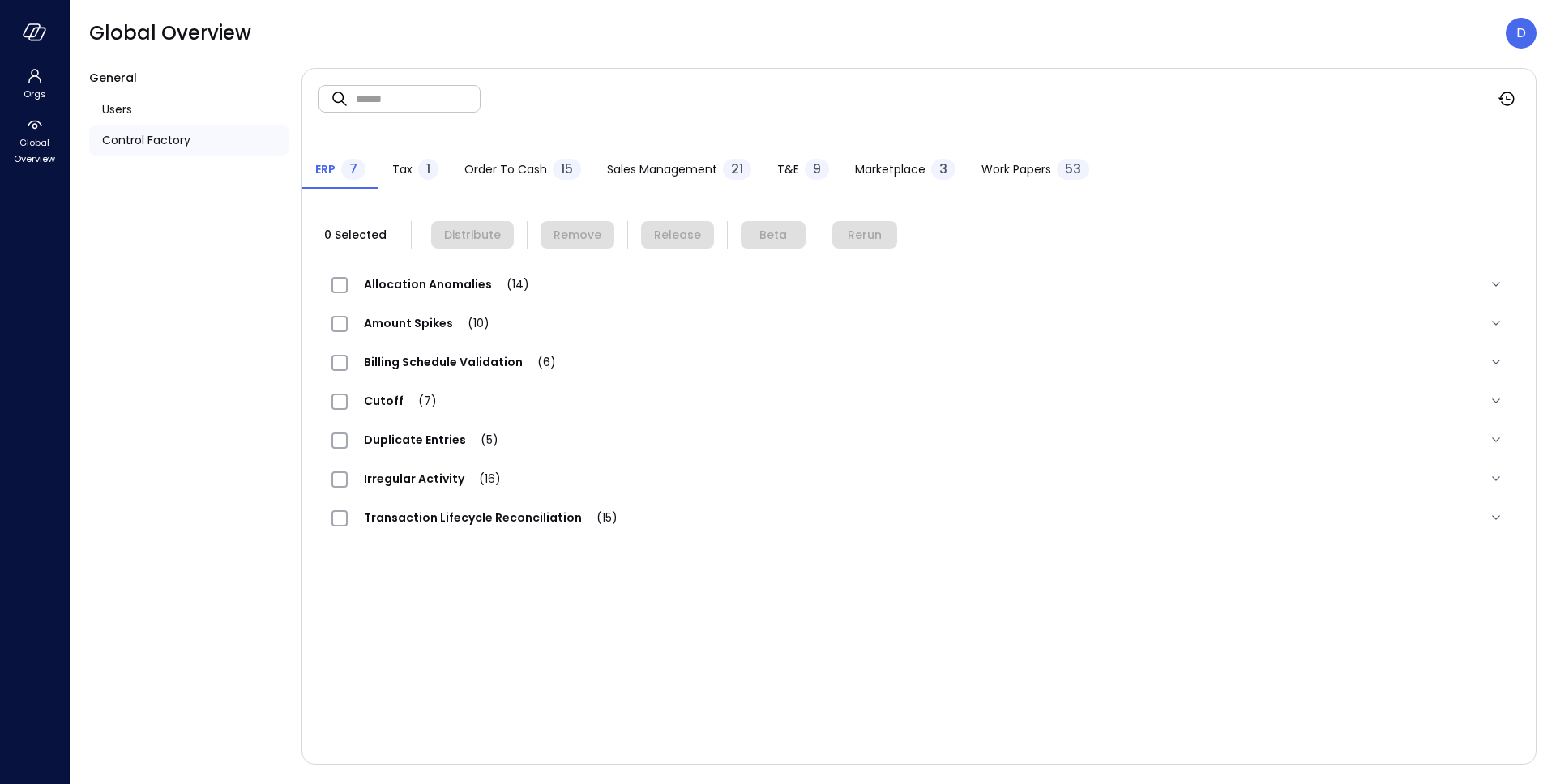
click at [19, 37] on div at bounding box center [34, 32] width 69 height 65
click at [24, 35] on icon "button" at bounding box center [31, 31] width 17 height 12
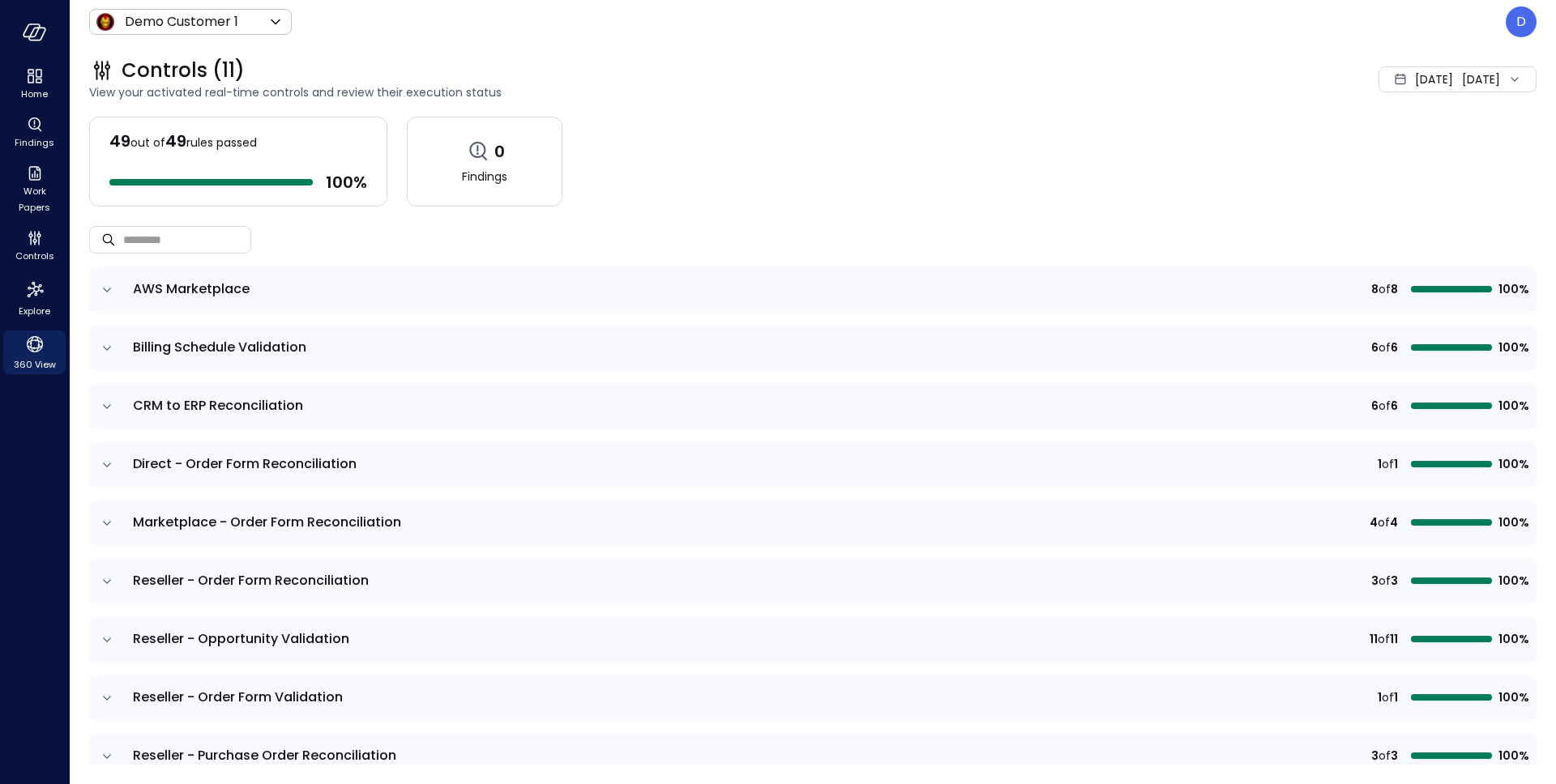
click at [33, 360] on span "360 View" at bounding box center [35, 364] width 42 height 17
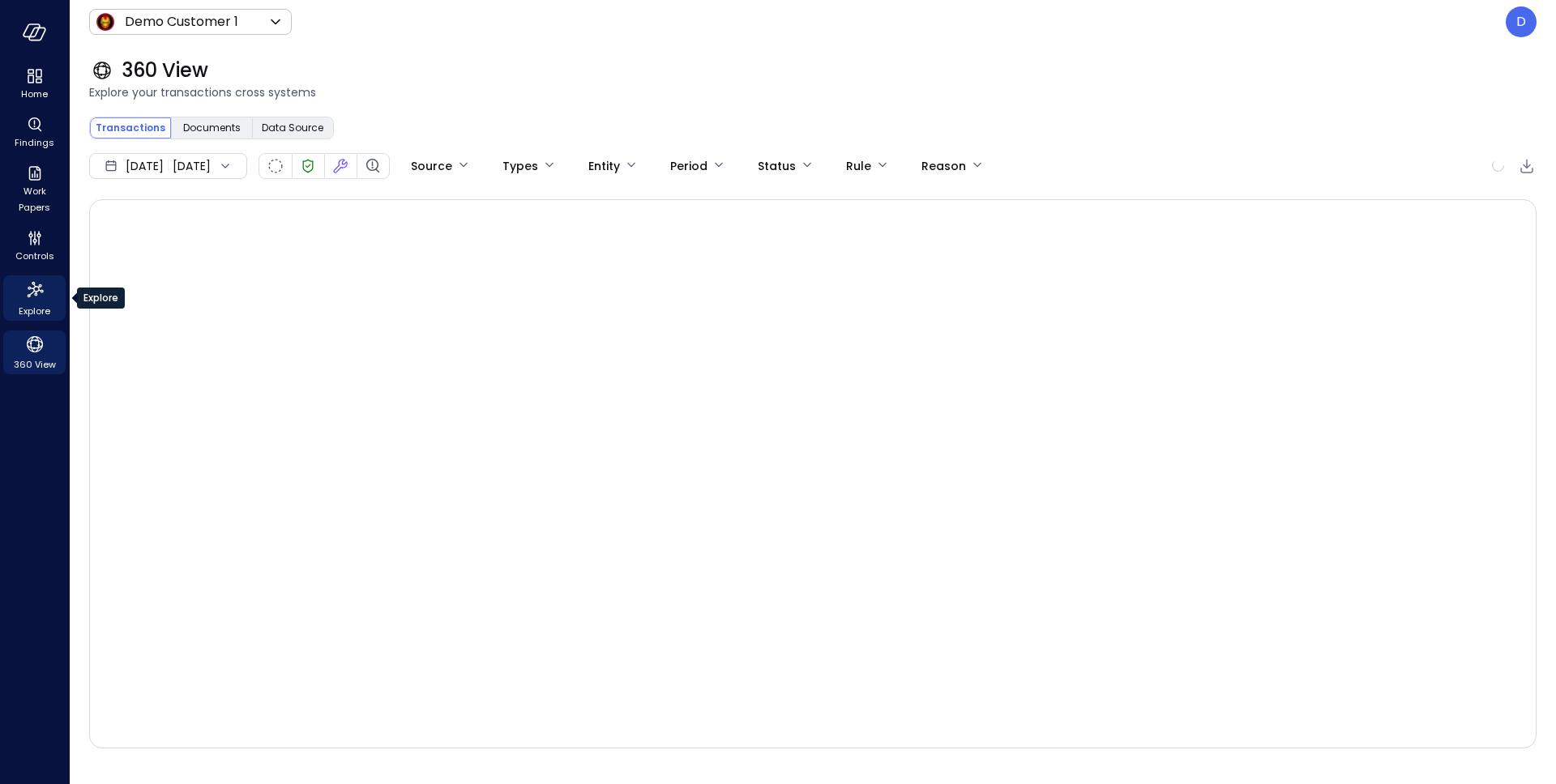
click at [41, 301] on icon "Explore" at bounding box center [35, 290] width 26 height 26
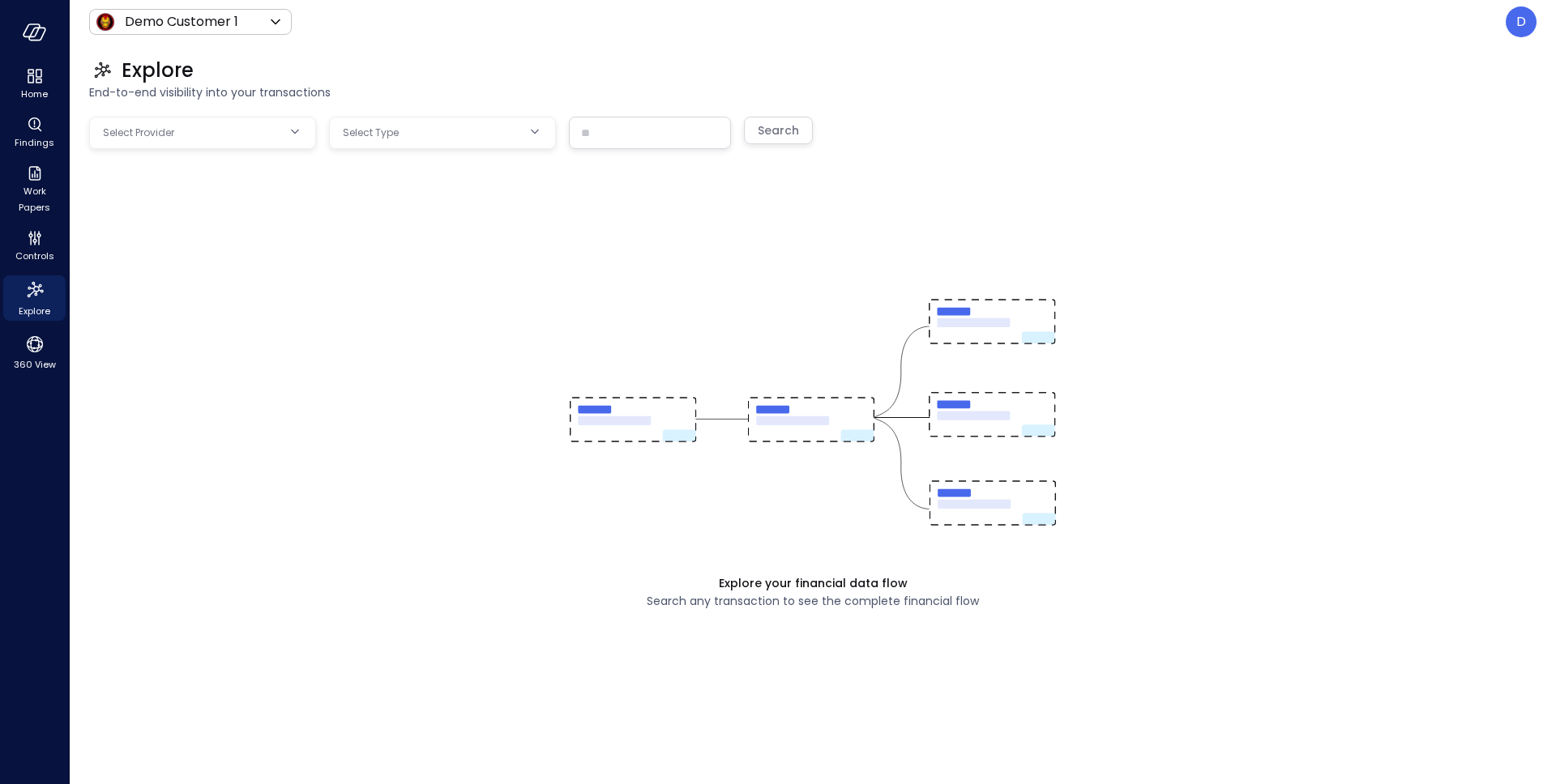
click at [244, 137] on body "Home Findings Work Papers Controls Explore 360 View Demo Customer 1 ***** ​ D E…" at bounding box center [778, 392] width 1556 height 784
click at [204, 230] on span "Salesforce" at bounding box center [216, 237] width 175 height 17
type input "**********"
click at [395, 132] on body "**********" at bounding box center [778, 392] width 1556 height 784
click at [405, 200] on input "text" at bounding box center [460, 178] width 163 height 43
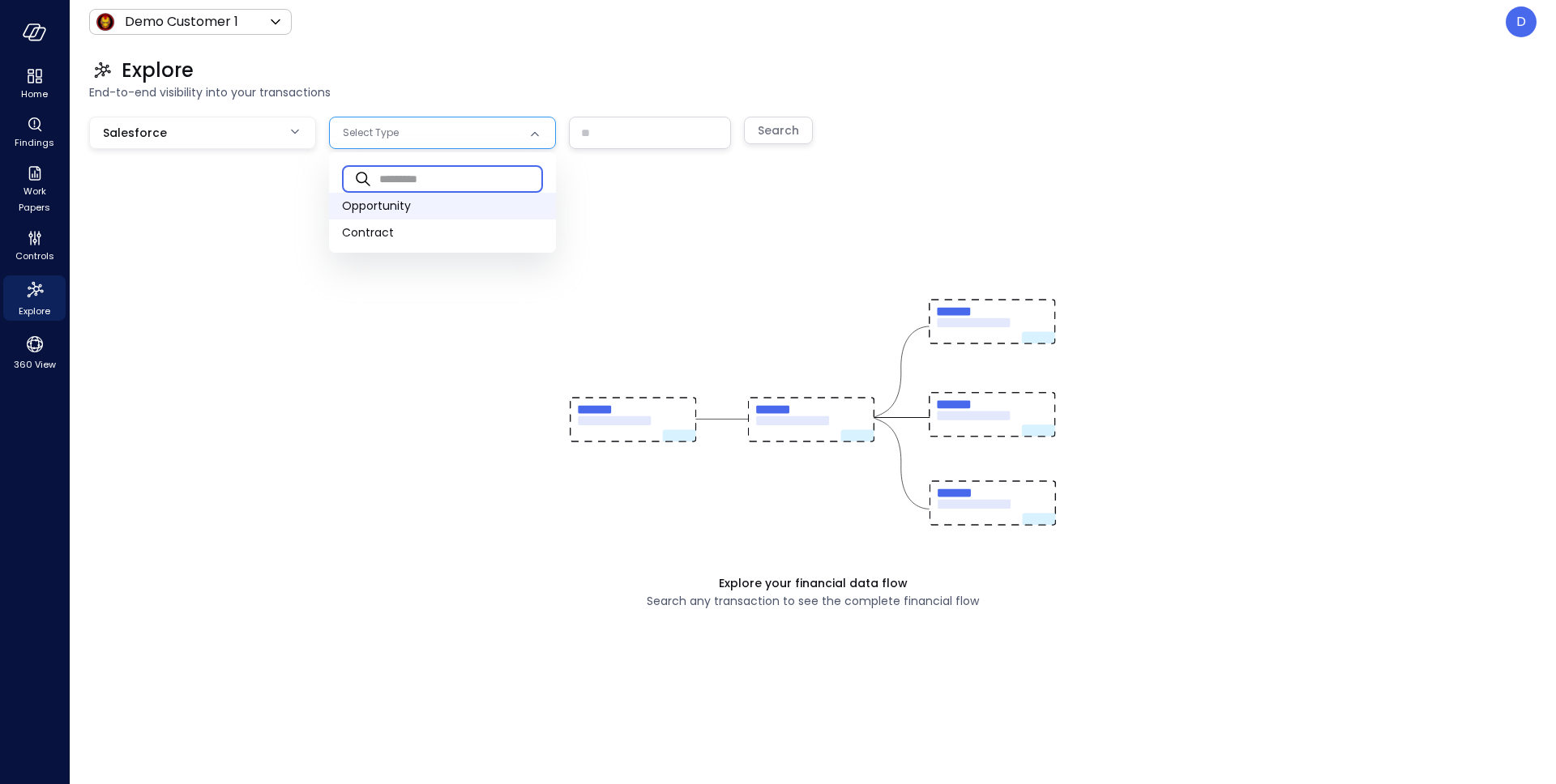
click at [413, 203] on span "Opportunity" at bounding box center [443, 205] width 201 height 17
type input "***"
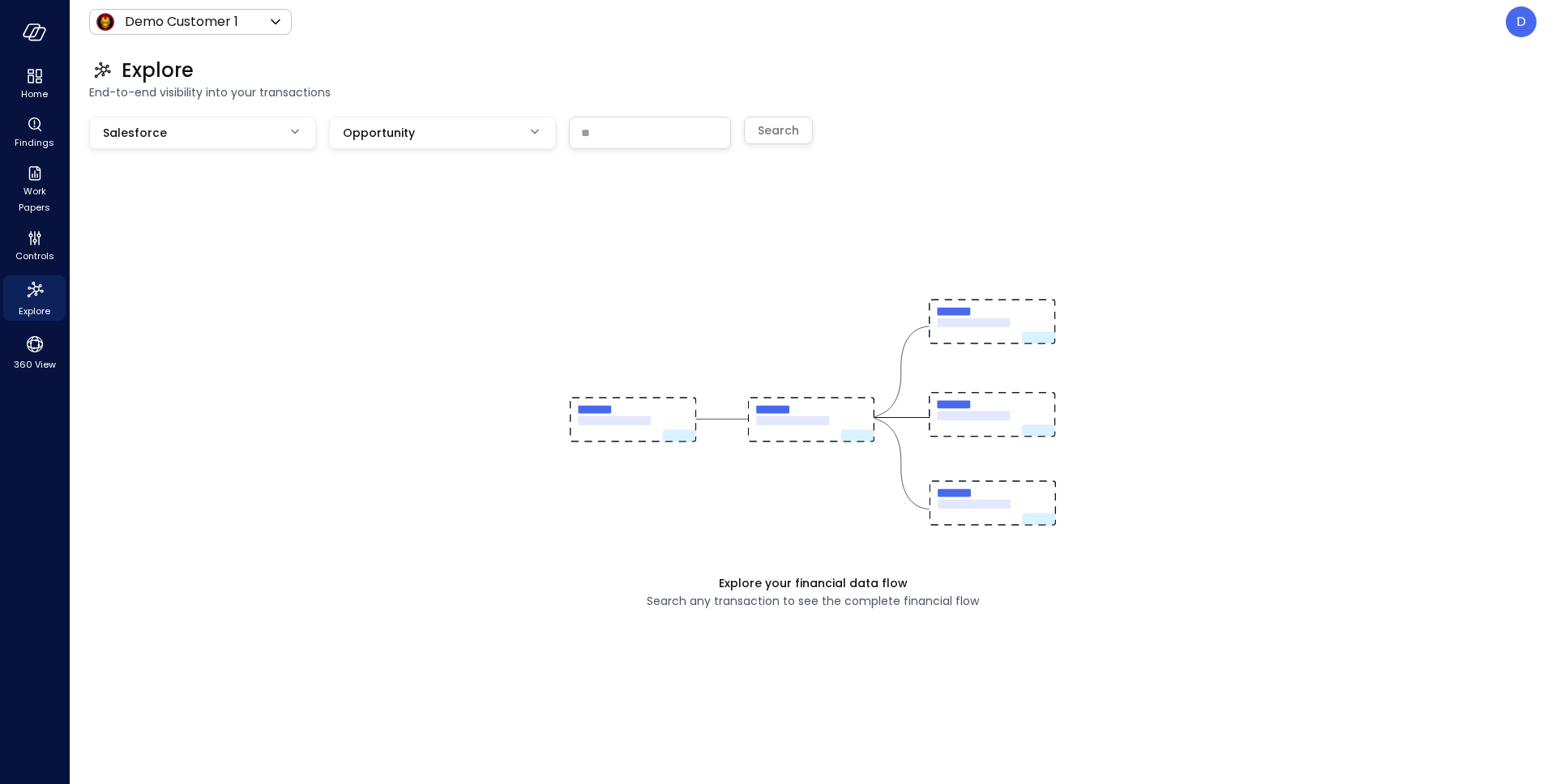
click at [579, 130] on input "text" at bounding box center [650, 133] width 161 height 30
paste input "**********"
click at [781, 134] on div "Search" at bounding box center [778, 130] width 41 height 20
click at [781, 134] on div "Search" at bounding box center [778, 130] width 41 height 20
click at [758, 246] on div "Explore your financial data flow Search any transaction to see the complete fin…" at bounding box center [812, 430] width 1447 height 627
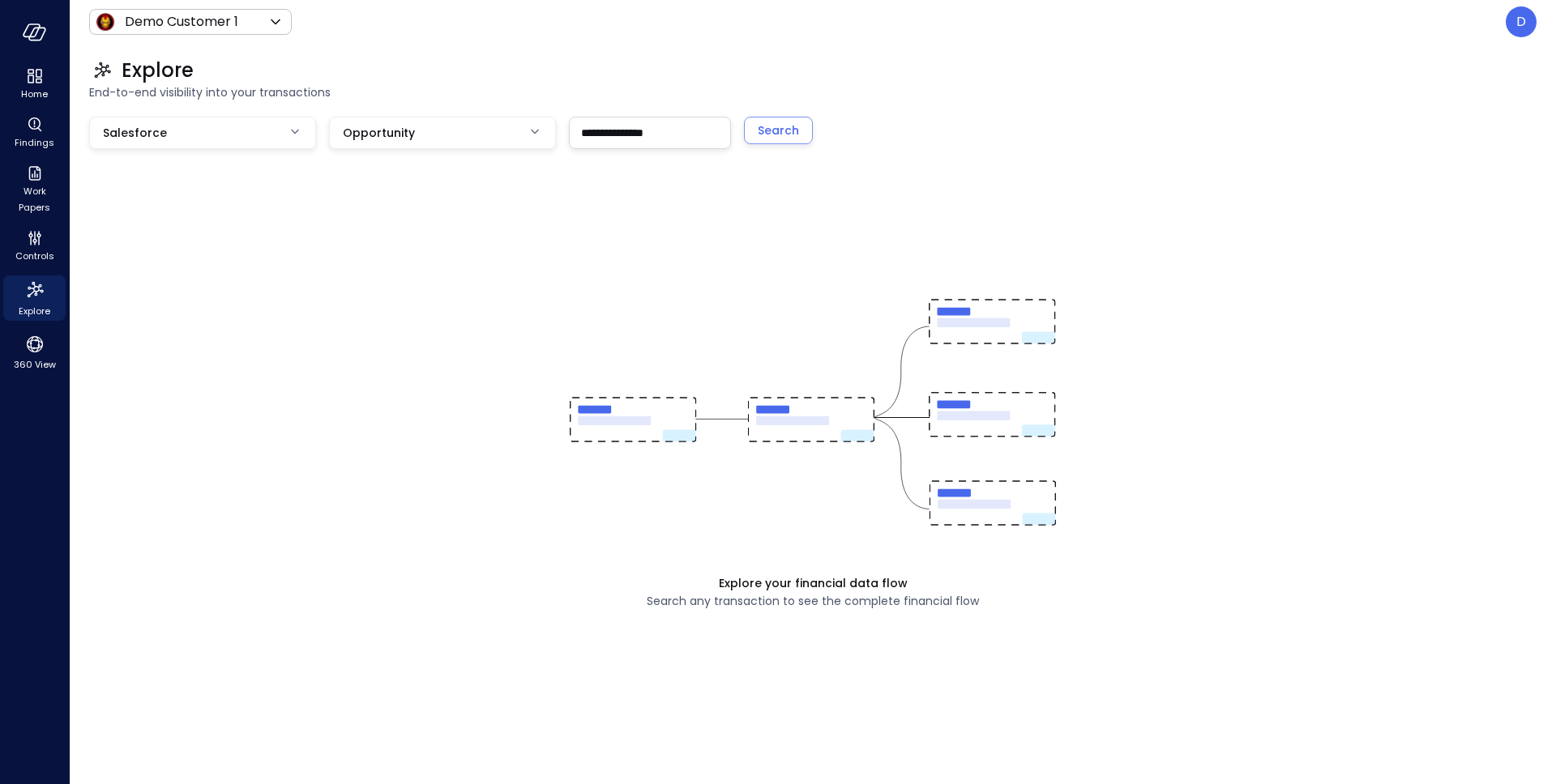
click at [639, 123] on input "**********" at bounding box center [650, 133] width 161 height 30
paste input "***"
type input "**********"
click at [768, 123] on div "Search" at bounding box center [778, 130] width 41 height 20
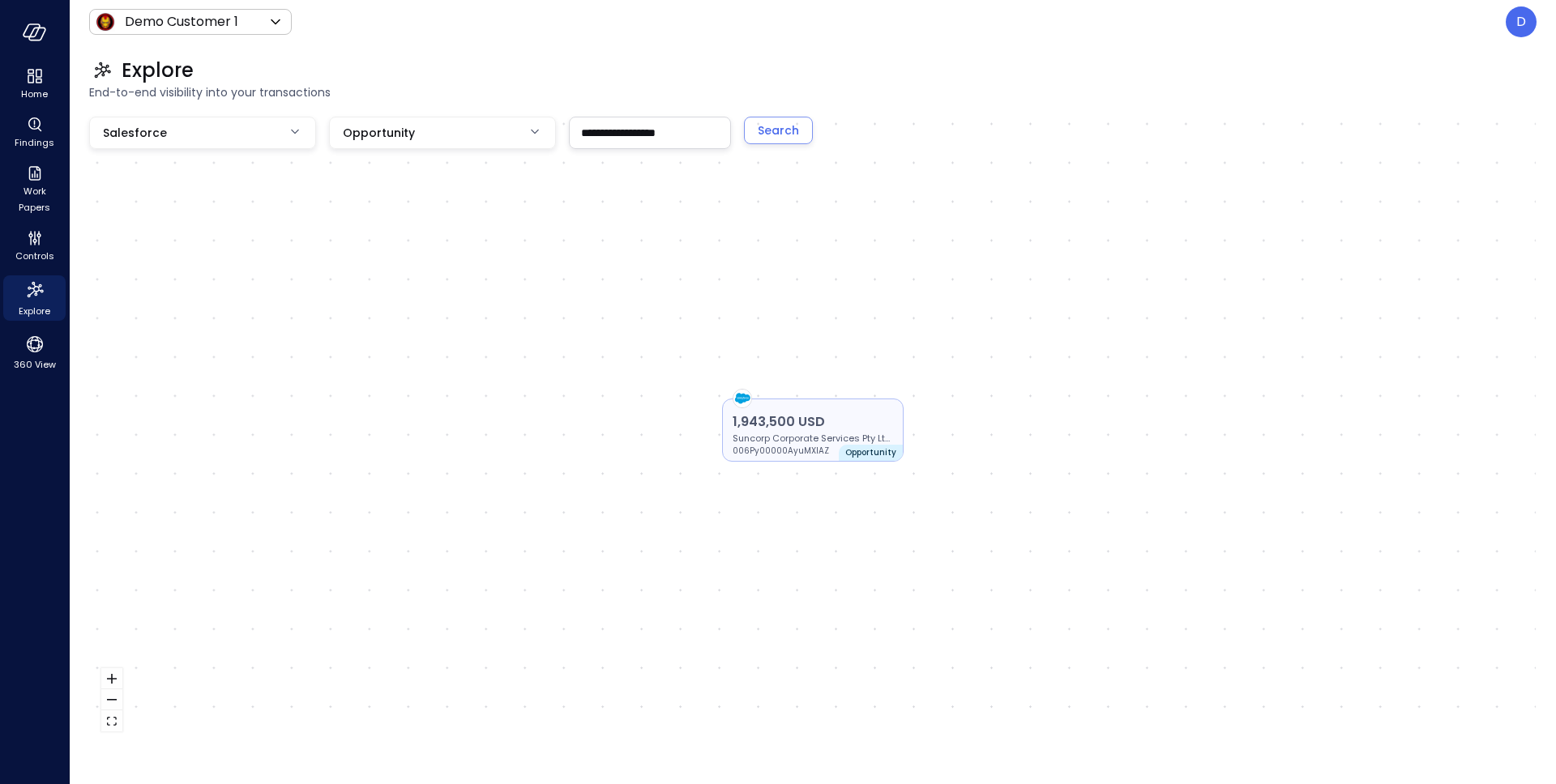
click at [776, 418] on p "1,943,500 USD" at bounding box center [813, 422] width 161 height 19
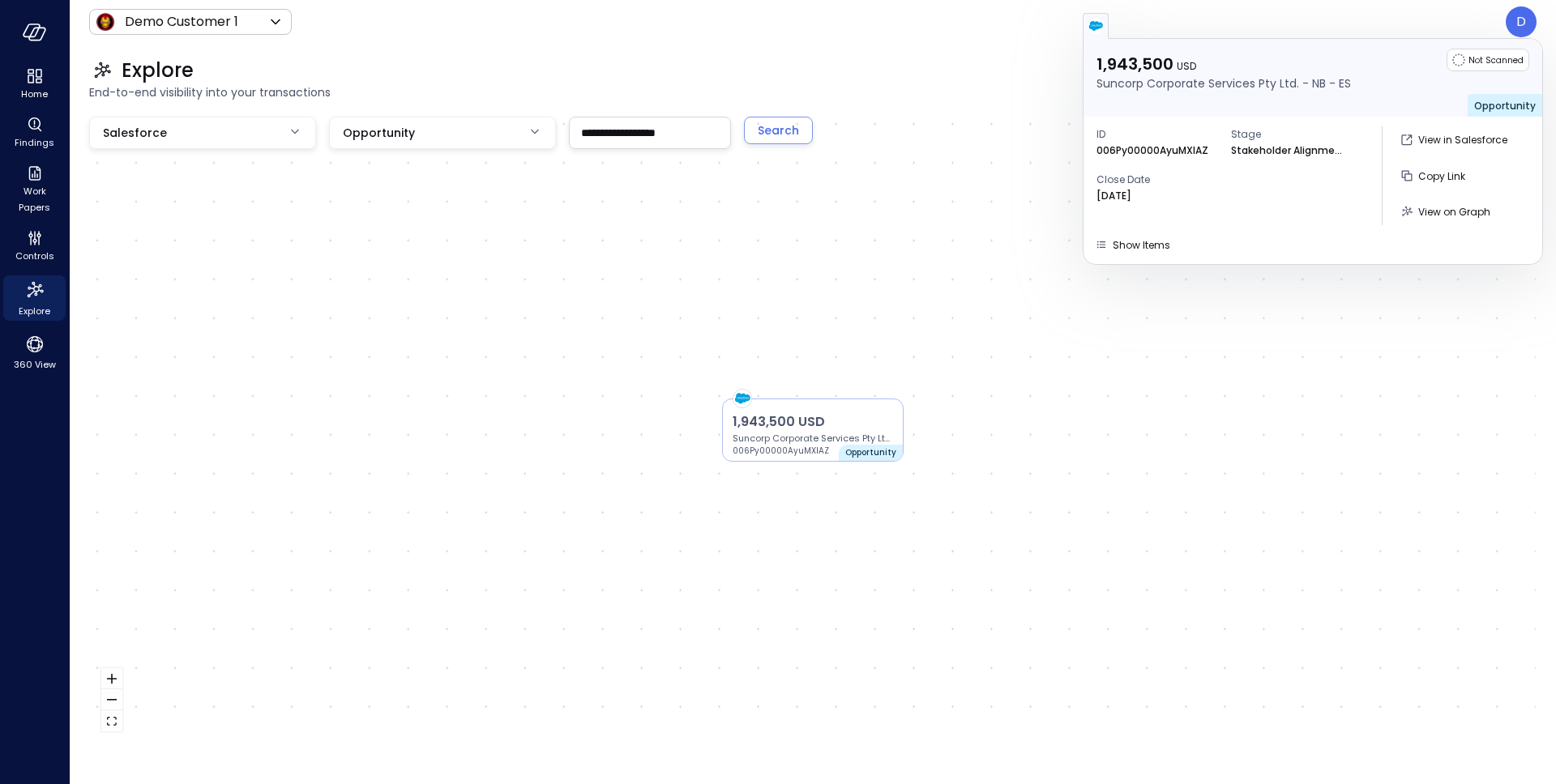
click at [1203, 208] on div "ID 006Py00000AyuMXIAZ Stage Stakeholder Alignment Close Date [DATE]" at bounding box center [1233, 175] width 272 height 99
click at [1149, 253] on button "Show Items" at bounding box center [1132, 244] width 88 height 19
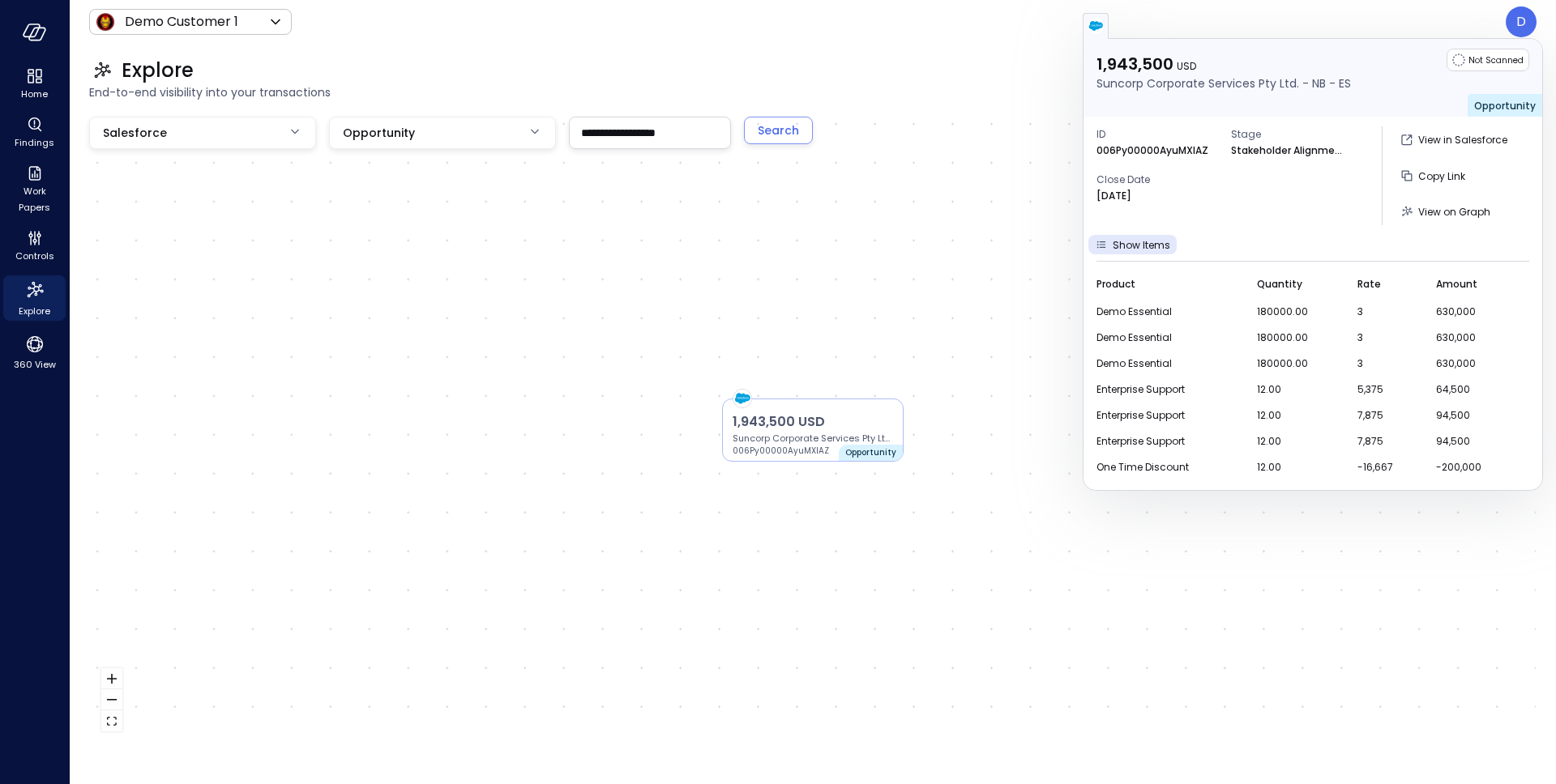
click at [1188, 232] on div "ID 006Py00000AyuMXIAZ Stage Stakeholder Alignment Close Date [DATE] View in Sal…" at bounding box center [1312, 175] width 458 height 118
click at [834, 419] on p "1,943,500 USD" at bounding box center [813, 422] width 161 height 19
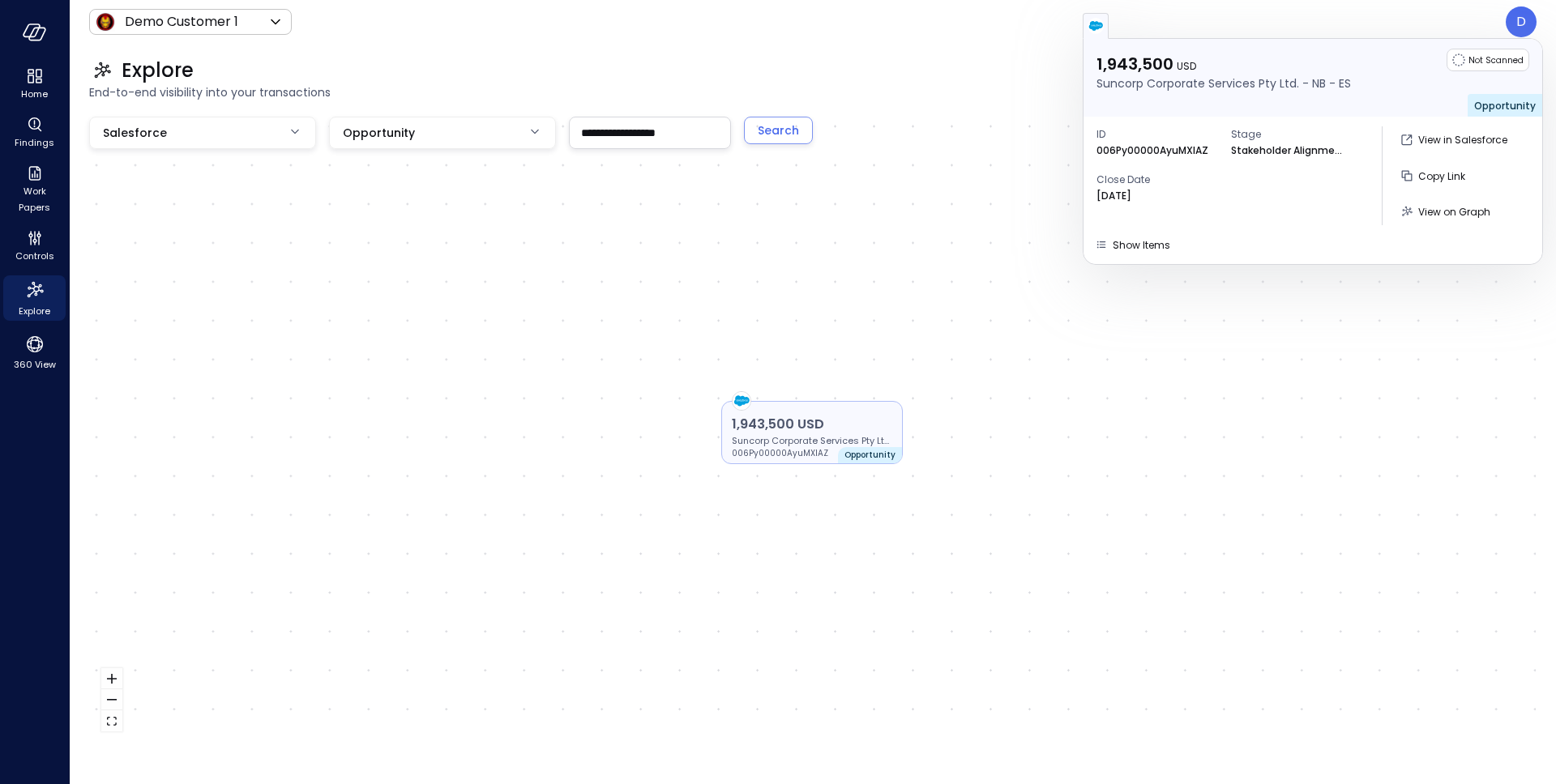
click at [830, 422] on p "1,943,500 USD" at bounding box center [812, 424] width 161 height 19
click at [1436, 210] on span "View on Graph" at bounding box center [1454, 212] width 72 height 14
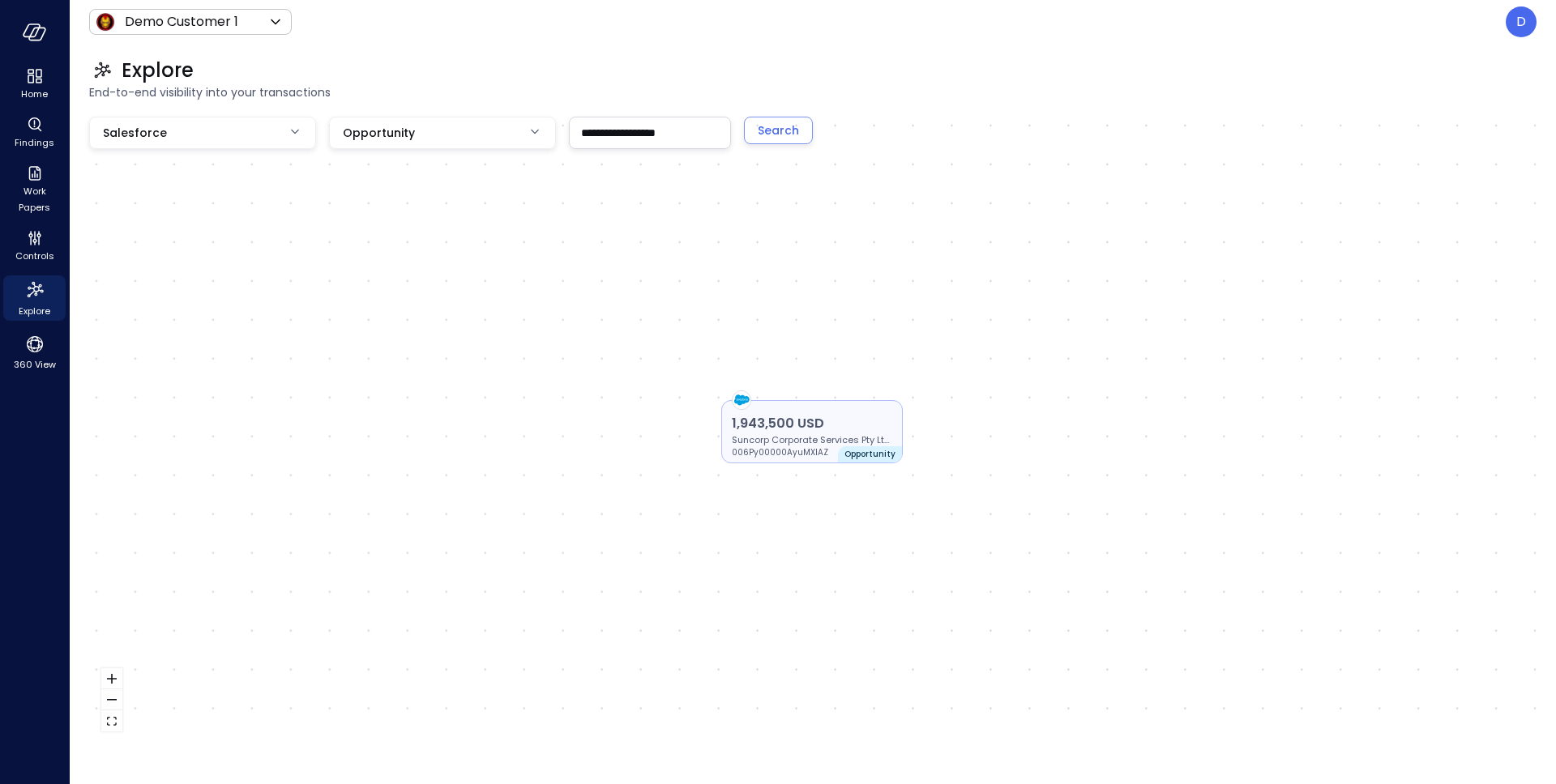
click at [849, 409] on div "1,943,500 USD Suncorp Corporate Services Pty Ltd. - NB - ES 006Py00000AyuMXIAZ …" at bounding box center [812, 431] width 182 height 63
click at [849, 434] on p "Suncorp Corporate Services Pty Ltd. - NB - ES" at bounding box center [812, 440] width 161 height 13
click at [792, 433] on p "1,943,500 USD" at bounding box center [812, 424] width 161 height 19
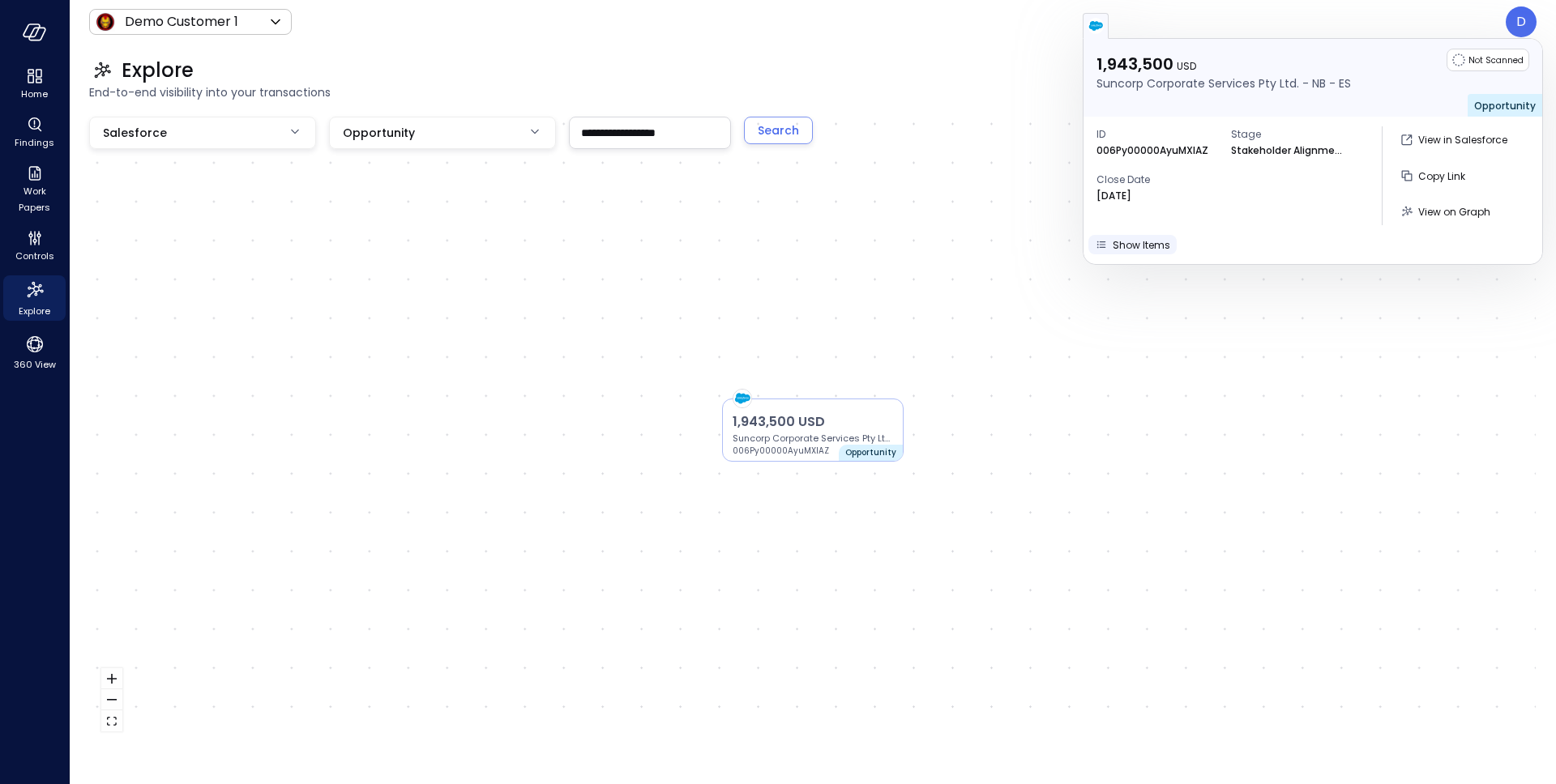
click at [1138, 249] on span "Show Items" at bounding box center [1141, 245] width 58 height 14
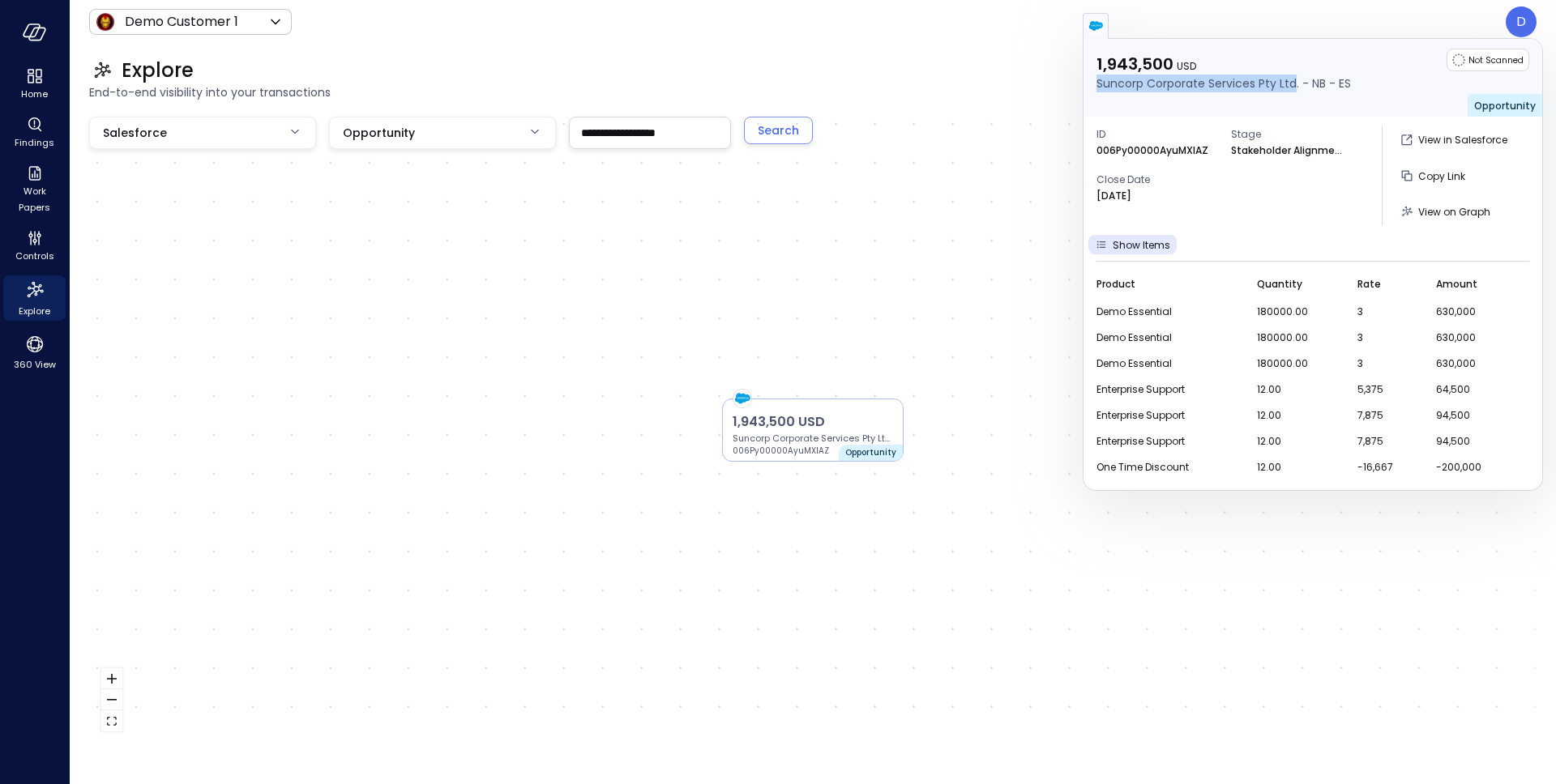
drag, startPoint x: 1097, startPoint y: 85, endPoint x: 1293, endPoint y: 87, distance: 196.0
click at [1293, 87] on p "Suncorp Corporate Services Pty Ltd. - NB - ES" at bounding box center [1223, 83] width 254 height 17
copy p "Suncorp Corporate Services Pty Ltd"
click at [46, 298] on icon "Explore" at bounding box center [35, 290] width 26 height 26
click at [40, 297] on icon "Explore" at bounding box center [35, 290] width 26 height 26
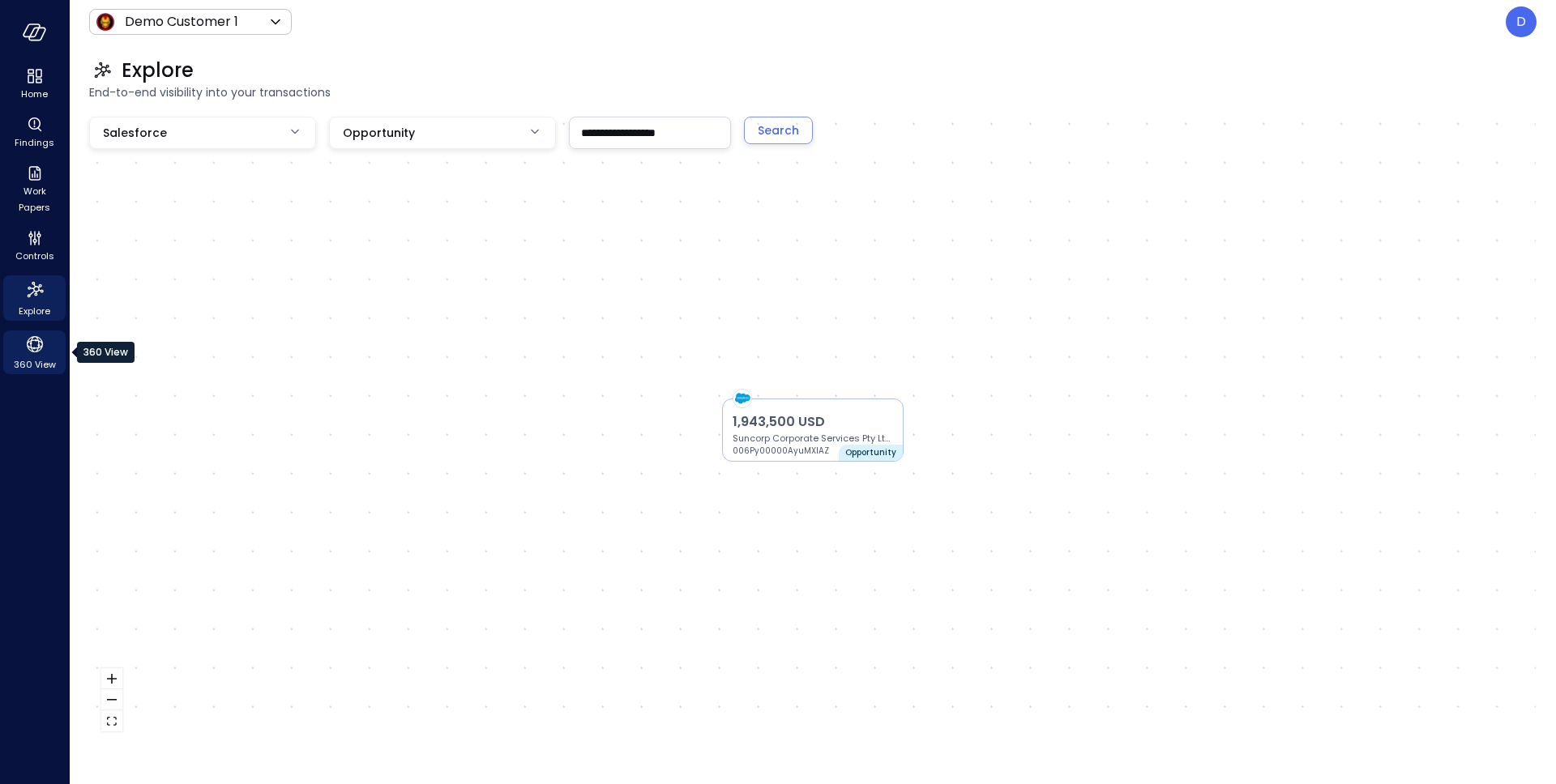
click at [35, 366] on span "360 View" at bounding box center [35, 364] width 42 height 17
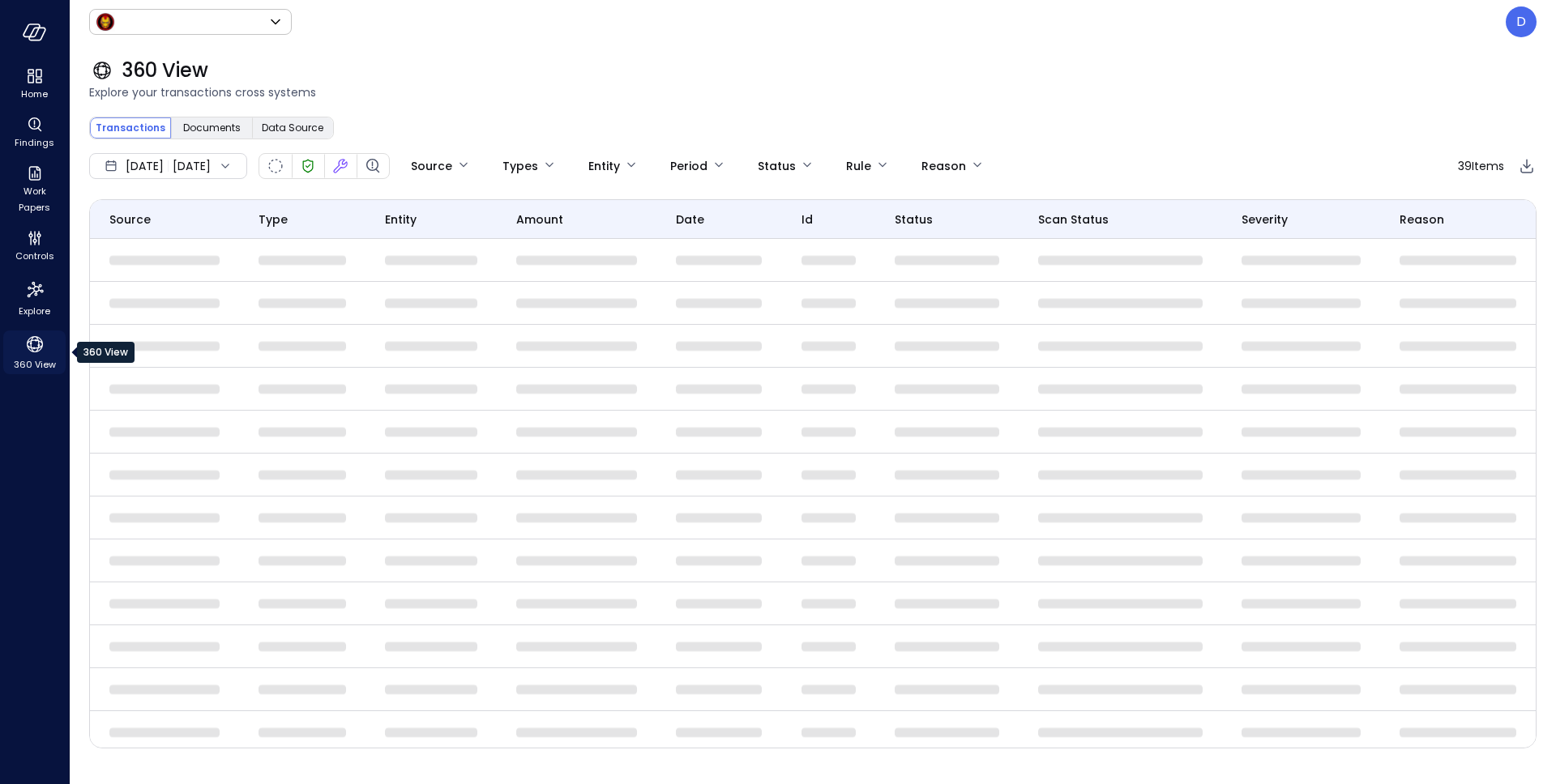
type input "*****"
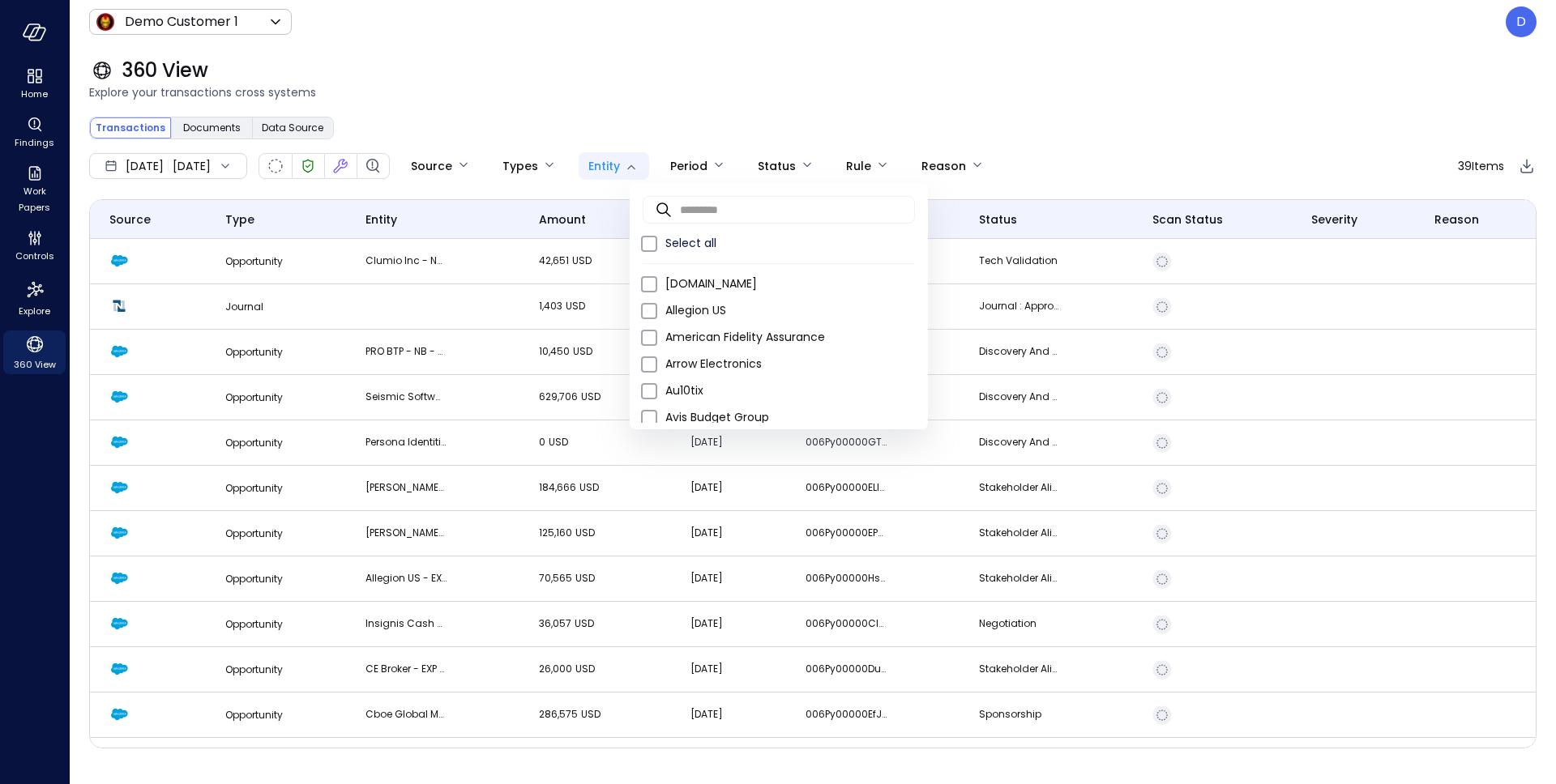
click at [692, 160] on body "Home Findings Work Papers Controls Explore 360 View Demo Customer 1 ***** ​ D 3…" at bounding box center [778, 392] width 1556 height 784
click at [745, 211] on input "text" at bounding box center [797, 209] width 235 height 43
paste input "**********"
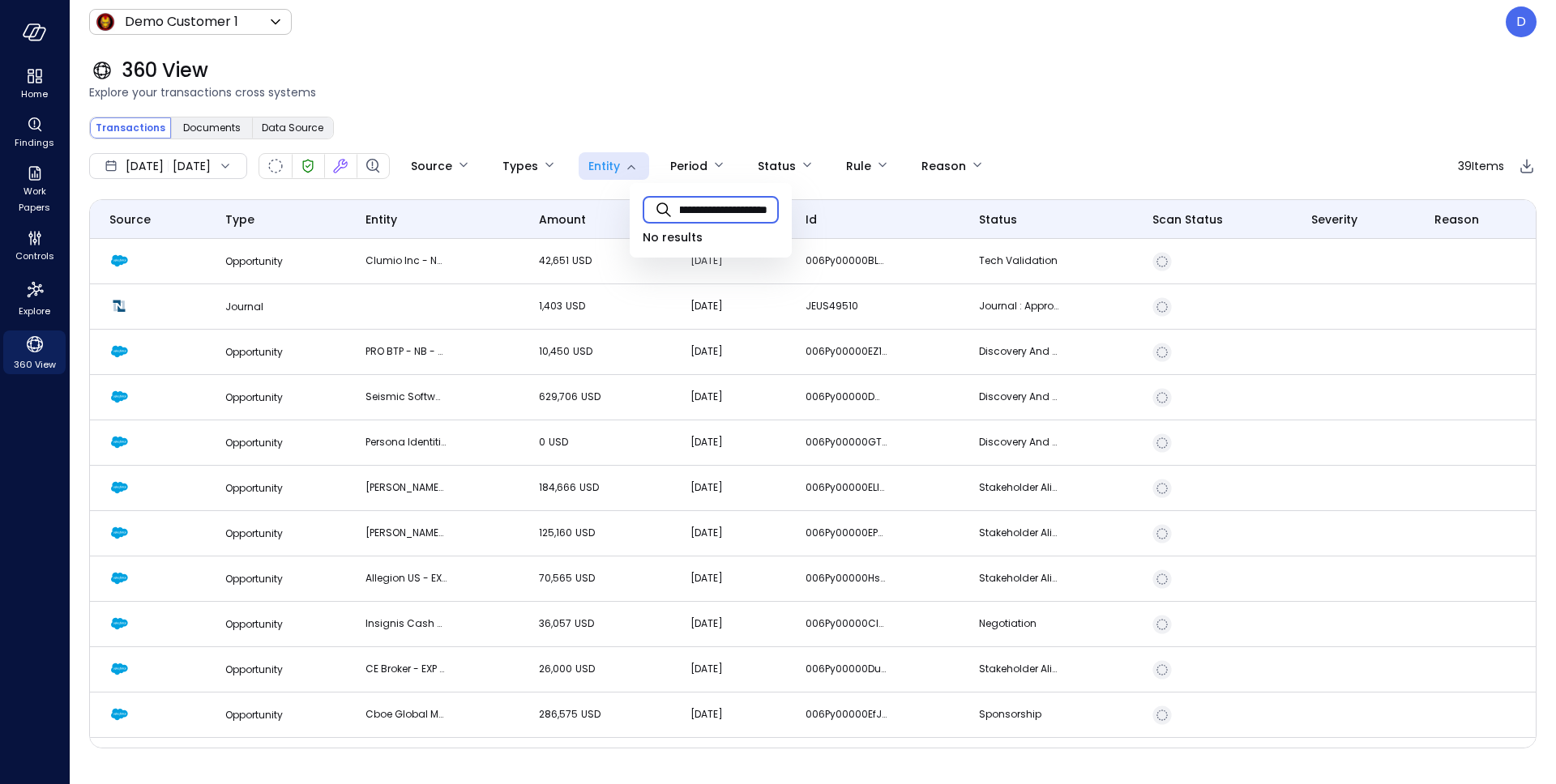
scroll to position [0, 91]
type input "**********"
click at [182, 162] on div at bounding box center [778, 392] width 1556 height 784
click at [163, 168] on span "[DATE]" at bounding box center [145, 166] width 38 height 17
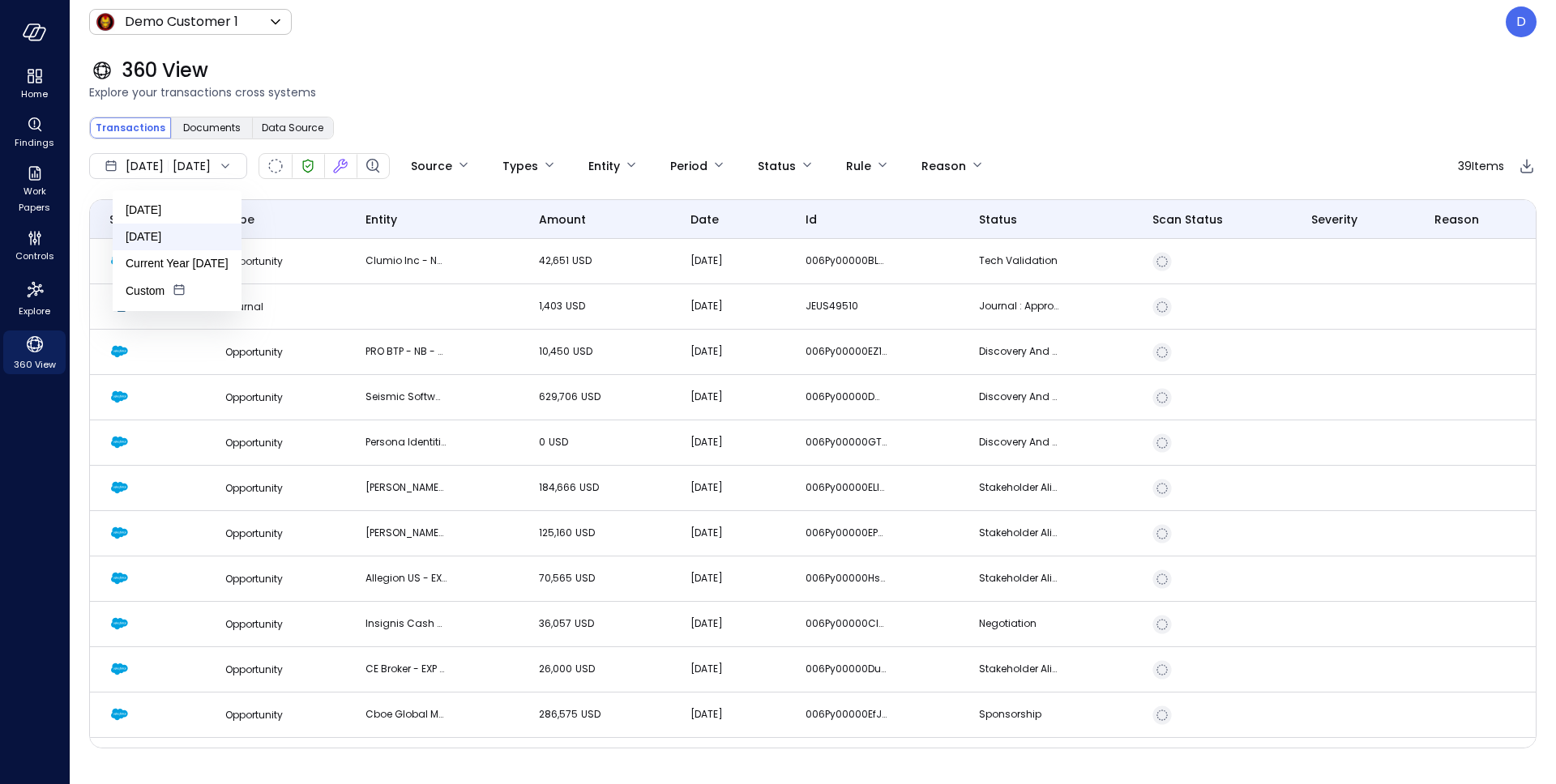
click at [168, 239] on li "[DATE]" at bounding box center [177, 237] width 129 height 27
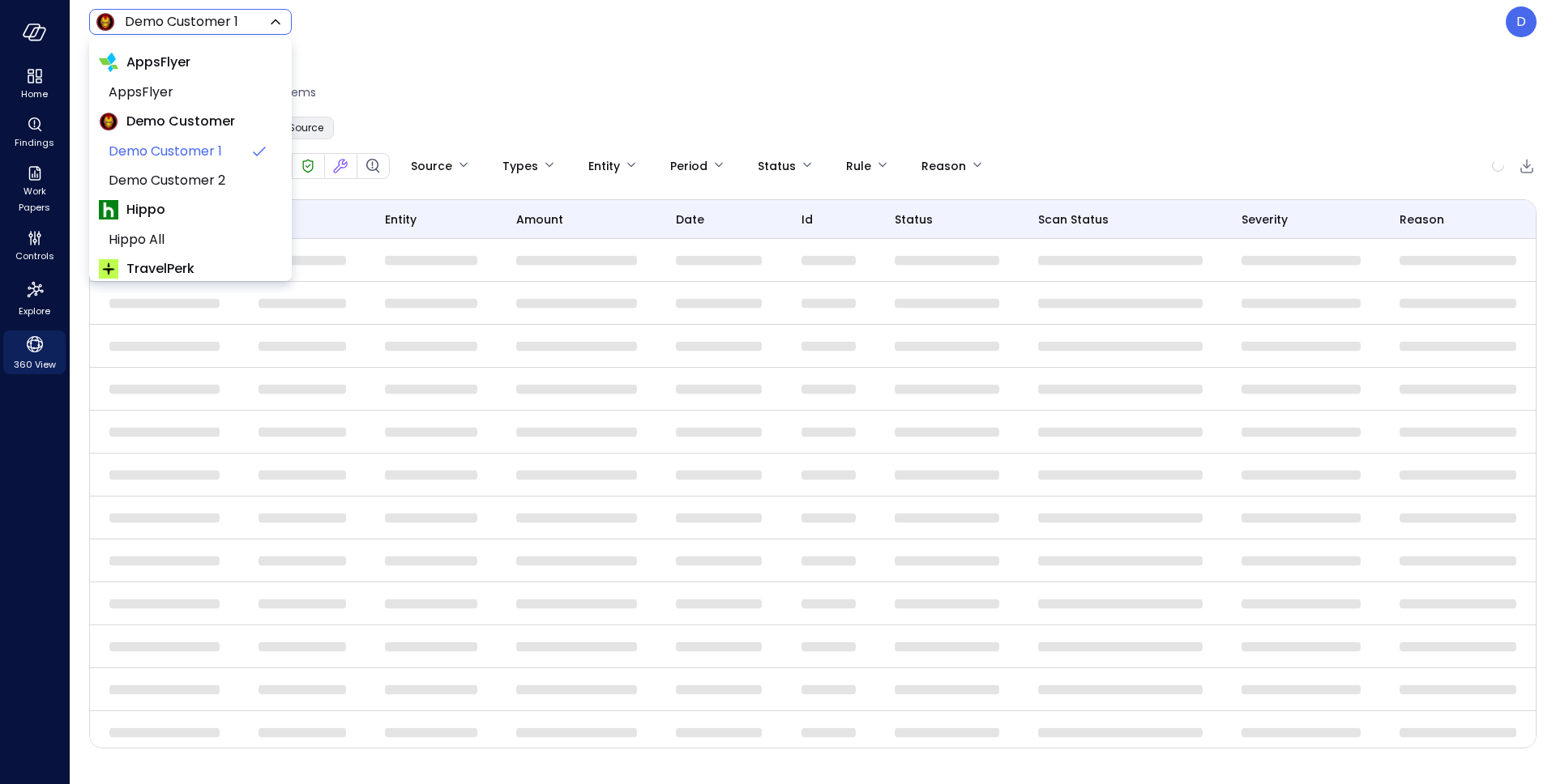
click at [200, 24] on body "Home Findings Work Papers Controls Explore 360 View Demo Customer 1 ***** ​ D 3…" at bounding box center [778, 392] width 1556 height 784
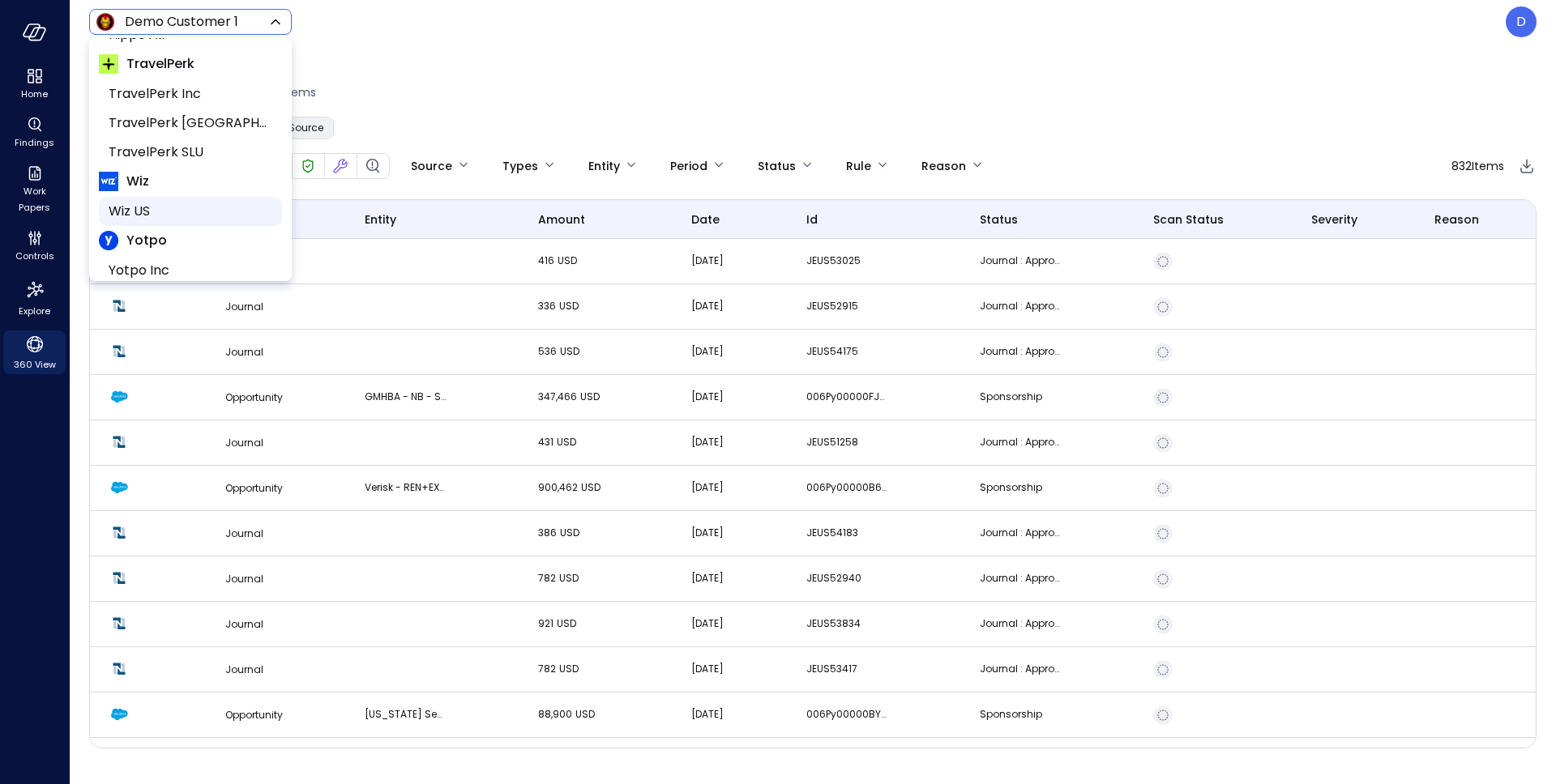
scroll to position [217, 0]
click at [156, 206] on span "Wiz US" at bounding box center [189, 200] width 161 height 19
type input "******"
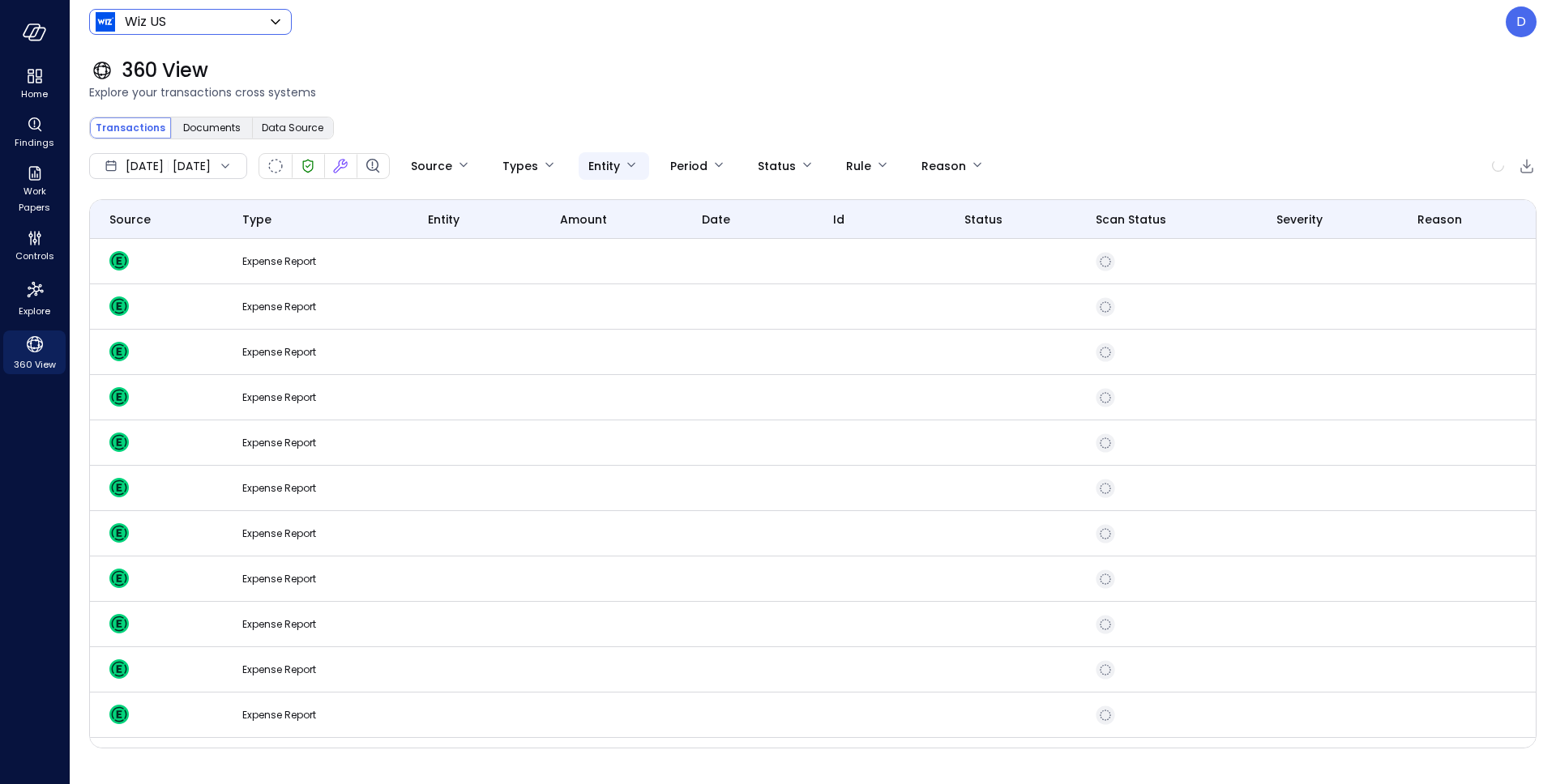
click at [638, 169] on body "Home Findings Work Papers Controls Explore 360 View Wiz US ****** ​ D 360 View …" at bounding box center [778, 392] width 1556 height 784
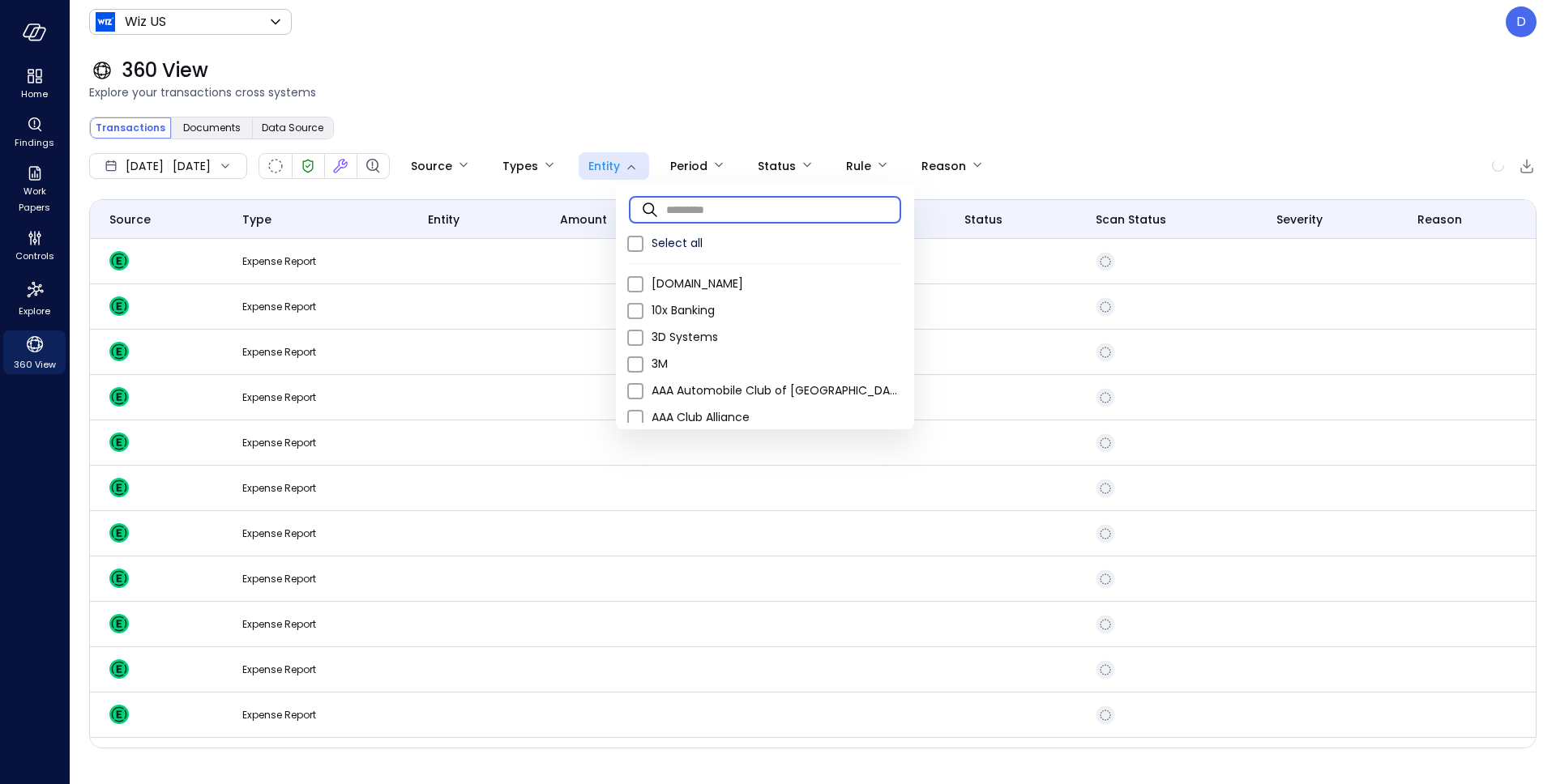
click at [687, 209] on input "text" at bounding box center [783, 209] width 235 height 43
paste input "**********"
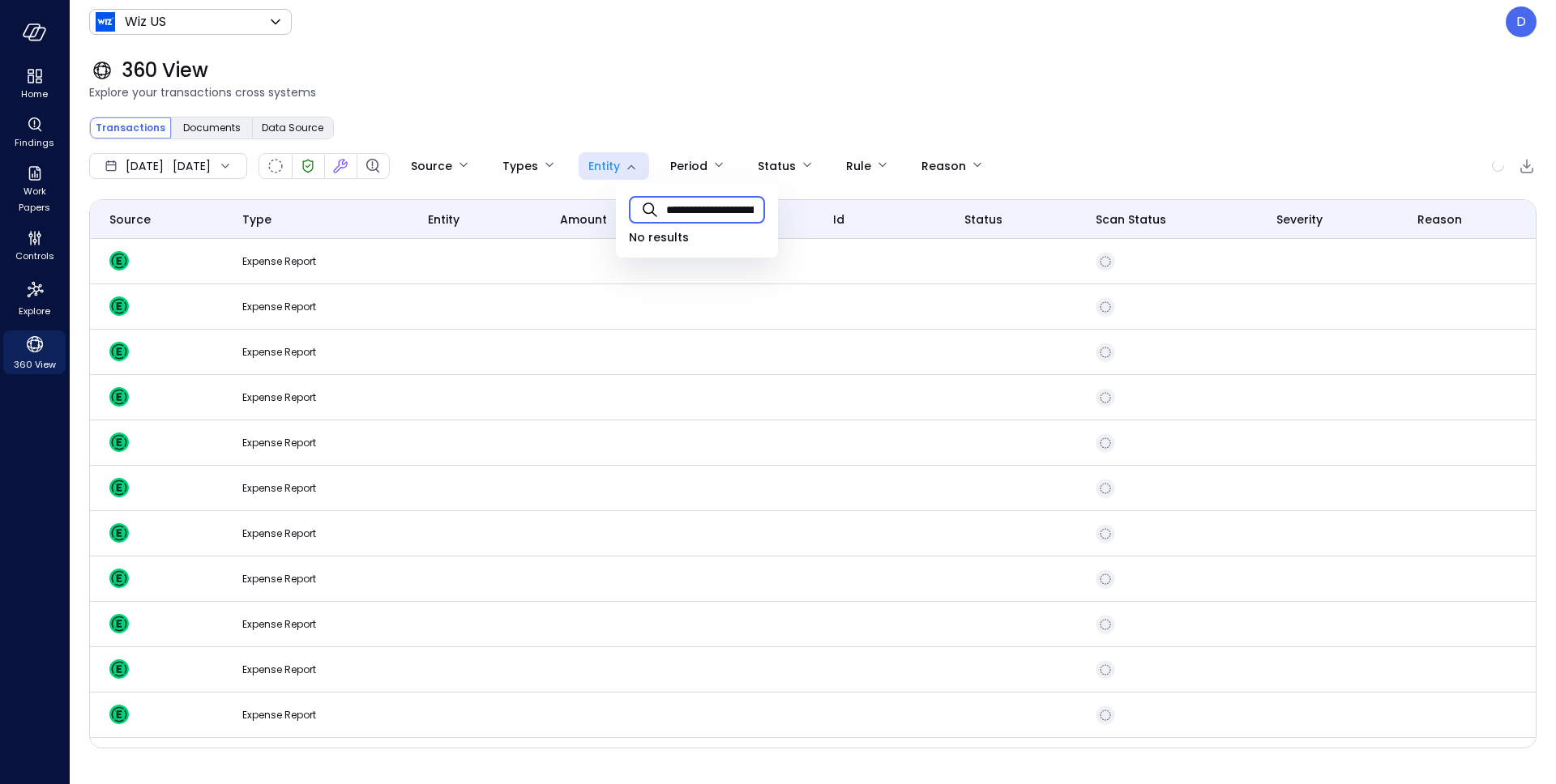
type input "**********"
click at [491, 163] on div at bounding box center [778, 392] width 1556 height 784
click at [223, 161] on div "[DATE] [DATE]" at bounding box center [168, 166] width 158 height 26
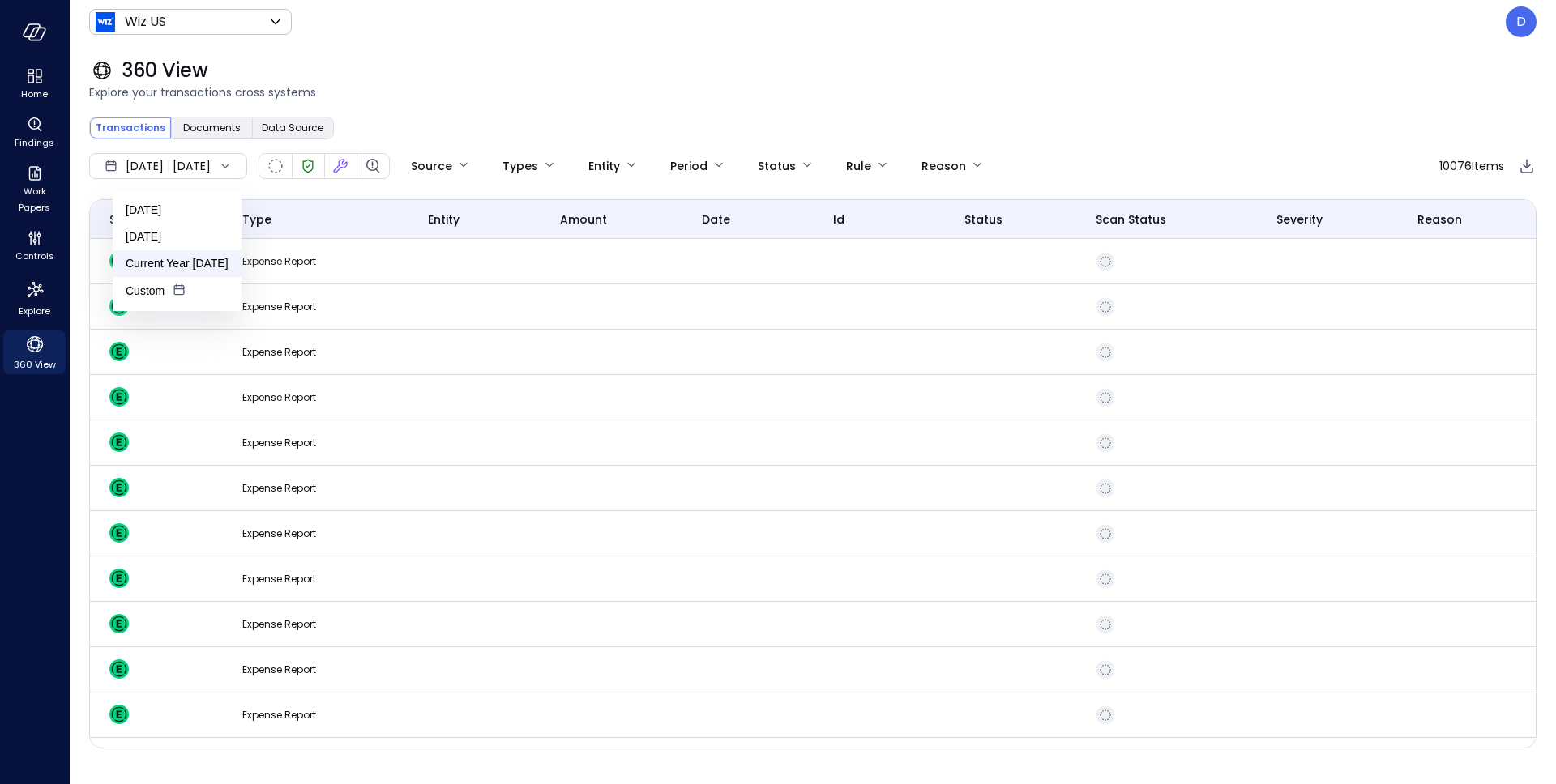
click at [185, 264] on li "Current Year [DATE]" at bounding box center [177, 264] width 129 height 27
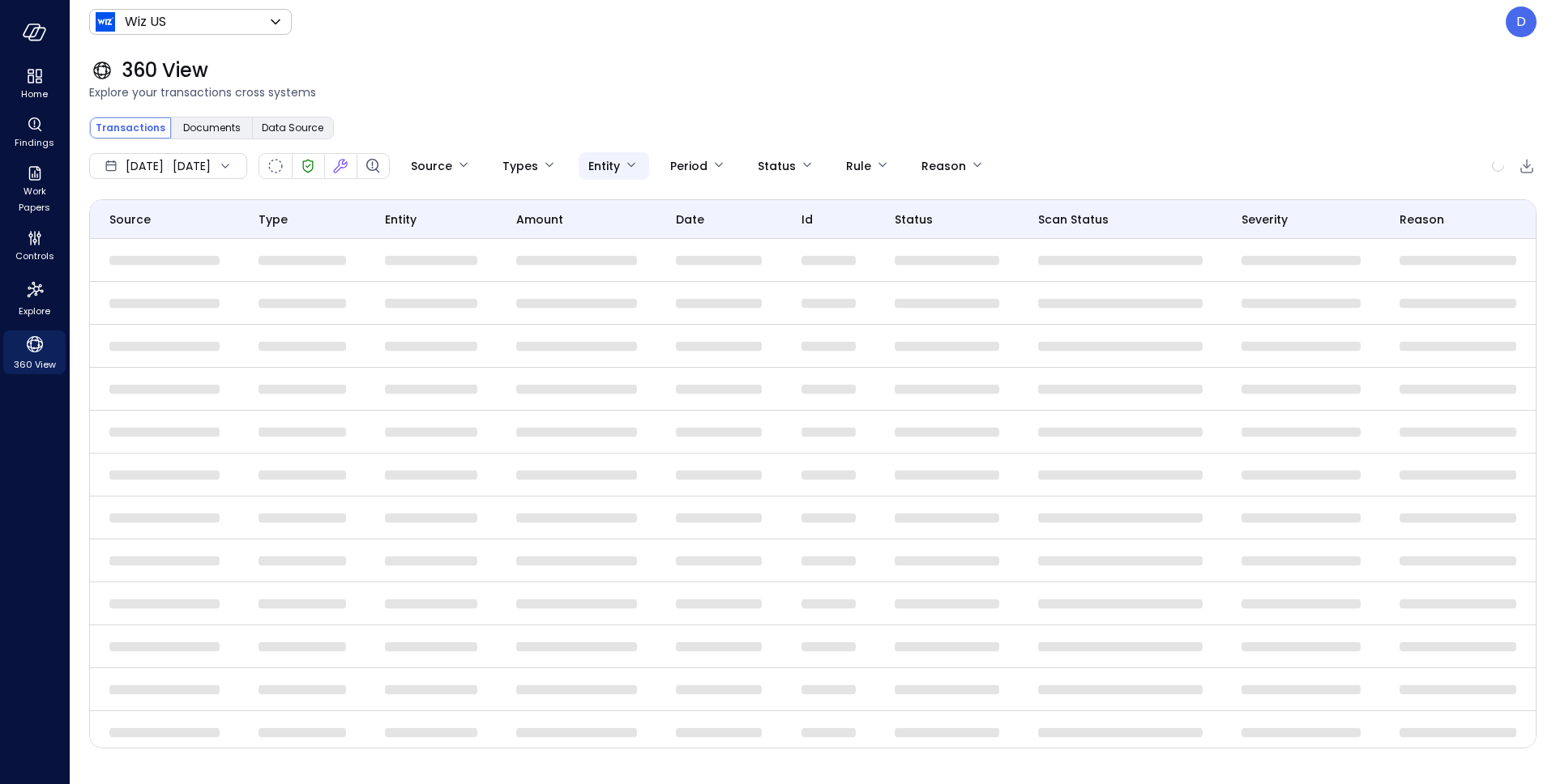
click at [661, 165] on body "Home Findings Work Papers Controls Explore 360 View Wiz US ****** ​ D 360 View …" at bounding box center [778, 392] width 1556 height 784
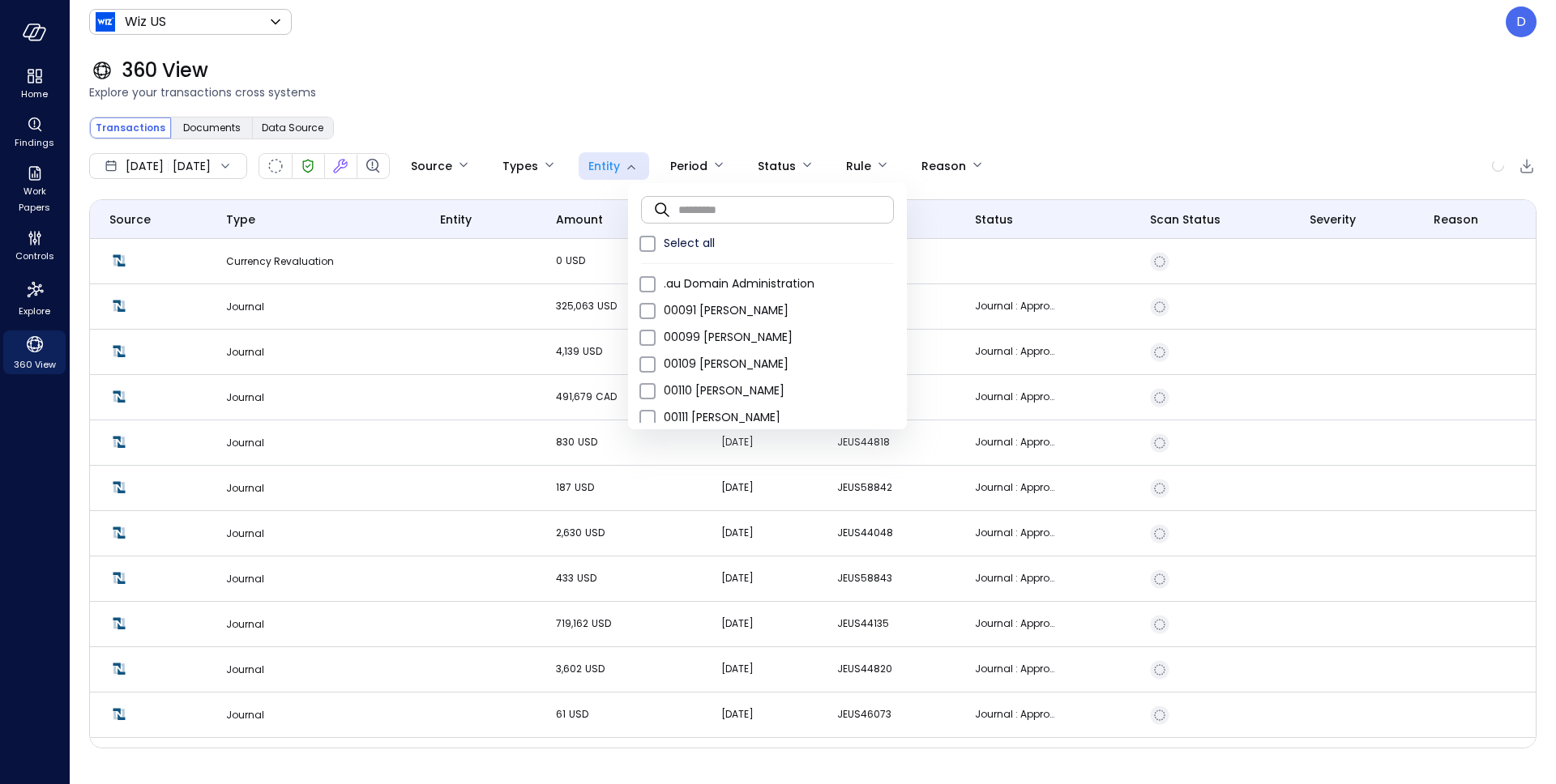
click at [733, 208] on input "text" at bounding box center [786, 209] width 216 height 43
paste input "**********"
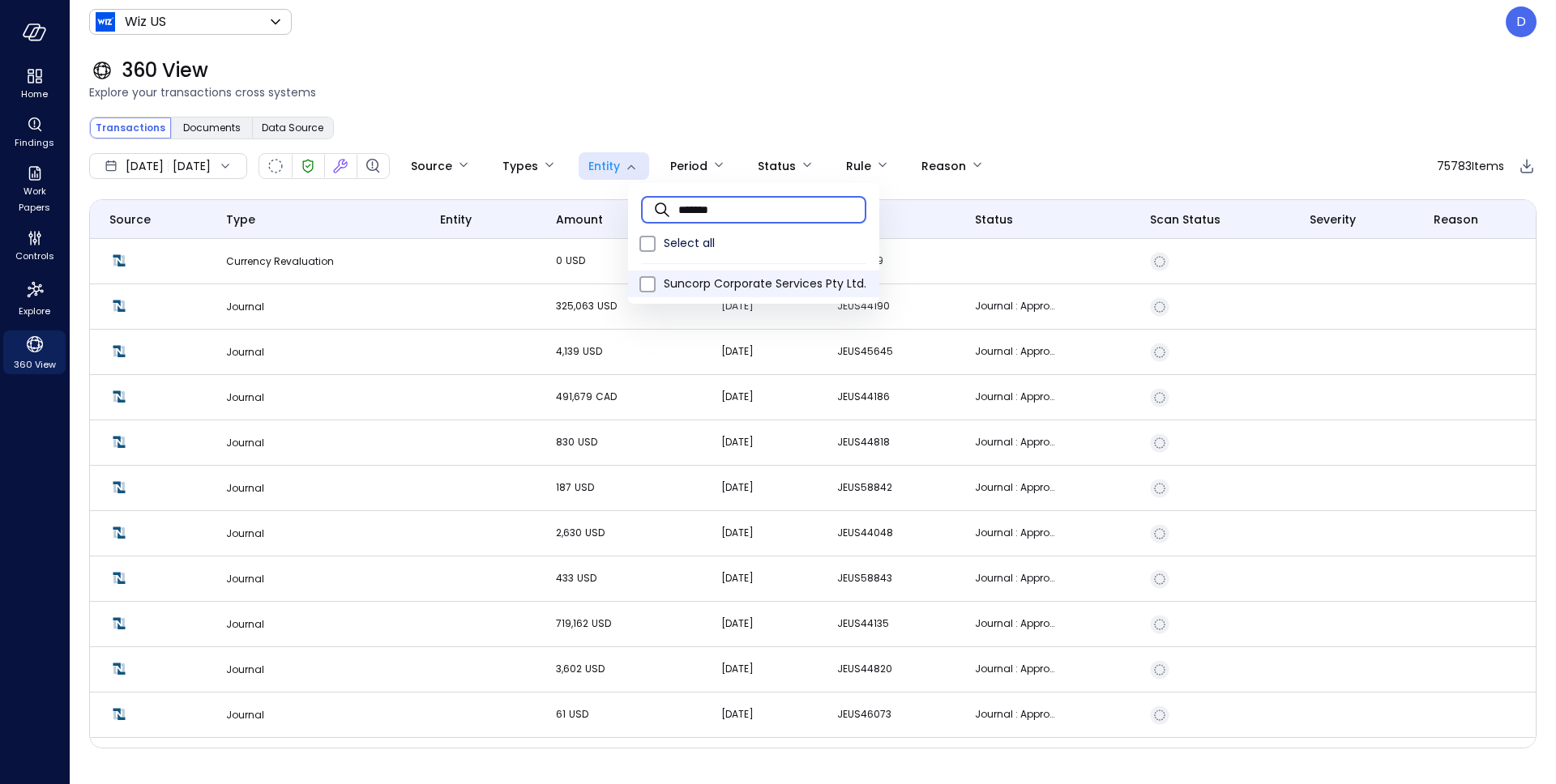
type input "*******"
click at [733, 292] on span "Suncorp Corporate Services Pty Ltd." at bounding box center [765, 284] width 203 height 17
type input "**********"
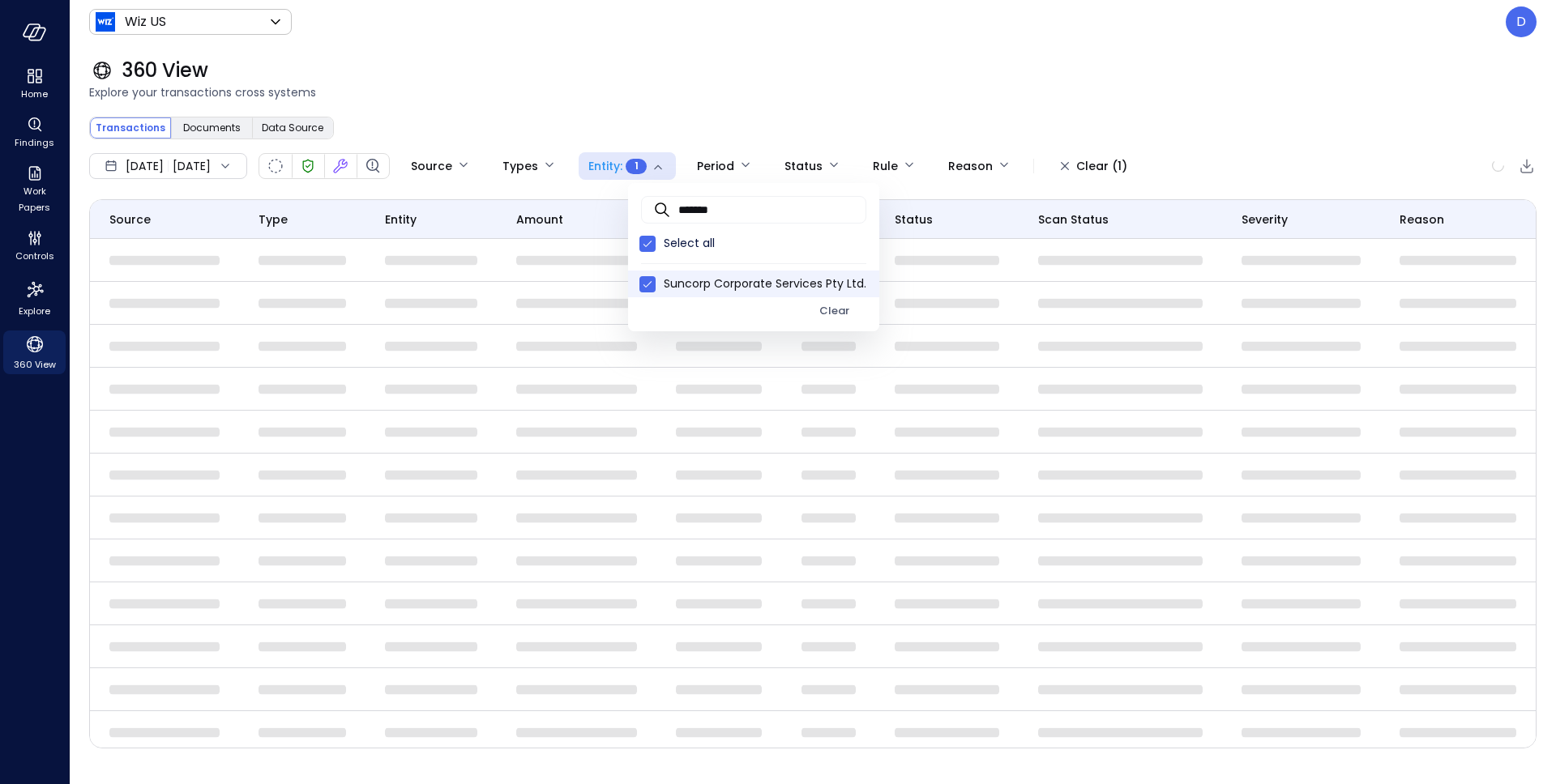
click at [732, 72] on div at bounding box center [778, 392] width 1556 height 784
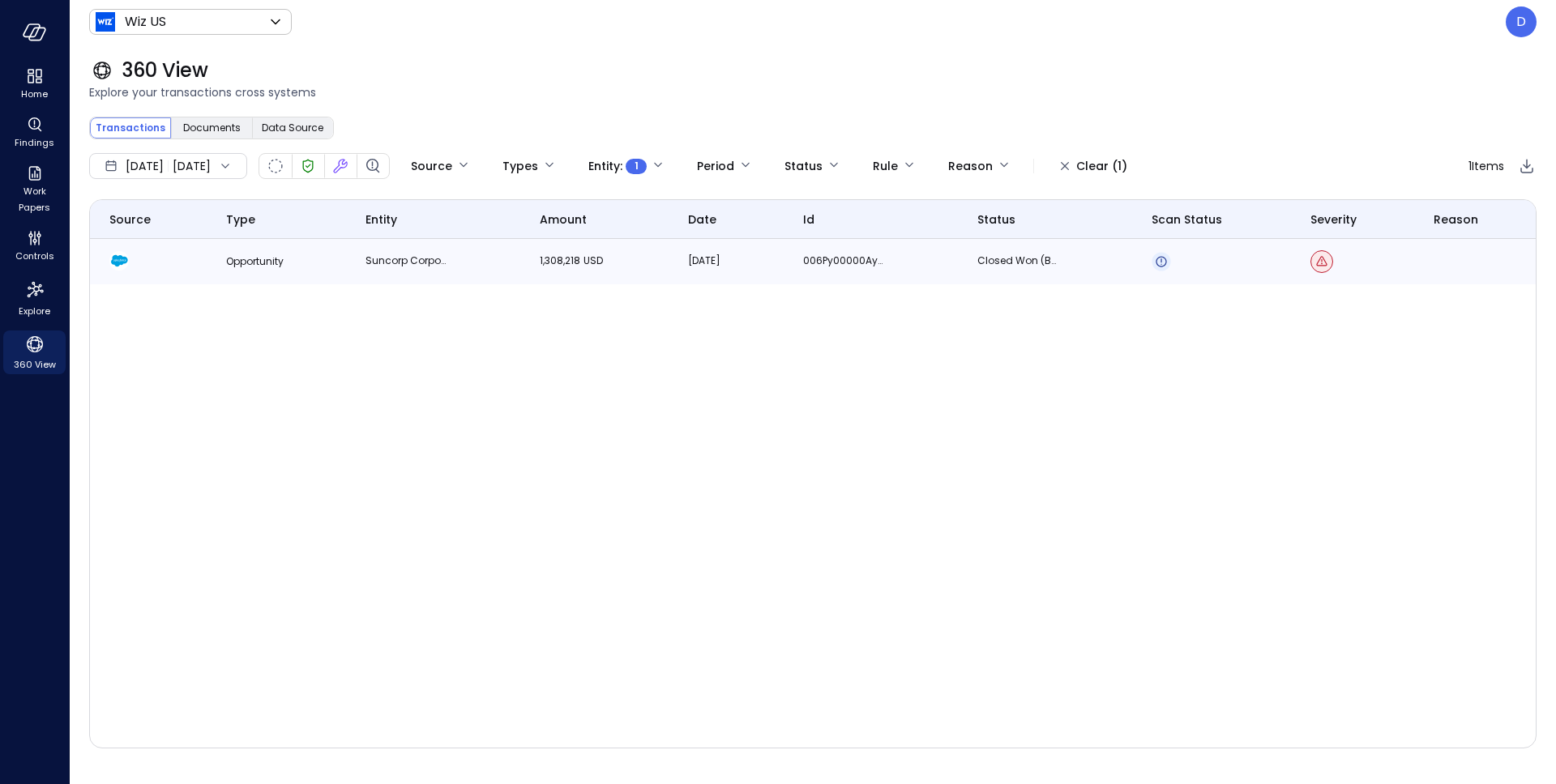
click at [581, 267] on p "1,308,218 USD" at bounding box center [580, 261] width 81 height 17
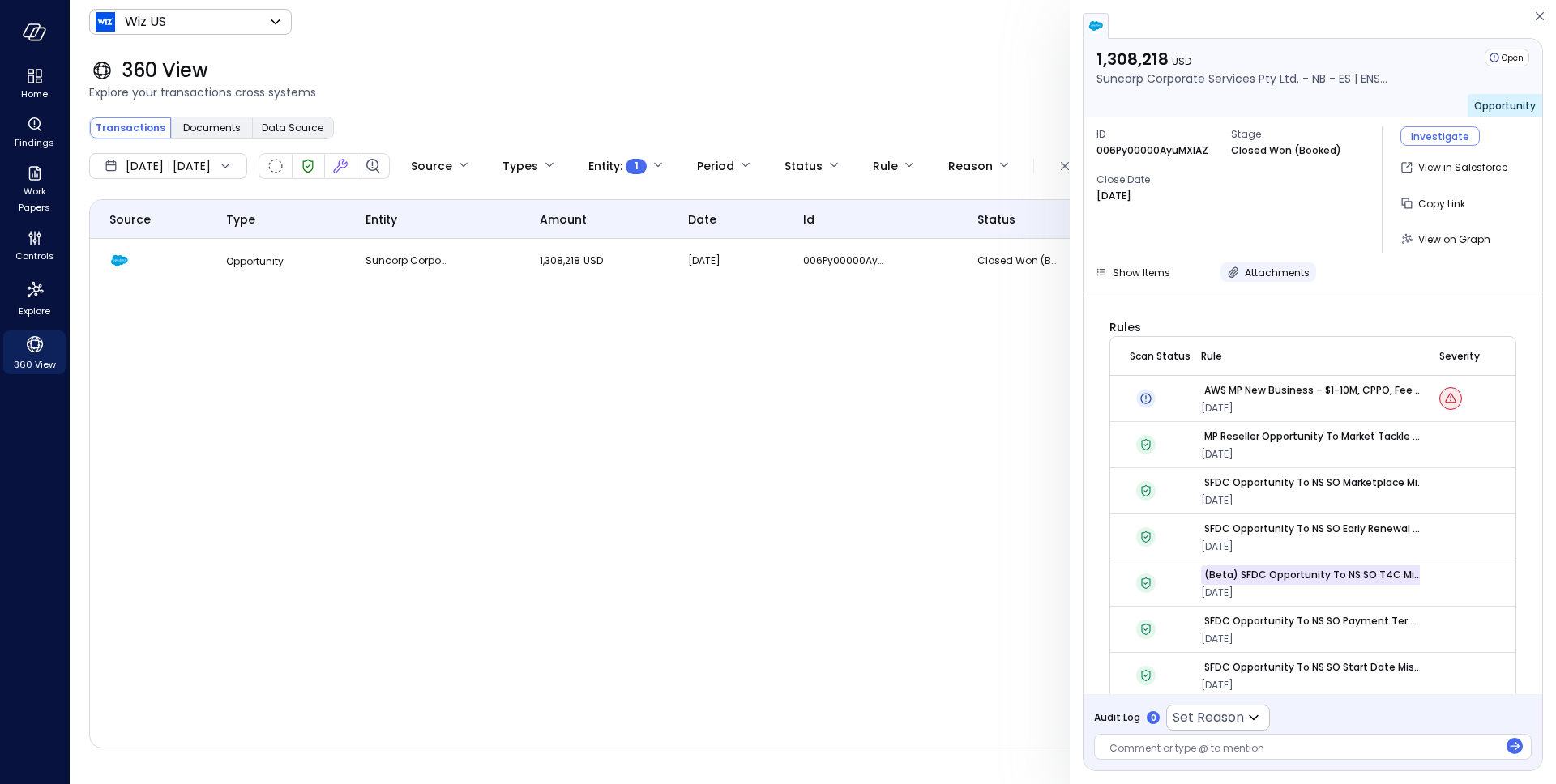
click at [1253, 274] on span "Attachments" at bounding box center [1277, 272] width 65 height 14
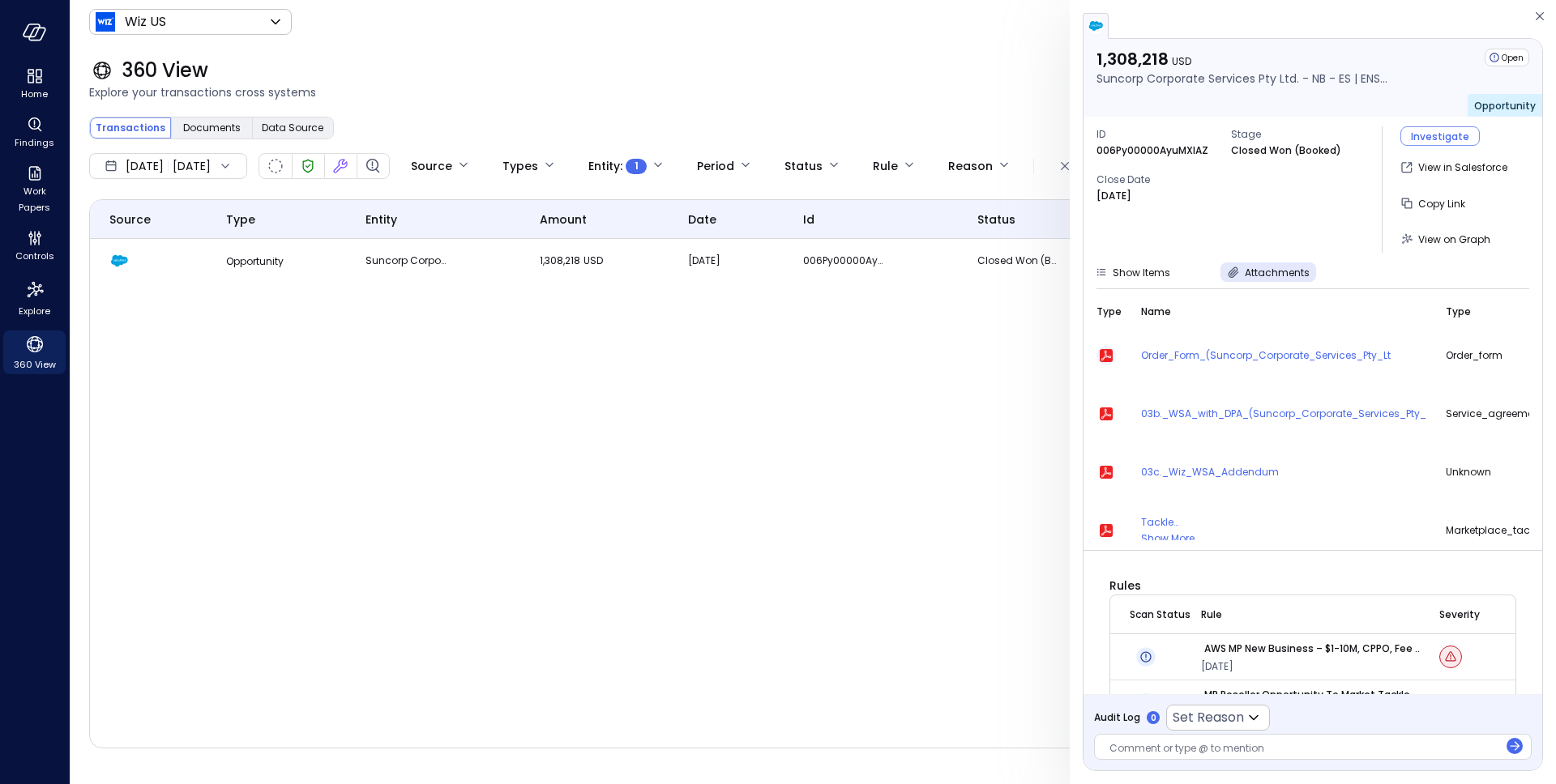
click at [1103, 354] on icon "button" at bounding box center [1105, 355] width 13 height 13
click at [1005, 73] on div "360 View" at bounding box center [812, 71] width 1447 height 26
click at [1545, 14] on icon "button" at bounding box center [1539, 16] width 17 height 19
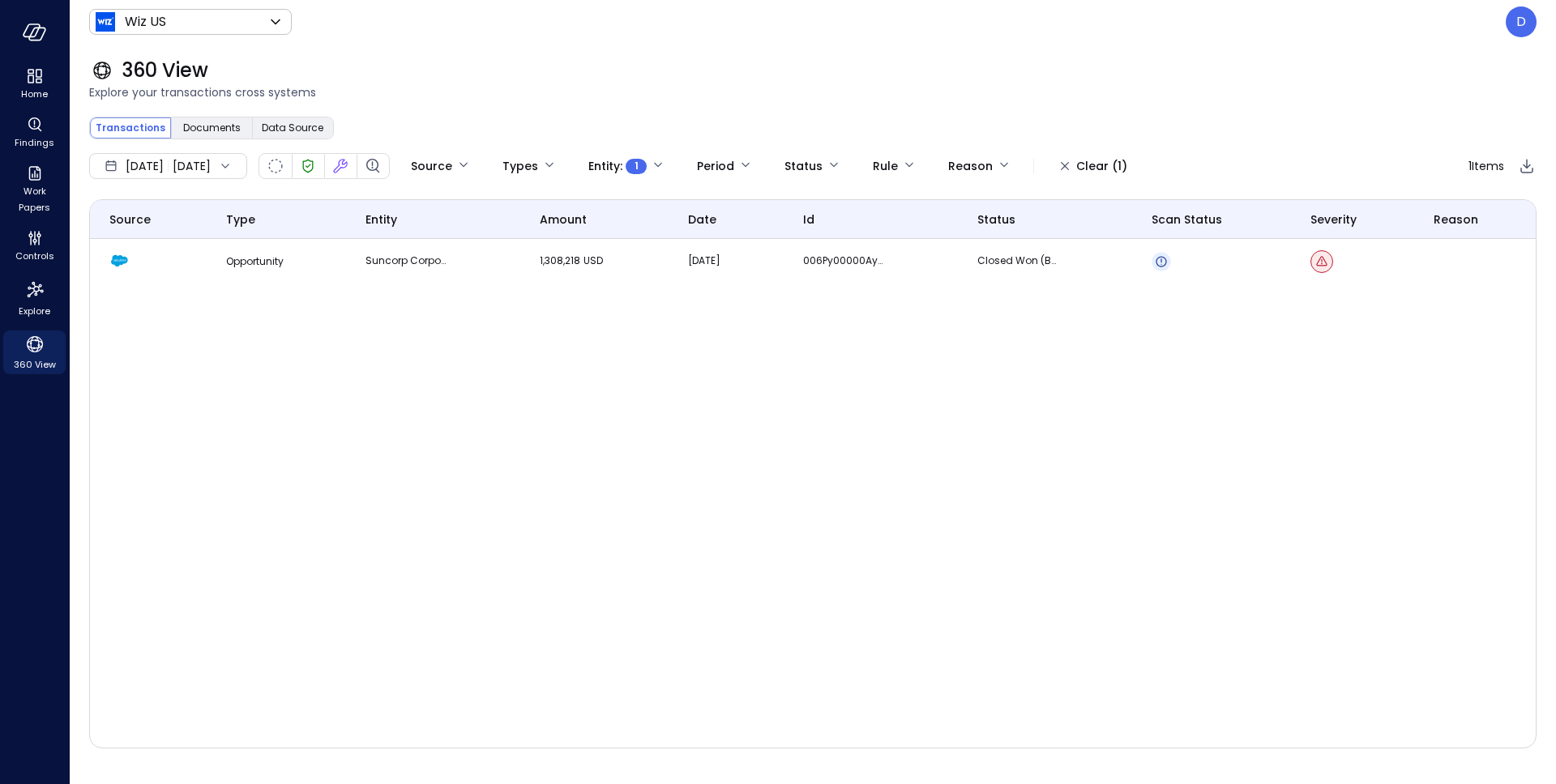
click at [984, 82] on div "360 View" at bounding box center [812, 71] width 1447 height 26
click at [28, 206] on span "Work Papers" at bounding box center [34, 199] width 50 height 32
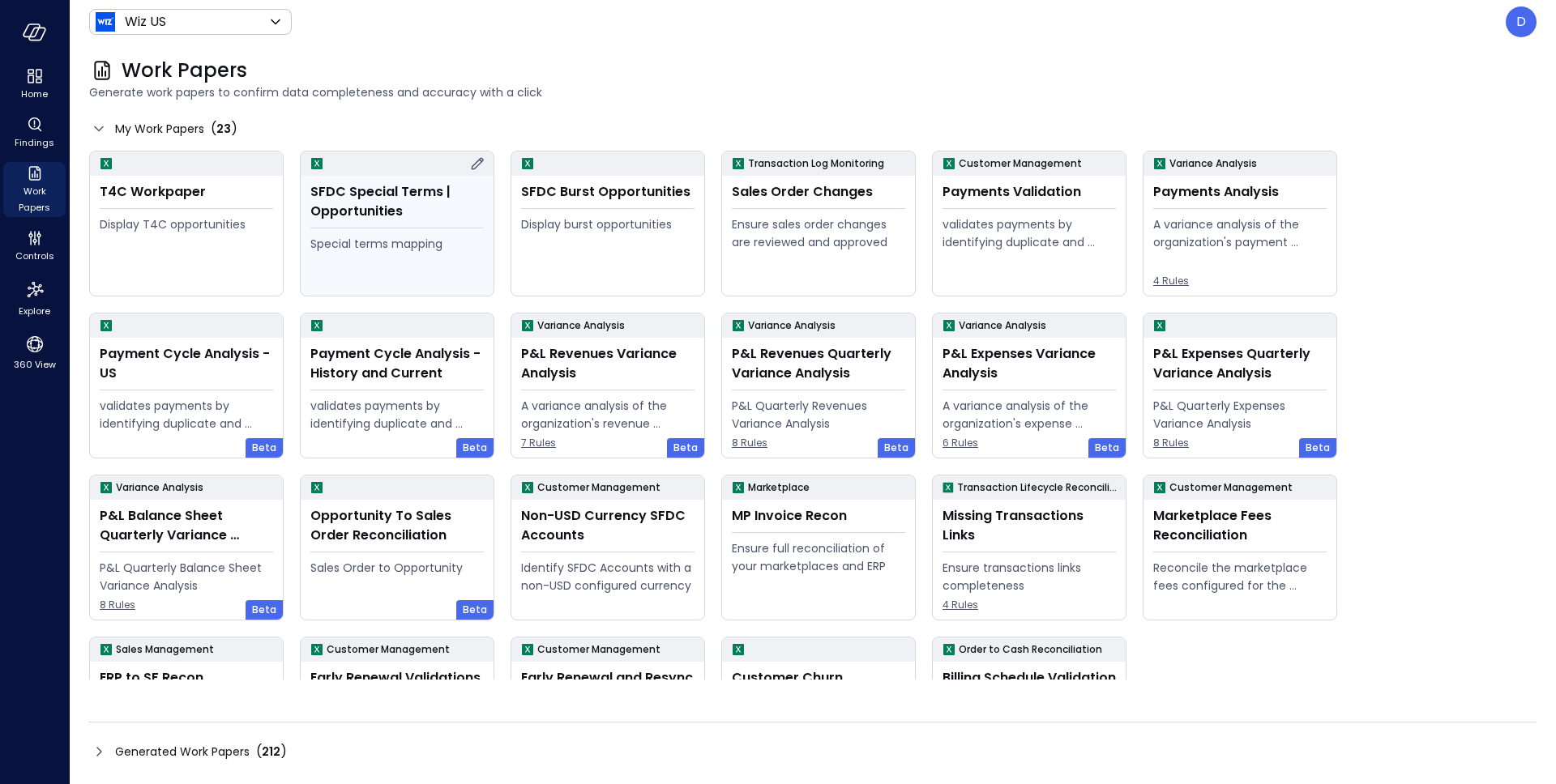
click at [399, 236] on div "Special terms mapping" at bounding box center [396, 244] width 174 height 17
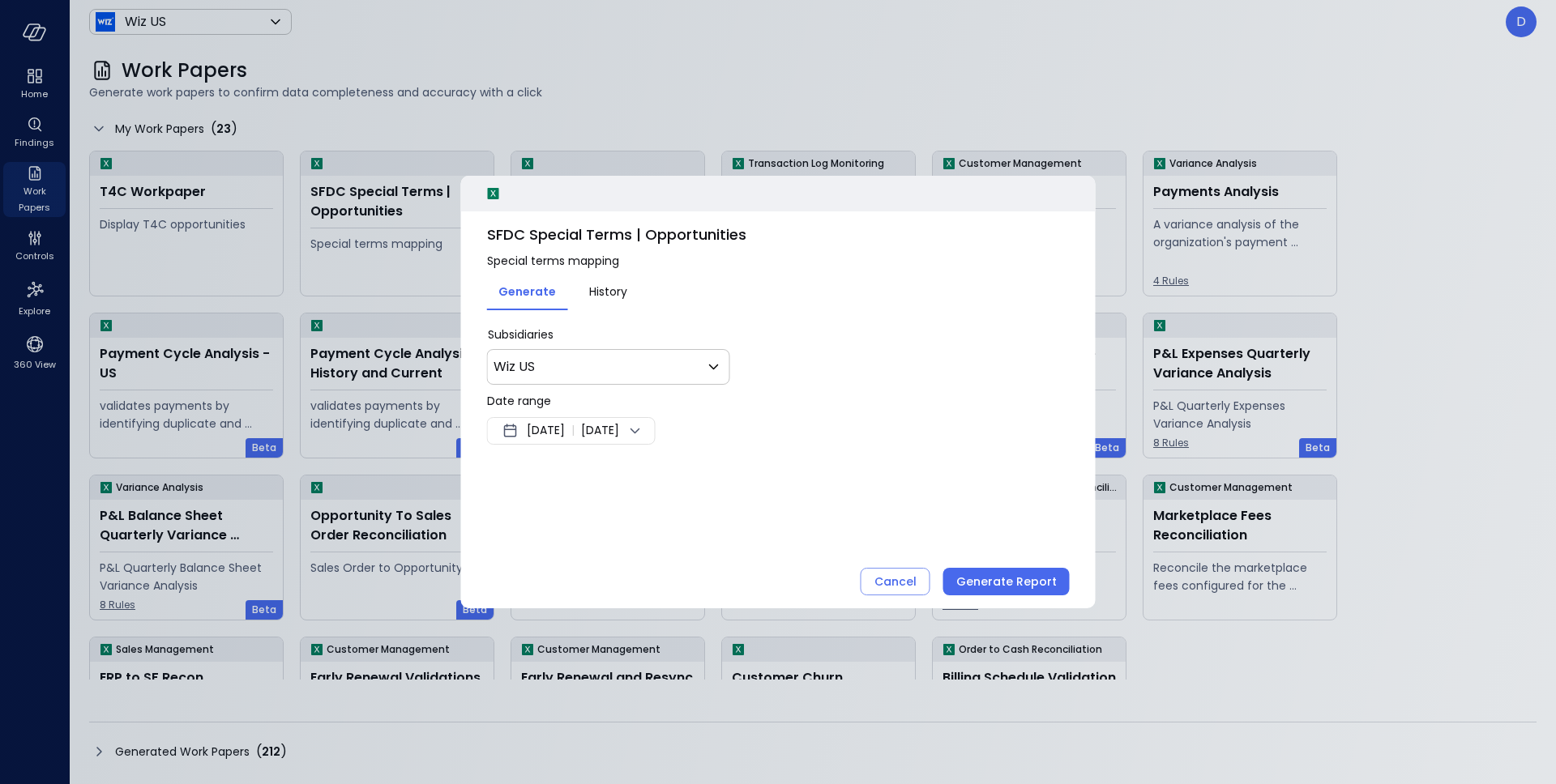
click at [596, 438] on div "[DATE] | [DATE]" at bounding box center [571, 431] width 169 height 28
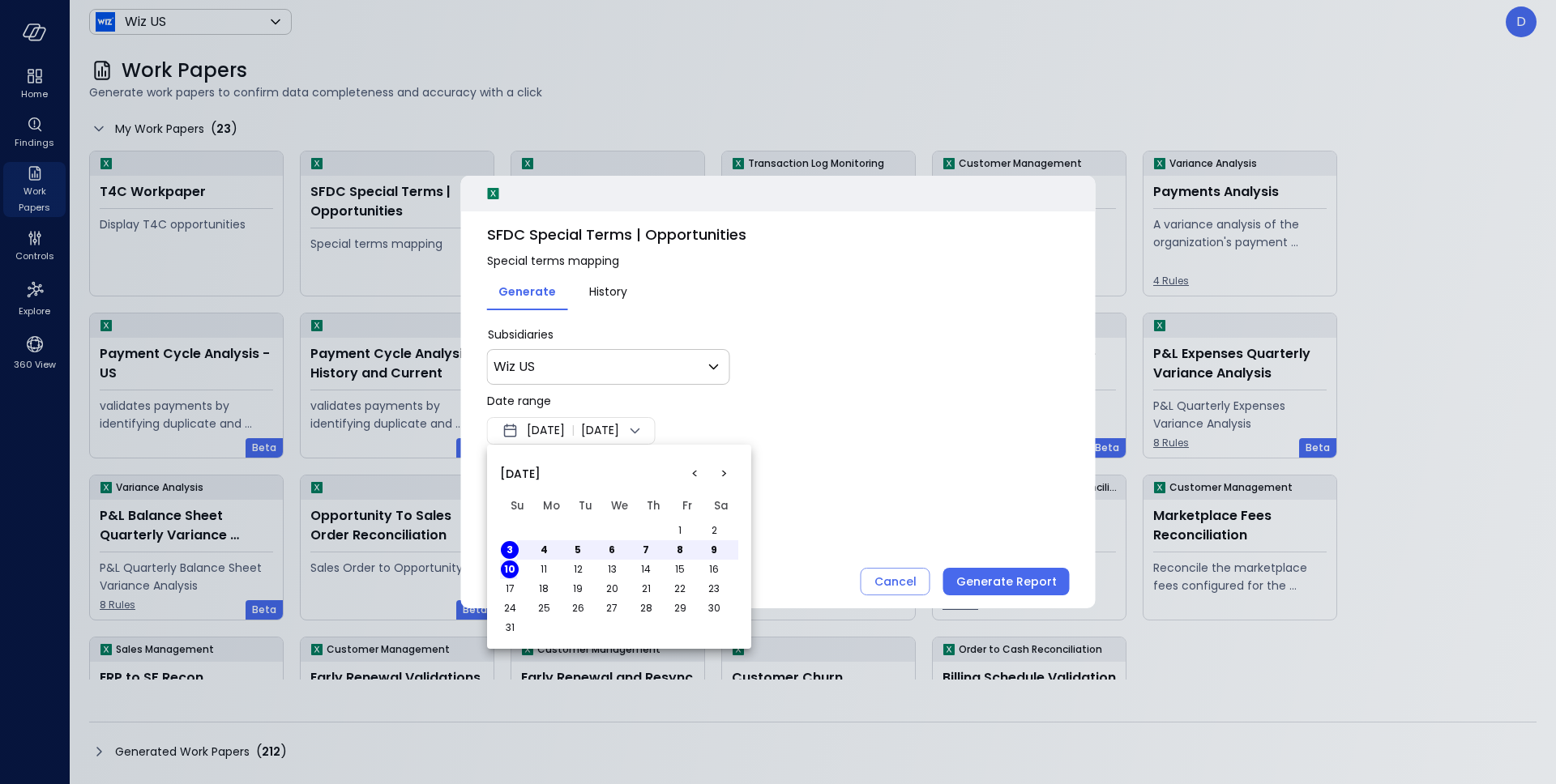
click at [692, 473] on button "<" at bounding box center [694, 473] width 29 height 29
click at [574, 529] on button "1" at bounding box center [577, 531] width 17 height 17
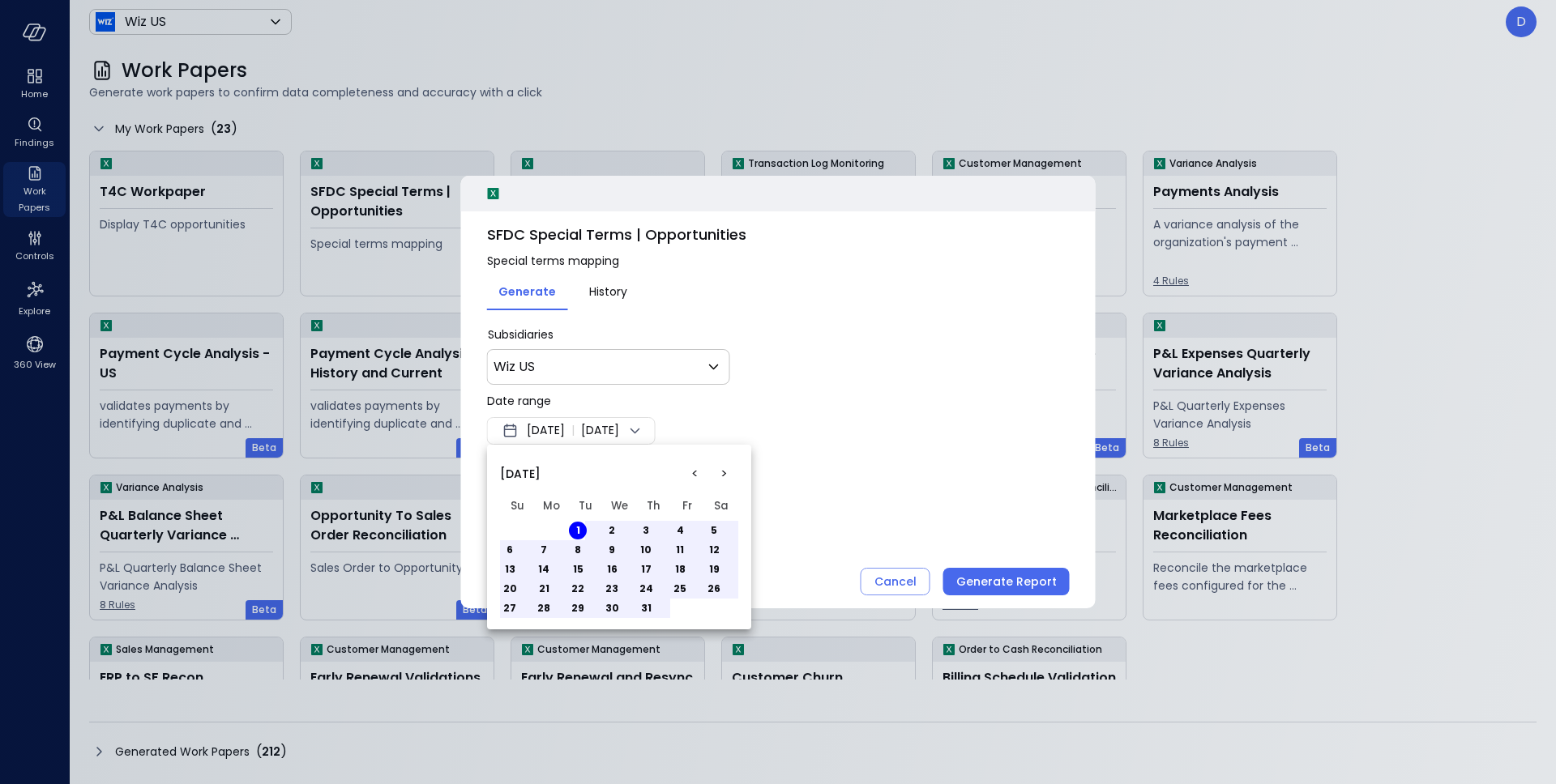
click at [899, 512] on div at bounding box center [778, 392] width 1556 height 784
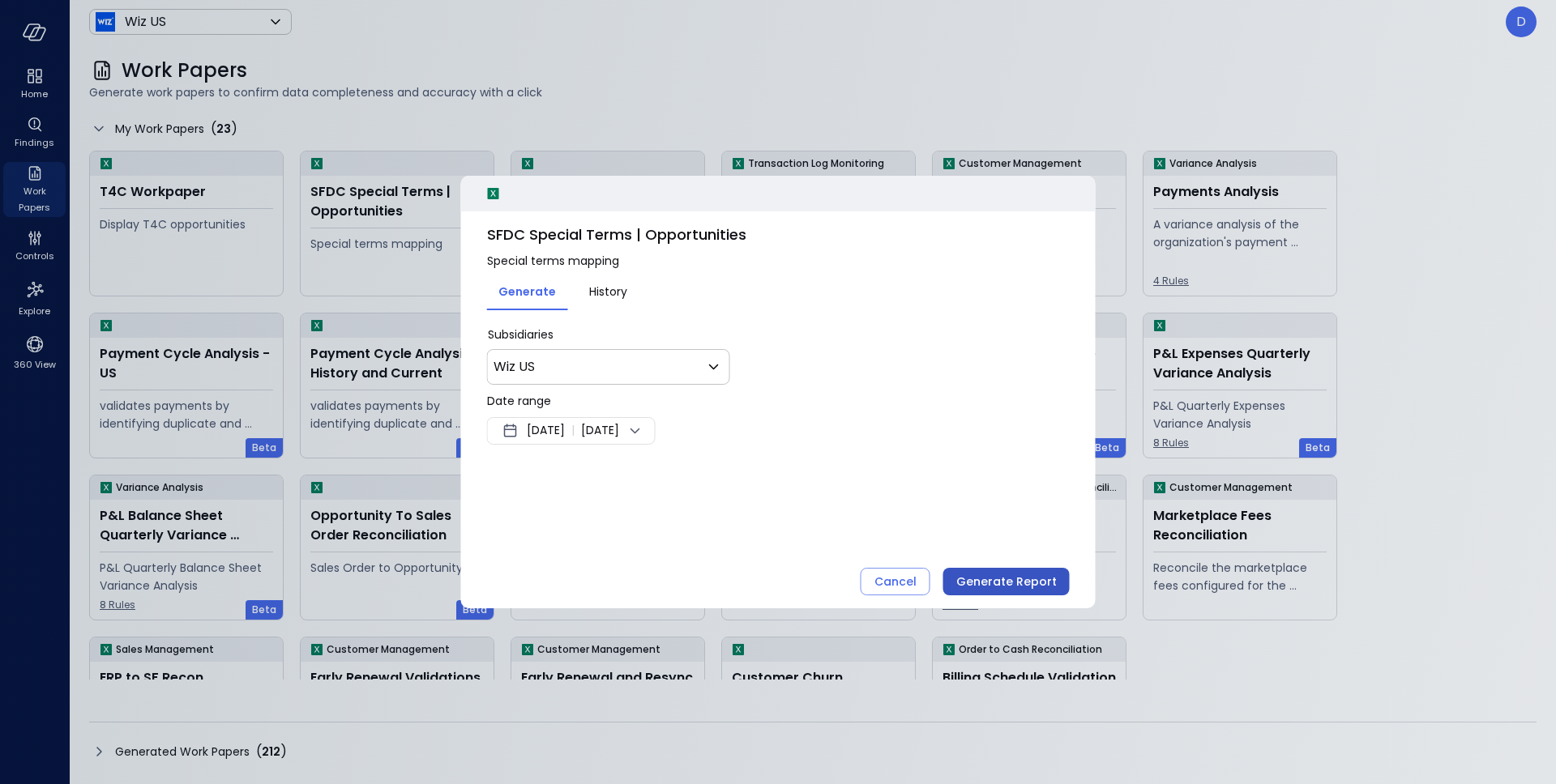
click at [1000, 577] on div "Generate Report" at bounding box center [1006, 581] width 100 height 20
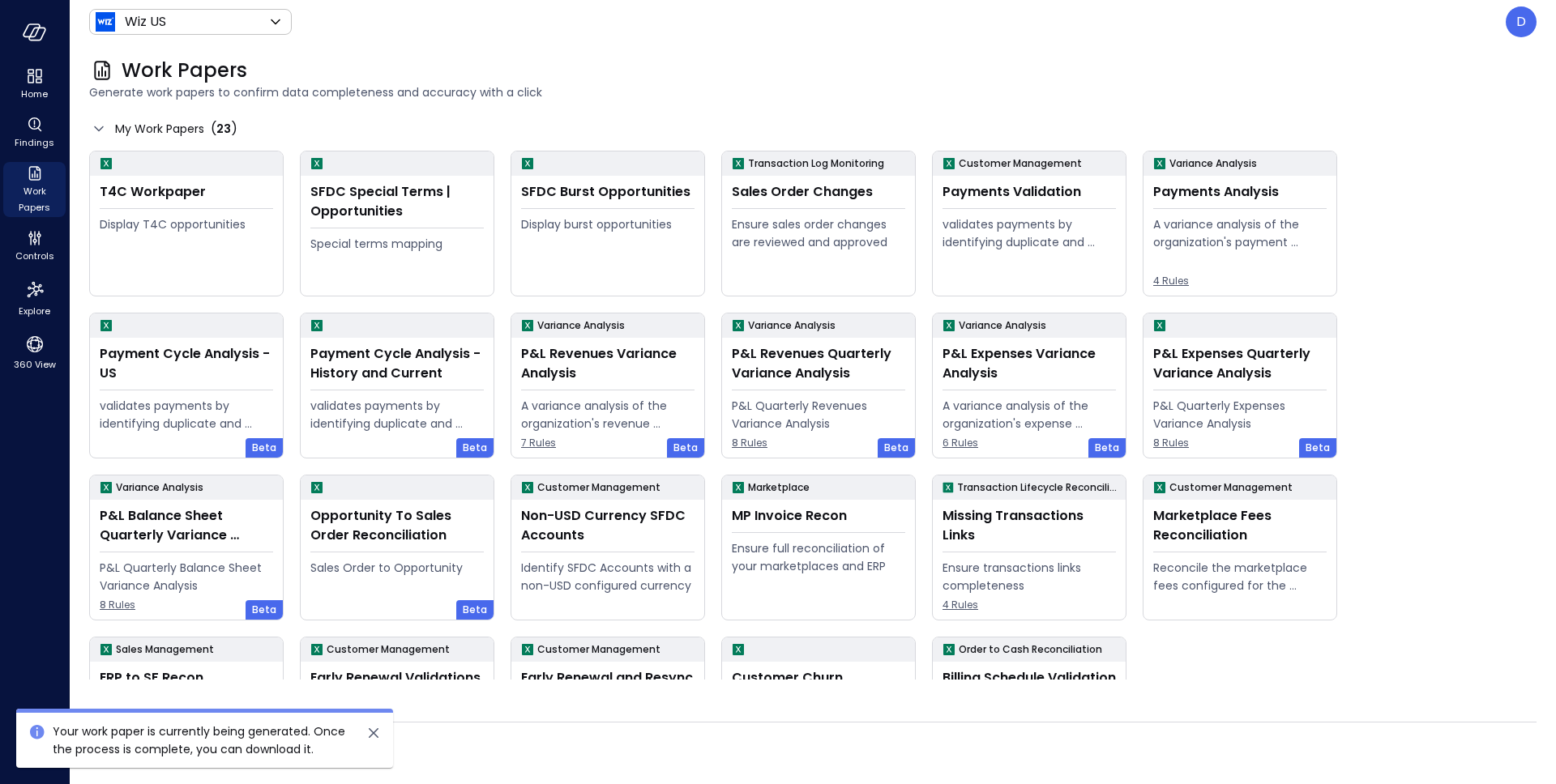
drag, startPoint x: 370, startPoint y: 732, endPoint x: 299, endPoint y: 726, distance: 71.3
click at [371, 732] on icon "close" at bounding box center [374, 733] width 19 height 19
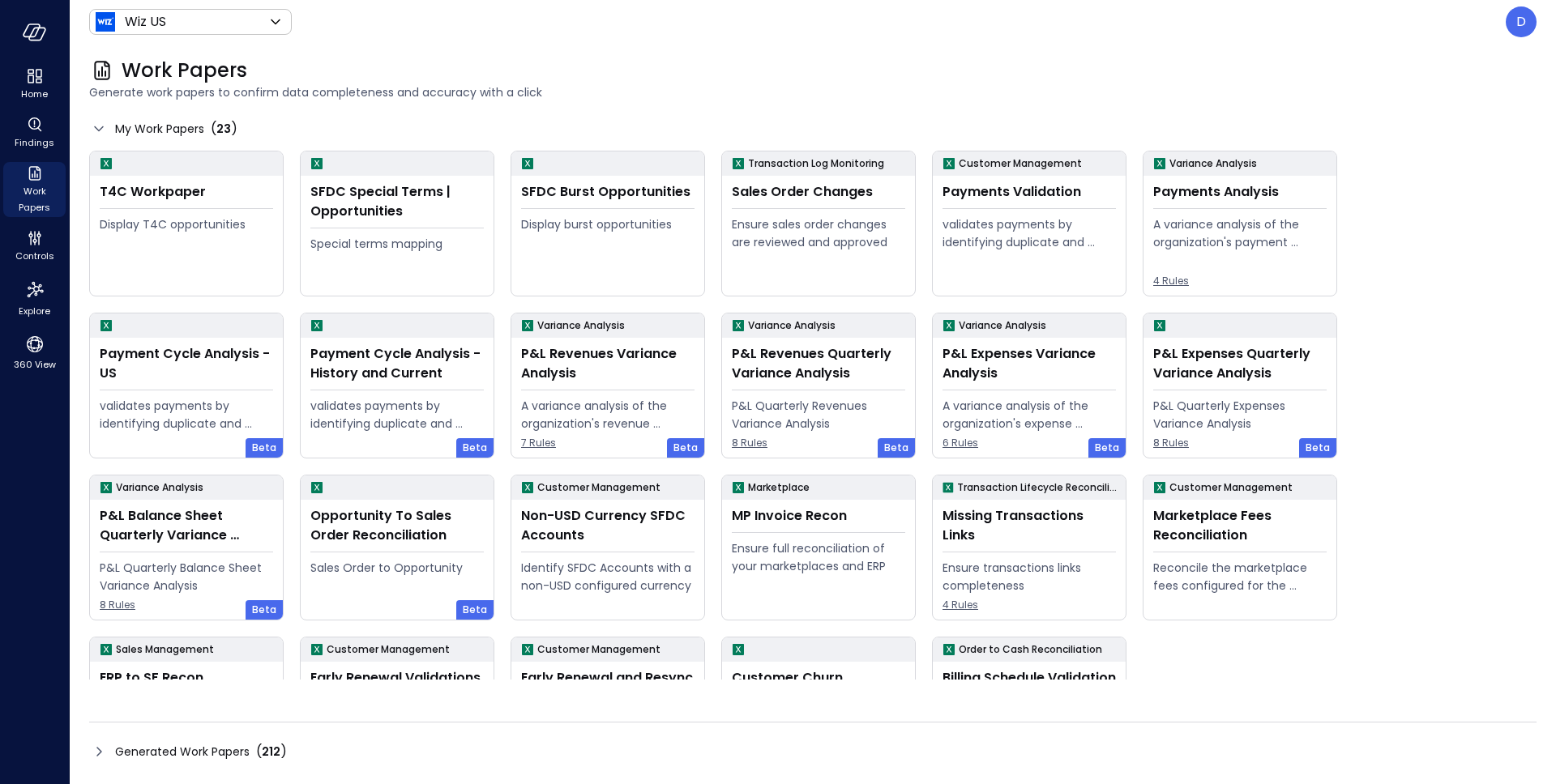
click at [105, 753] on icon at bounding box center [99, 752] width 19 height 19
click at [97, 754] on icon at bounding box center [99, 752] width 5 height 10
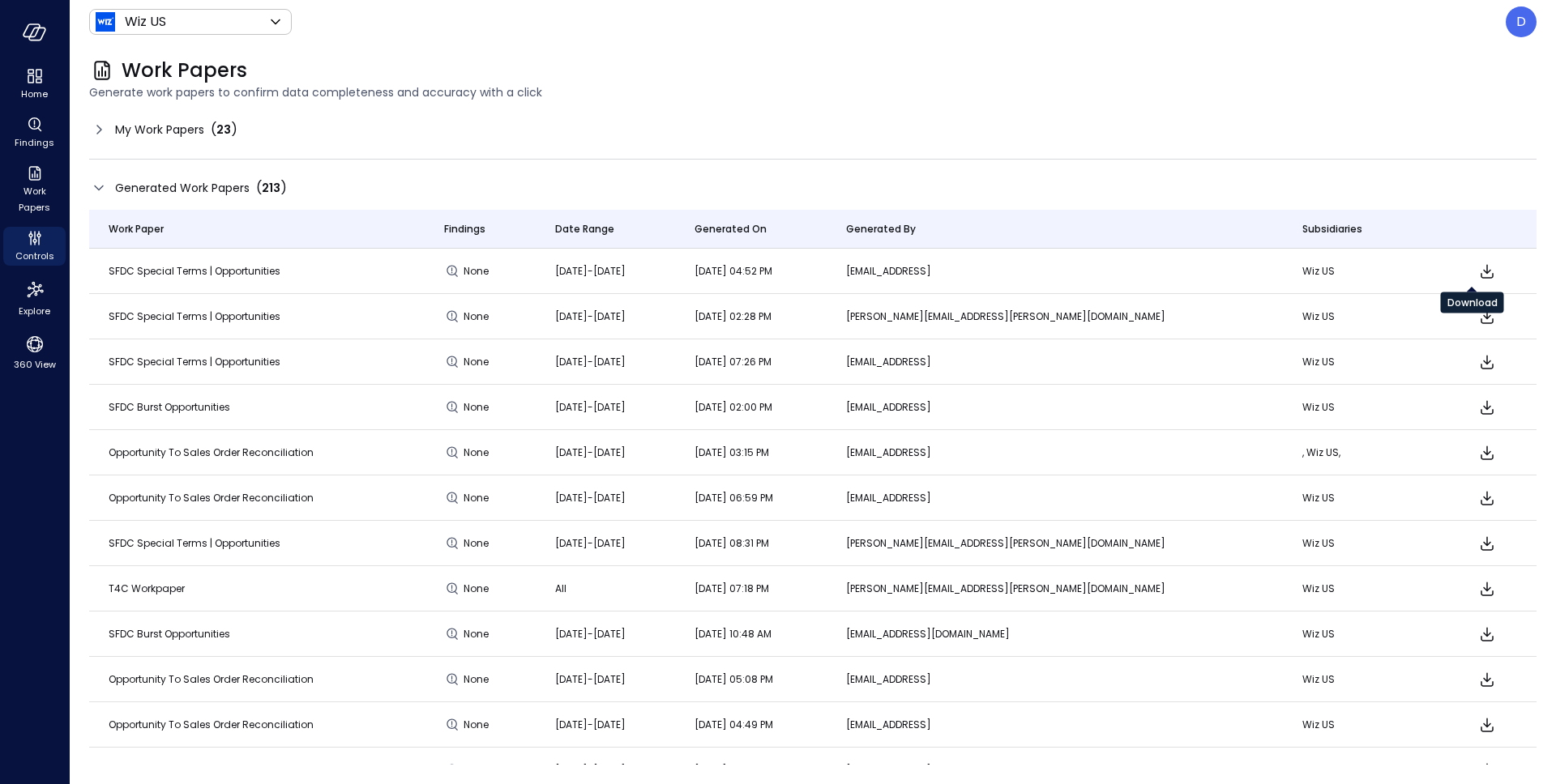
click at [1480, 271] on icon "Download" at bounding box center [1486, 272] width 13 height 14
click at [499, 82] on div "Work Papers" at bounding box center [812, 71] width 1447 height 26
click at [14, 284] on div "Explore" at bounding box center [34, 299] width 62 height 45
click at [35, 289] on icon "Explore" at bounding box center [35, 290] width 26 height 26
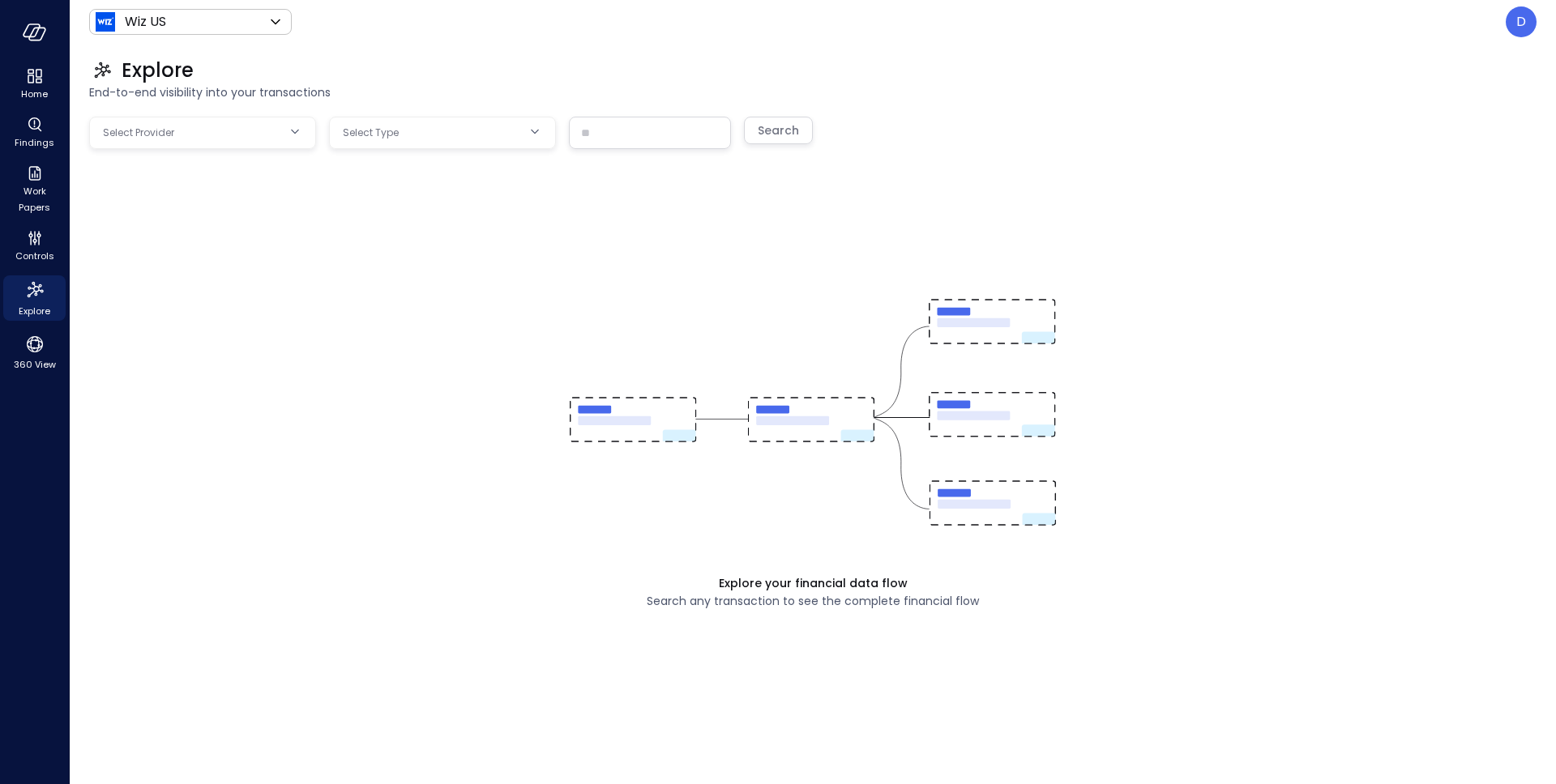
click at [253, 131] on body "Home Findings Work Papers Controls Explore 360 View Wiz US ****** ​ D Explore E…" at bounding box center [778, 392] width 1556 height 784
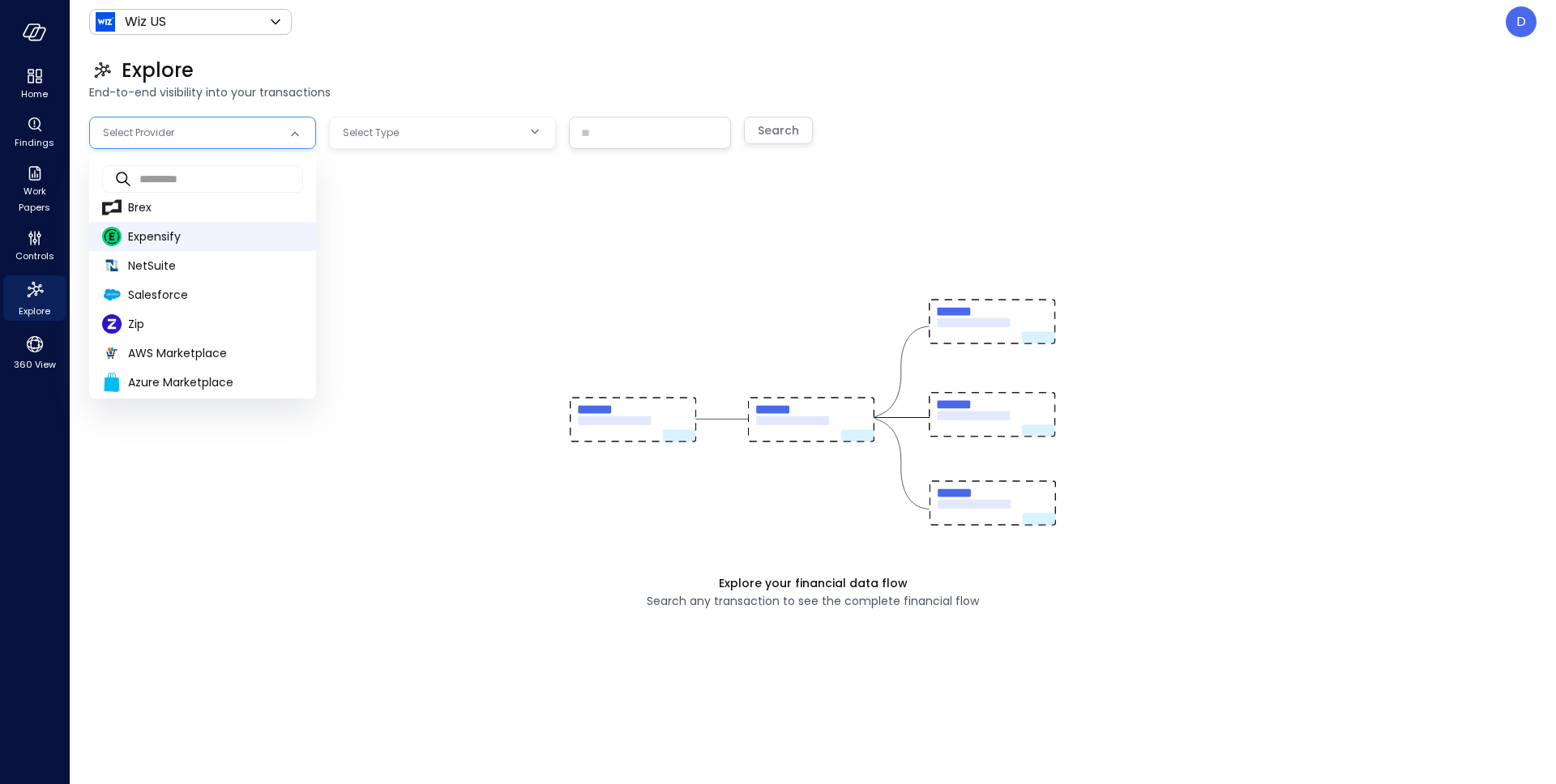
drag, startPoint x: 173, startPoint y: 284, endPoint x: 224, endPoint y: 249, distance: 61.9
click at [173, 284] on li "Salesforce" at bounding box center [203, 294] width 227 height 29
type input "**********"
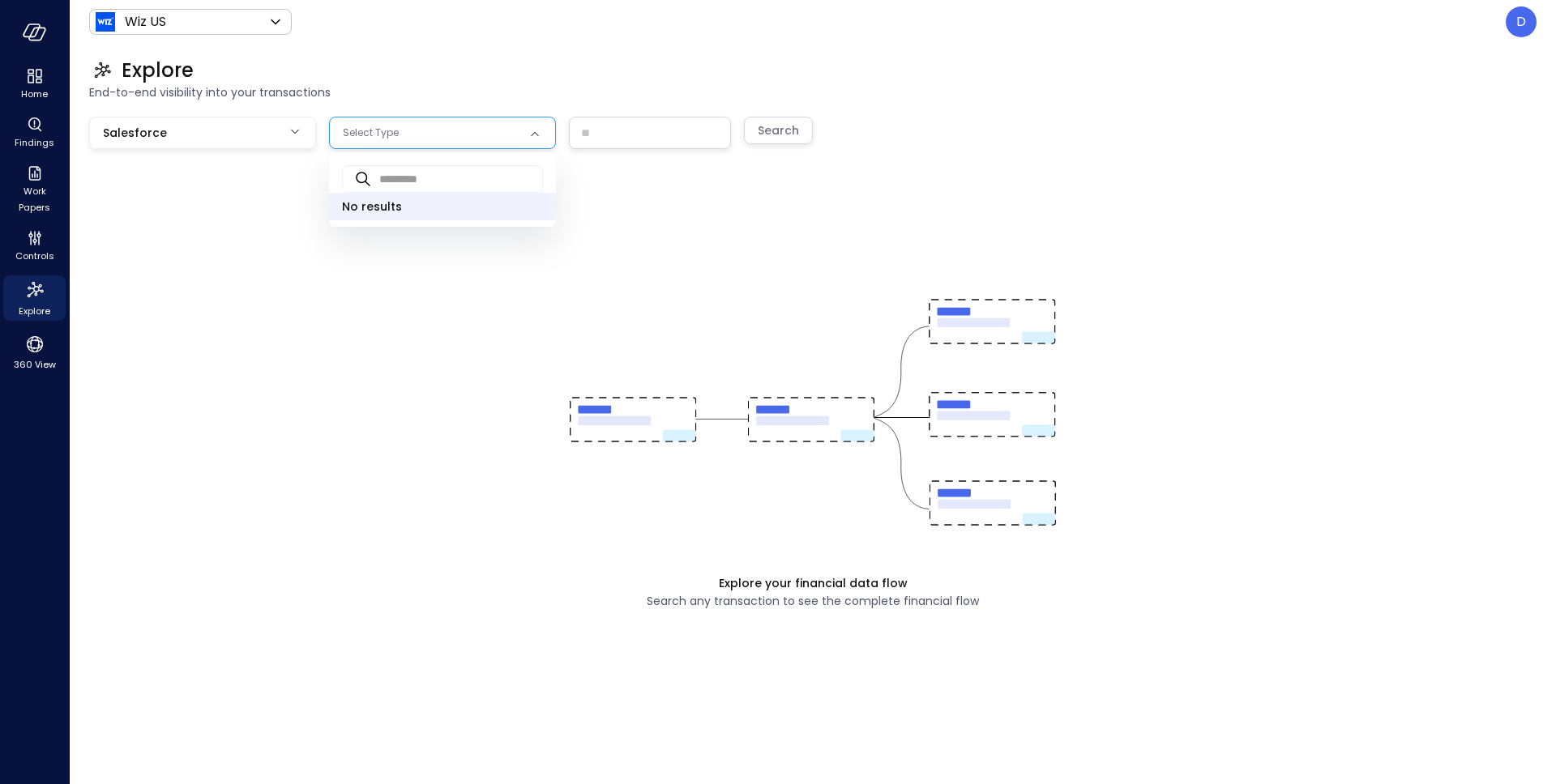
drag, startPoint x: 482, startPoint y: 118, endPoint x: 479, endPoint y: 132, distance: 14.3
click at [481, 118] on body "**********" at bounding box center [778, 392] width 1556 height 784
click at [444, 205] on span "Opportunity" at bounding box center [443, 205] width 201 height 17
type input "***"
click at [616, 131] on input "text" at bounding box center [650, 133] width 161 height 30
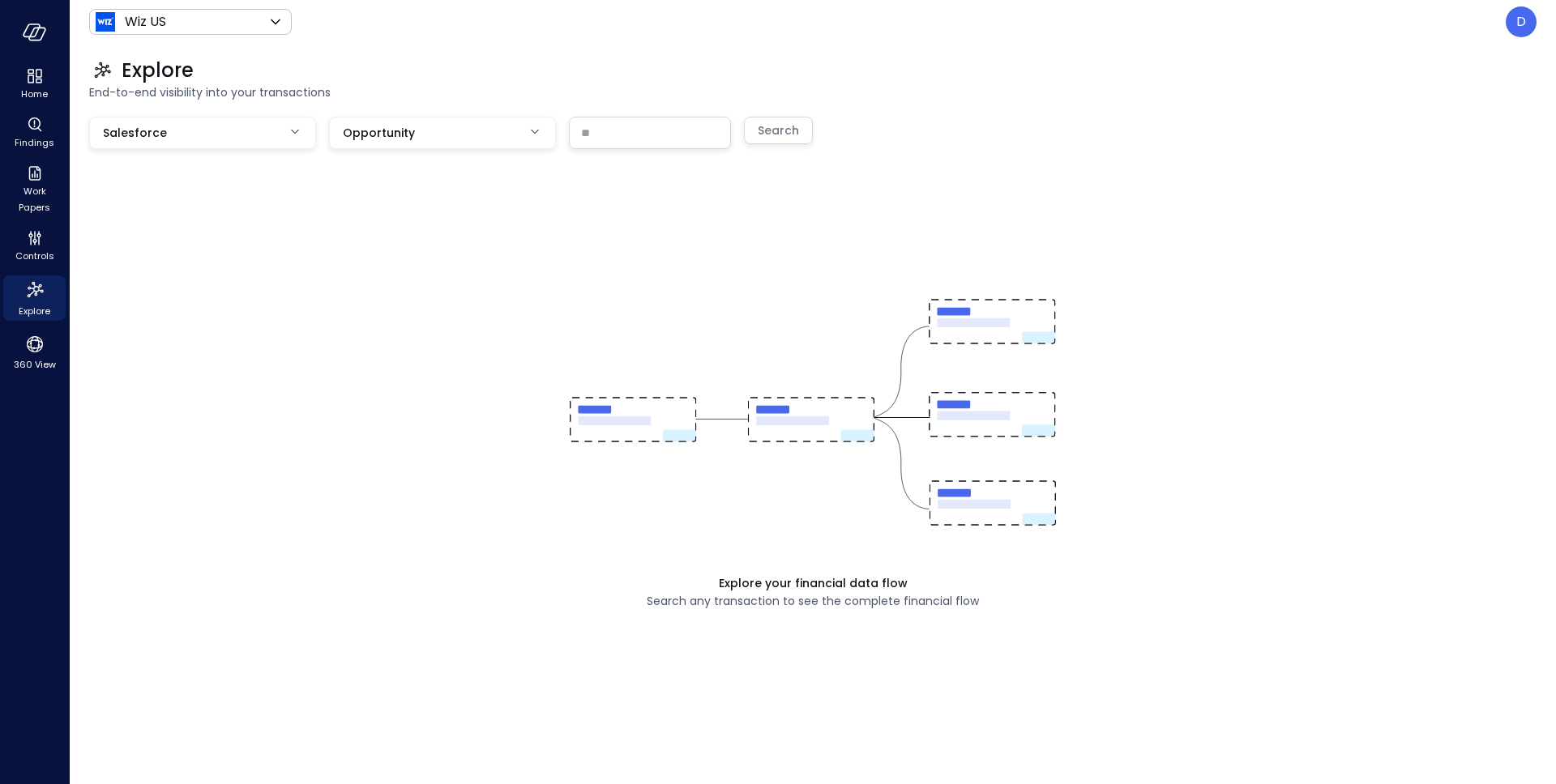
paste input "**********"
type input "**********"
click at [792, 130] on div "Search" at bounding box center [778, 130] width 41 height 20
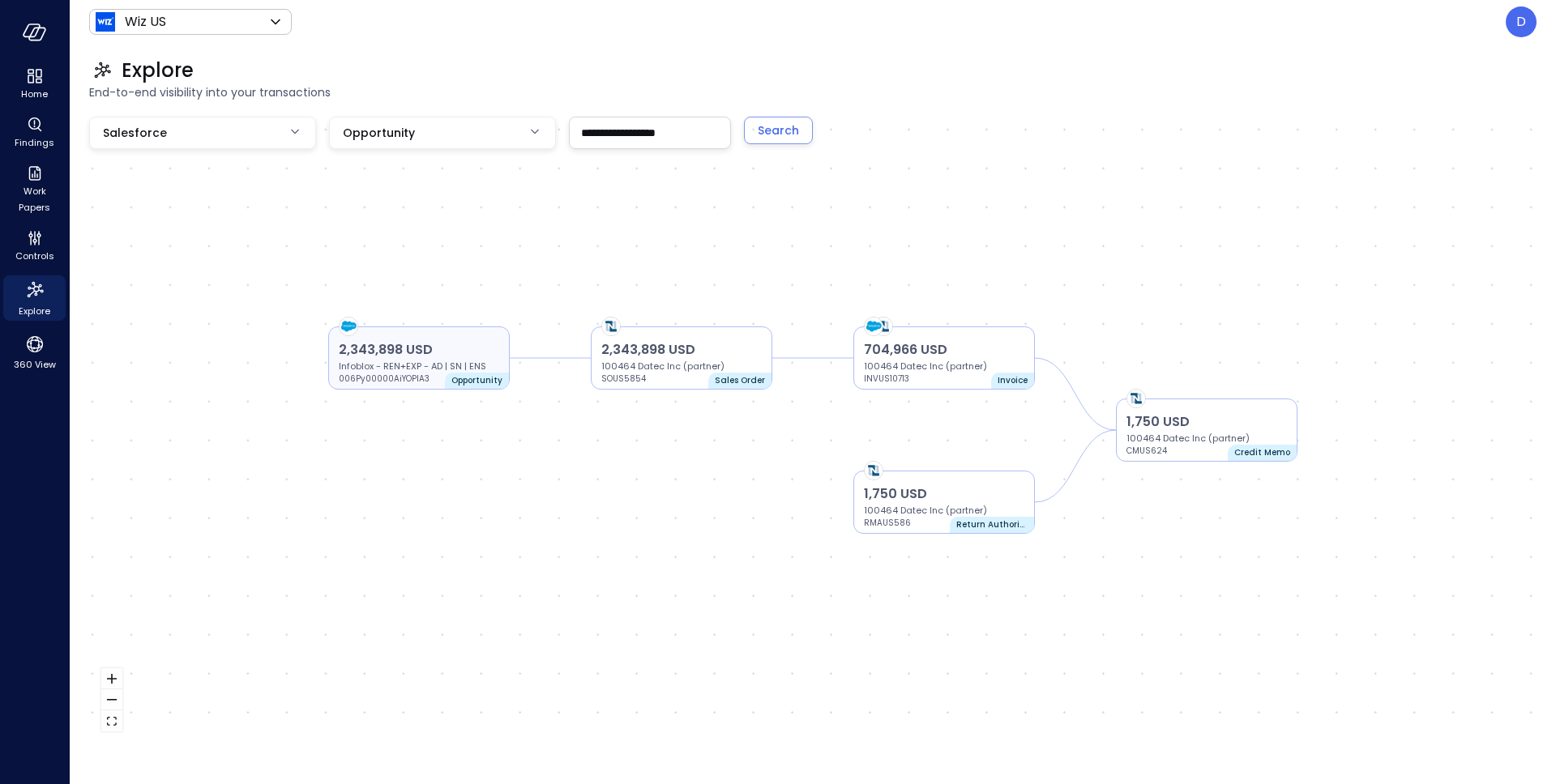
click at [442, 353] on p "2,343,898 USD" at bounding box center [419, 350] width 161 height 19
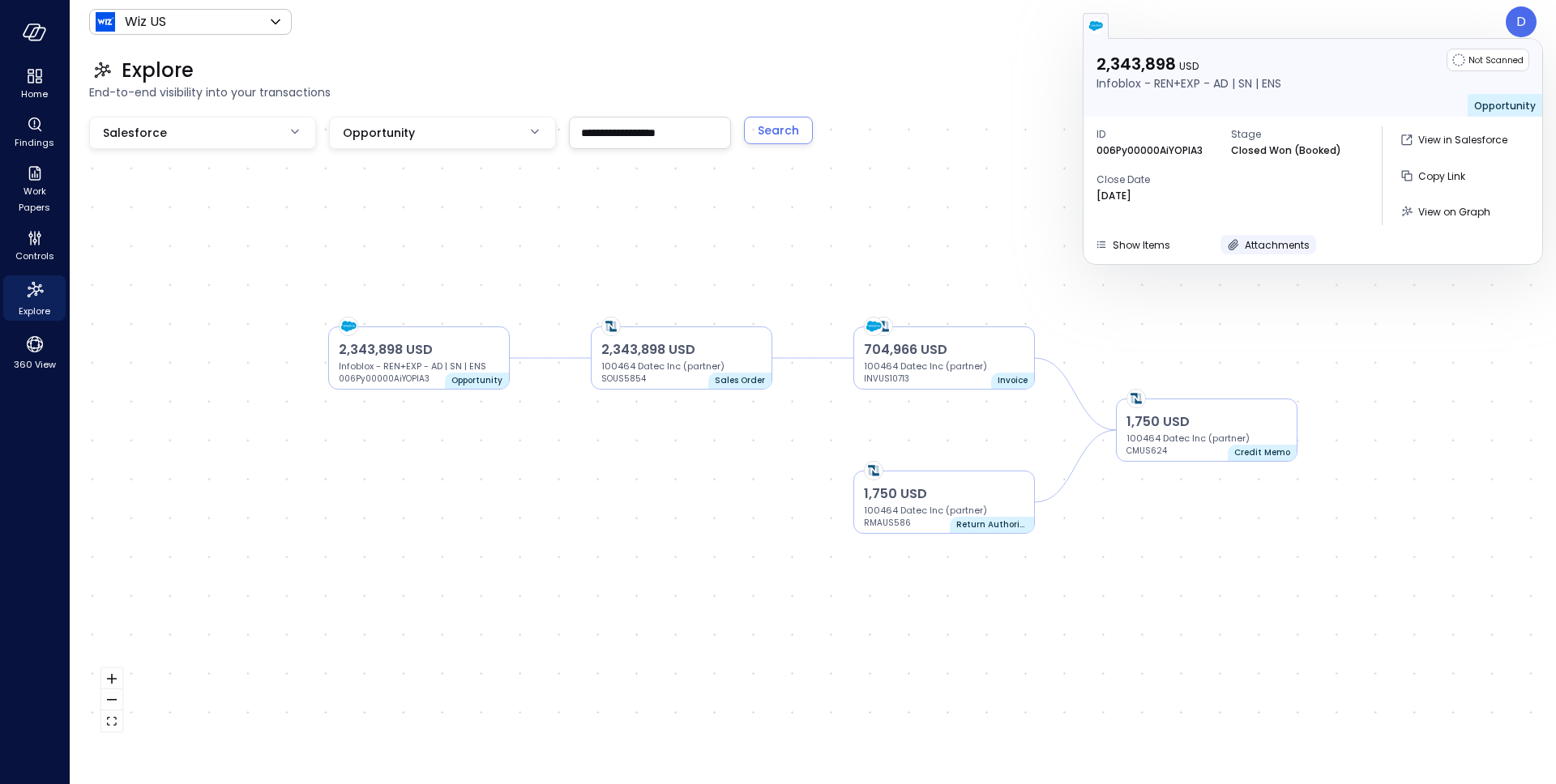
click at [1284, 239] on span "Attachments" at bounding box center [1277, 245] width 65 height 14
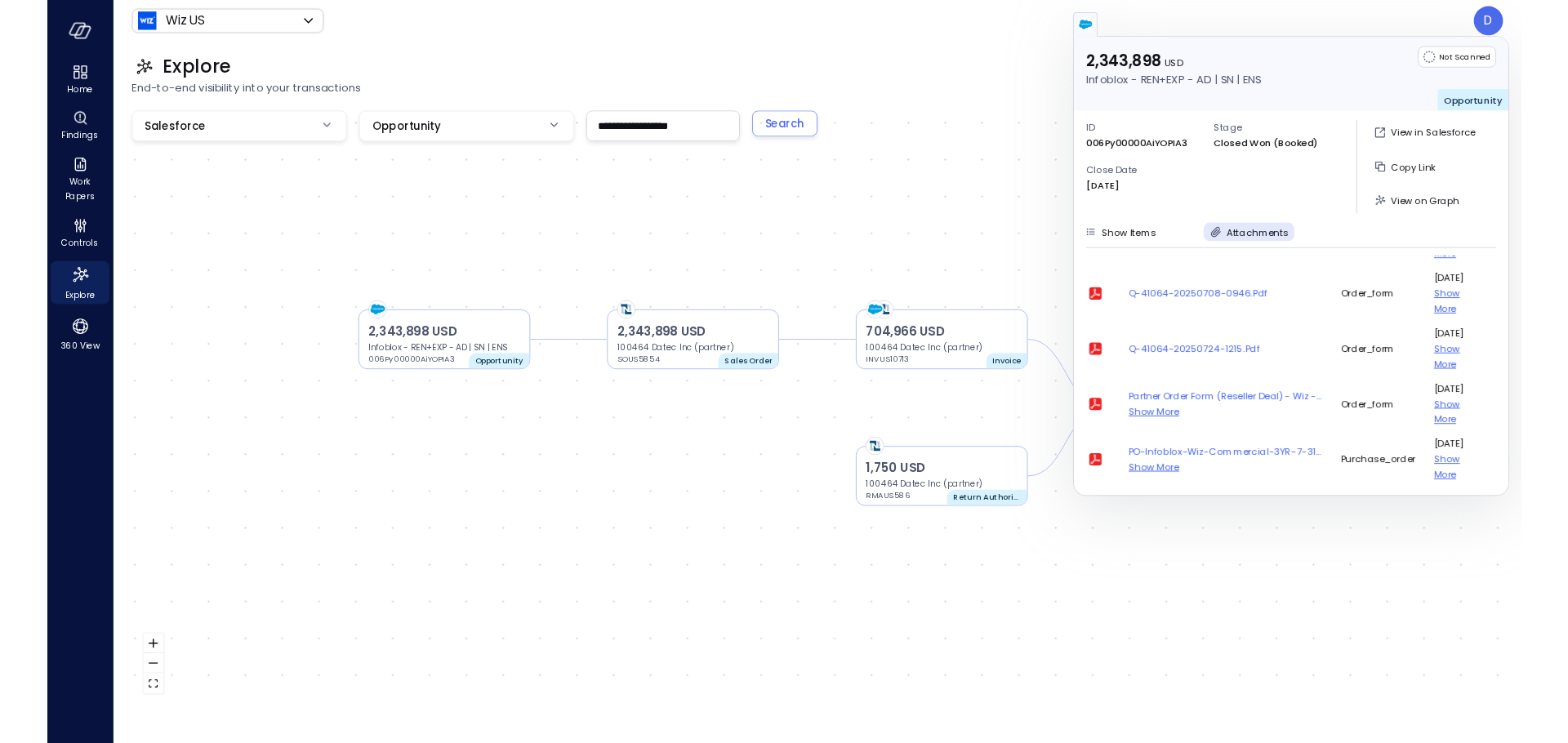
scroll to position [78, 0]
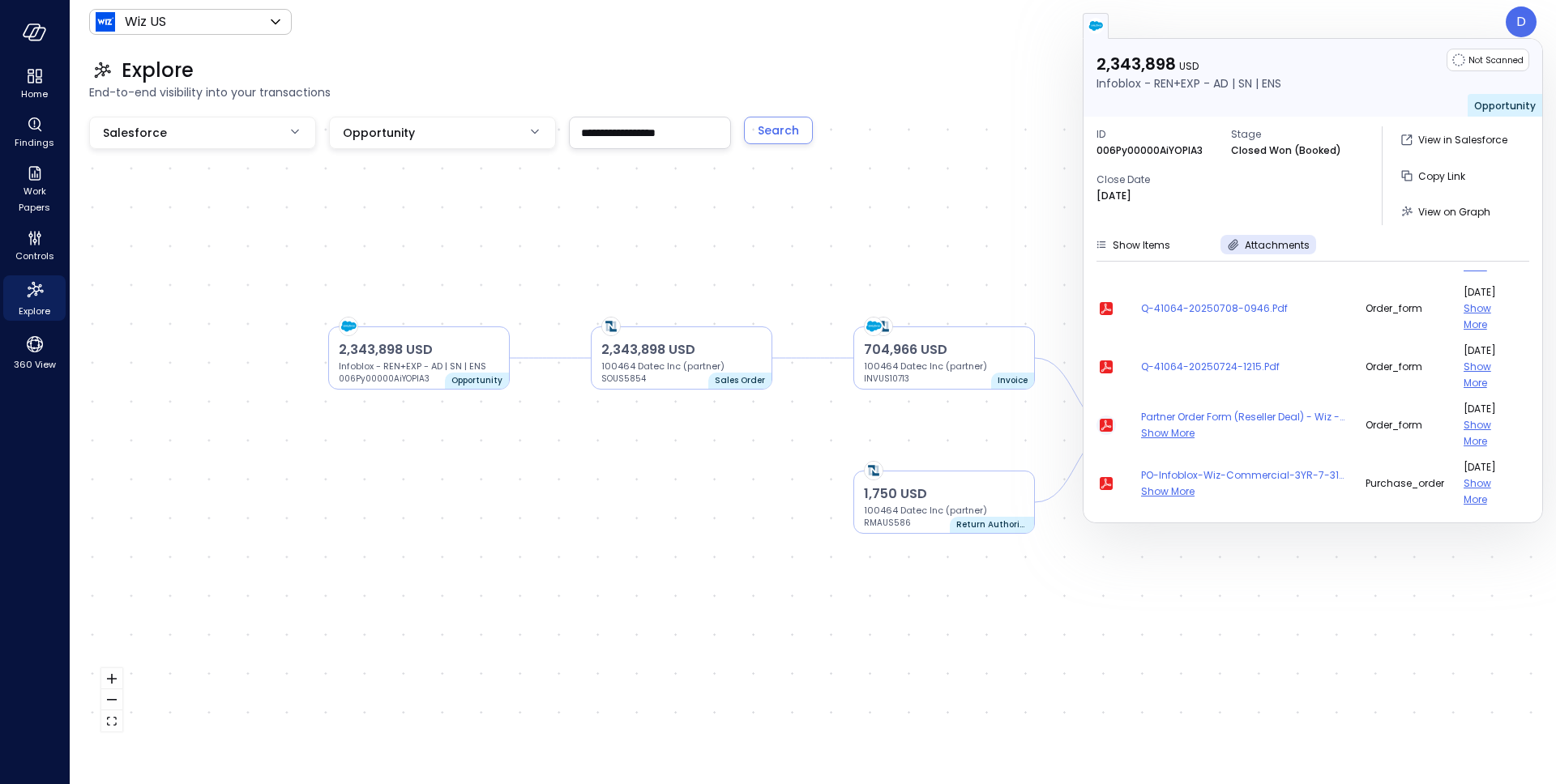
click at [1107, 425] on icon "button" at bounding box center [1105, 425] width 13 height 13
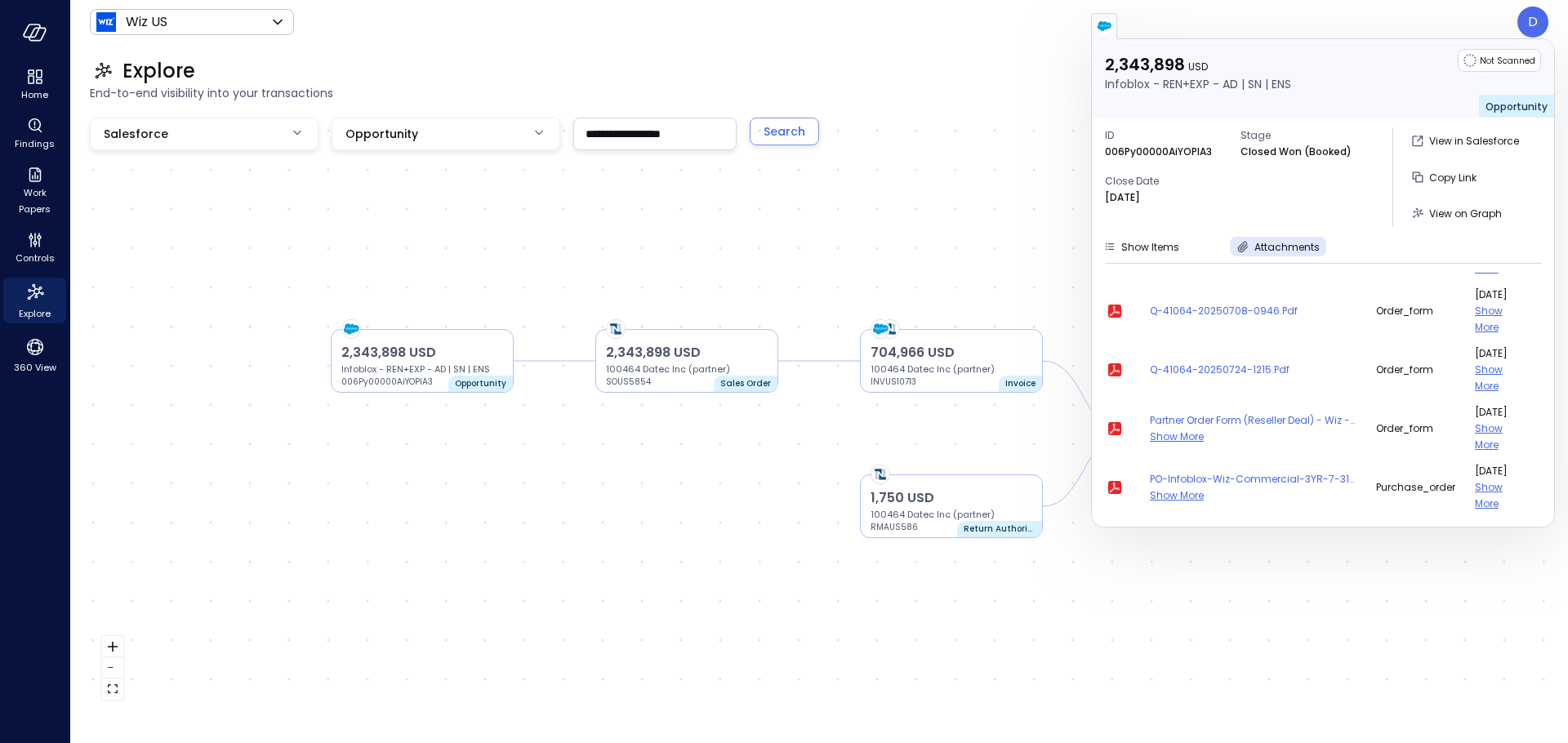
click at [1527, 33] on div at bounding box center [1323, 26] width 464 height 26
click at [1534, 25] on div at bounding box center [1323, 26] width 464 height 26
click at [1532, 24] on div at bounding box center [1323, 26] width 464 height 26
click at [1446, 15] on div at bounding box center [1323, 26] width 464 height 26
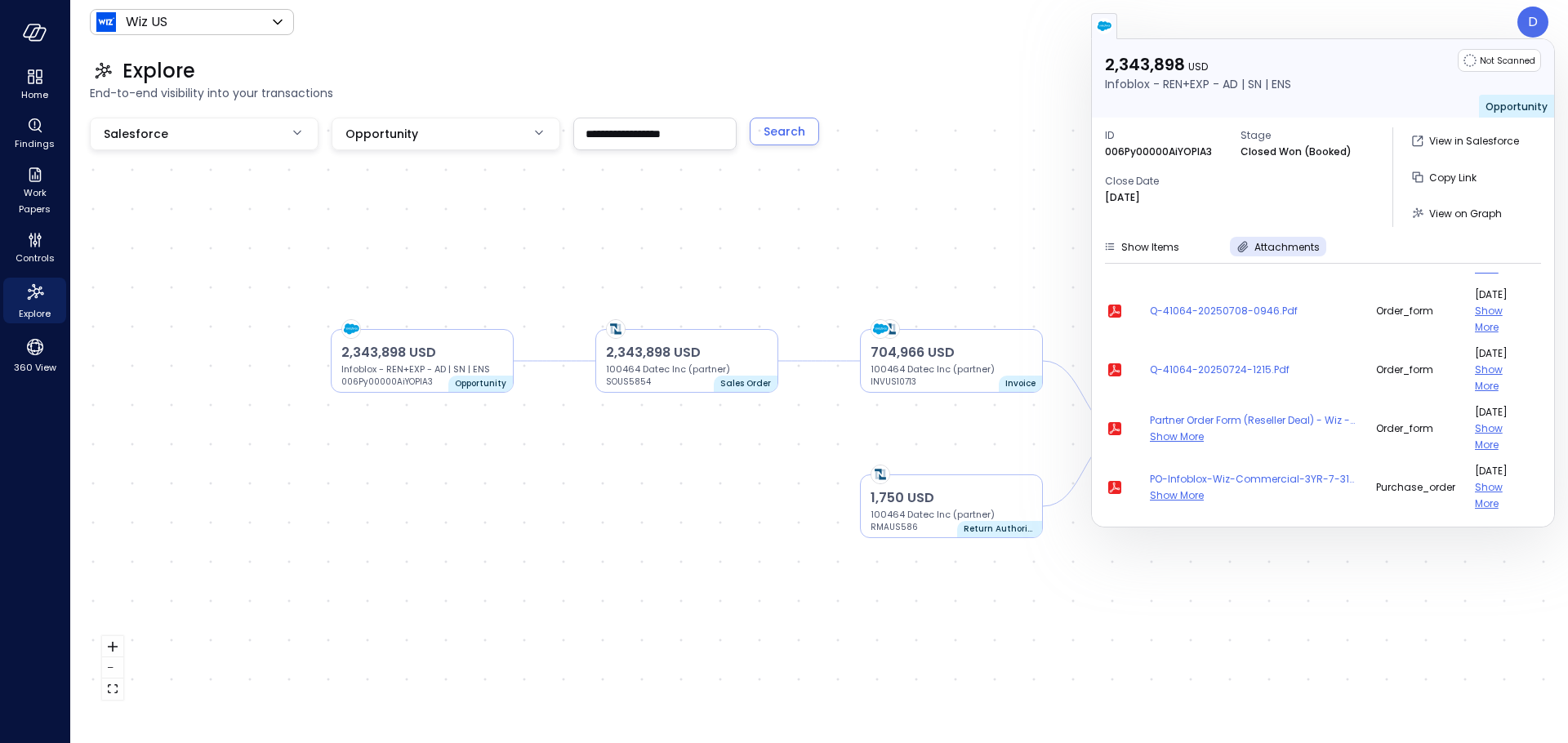
click at [1102, 70] on div "2,343,898 USD Infoblox - REN+EXP - AD | SN | ENS Not Scanned Opportunity" at bounding box center [1323, 78] width 462 height 78
click at [1022, 87] on span "End-to-end visibility into your transactions" at bounding box center [818, 93] width 1458 height 18
click at [1029, 264] on div "2,343,898 USD Infoblox - REN+EXP - AD | SN | ENS 006Py00000AiYOPIA3 Opportunity…" at bounding box center [818, 416] width 1458 height 595
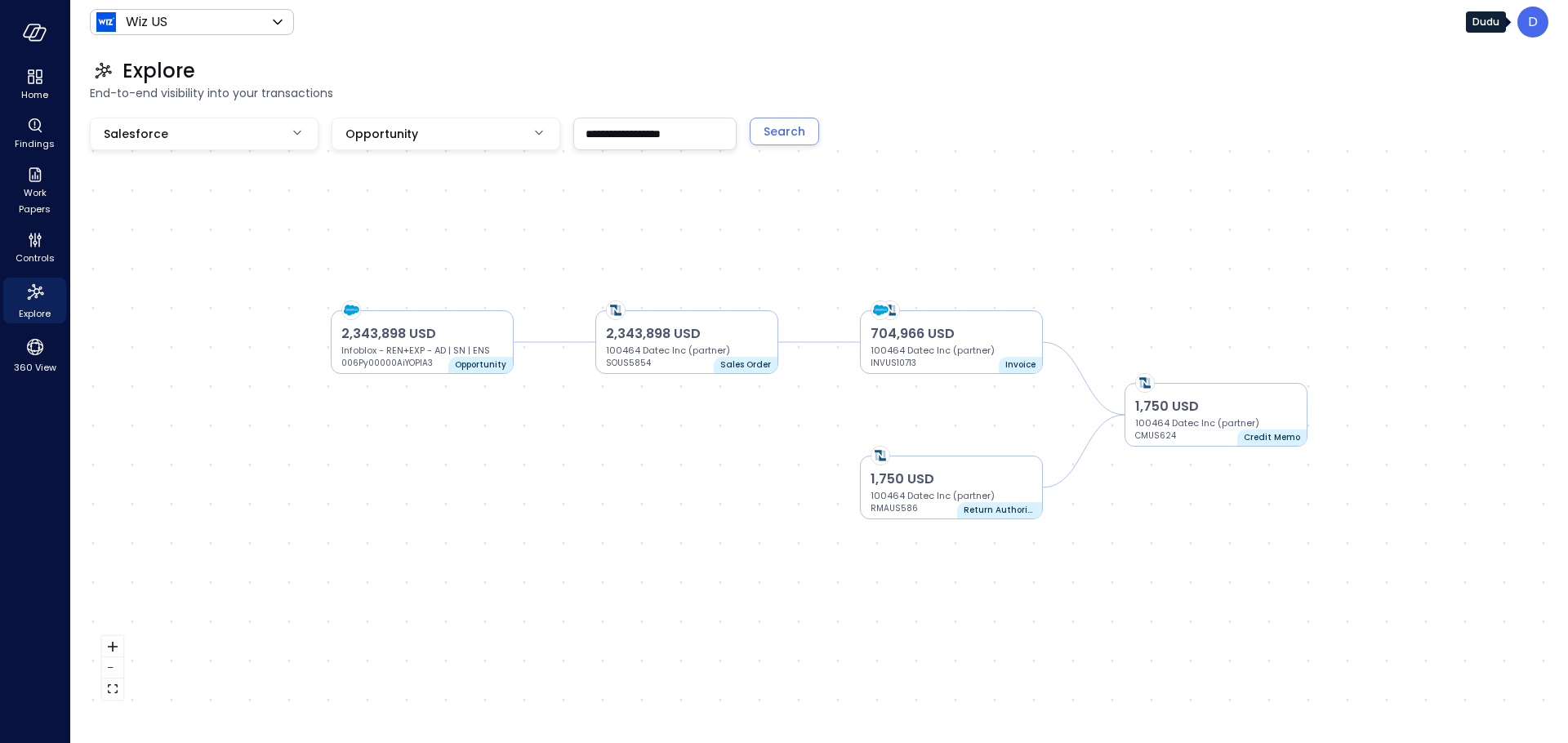
click at [1529, 18] on p "D" at bounding box center [1532, 22] width 10 height 19
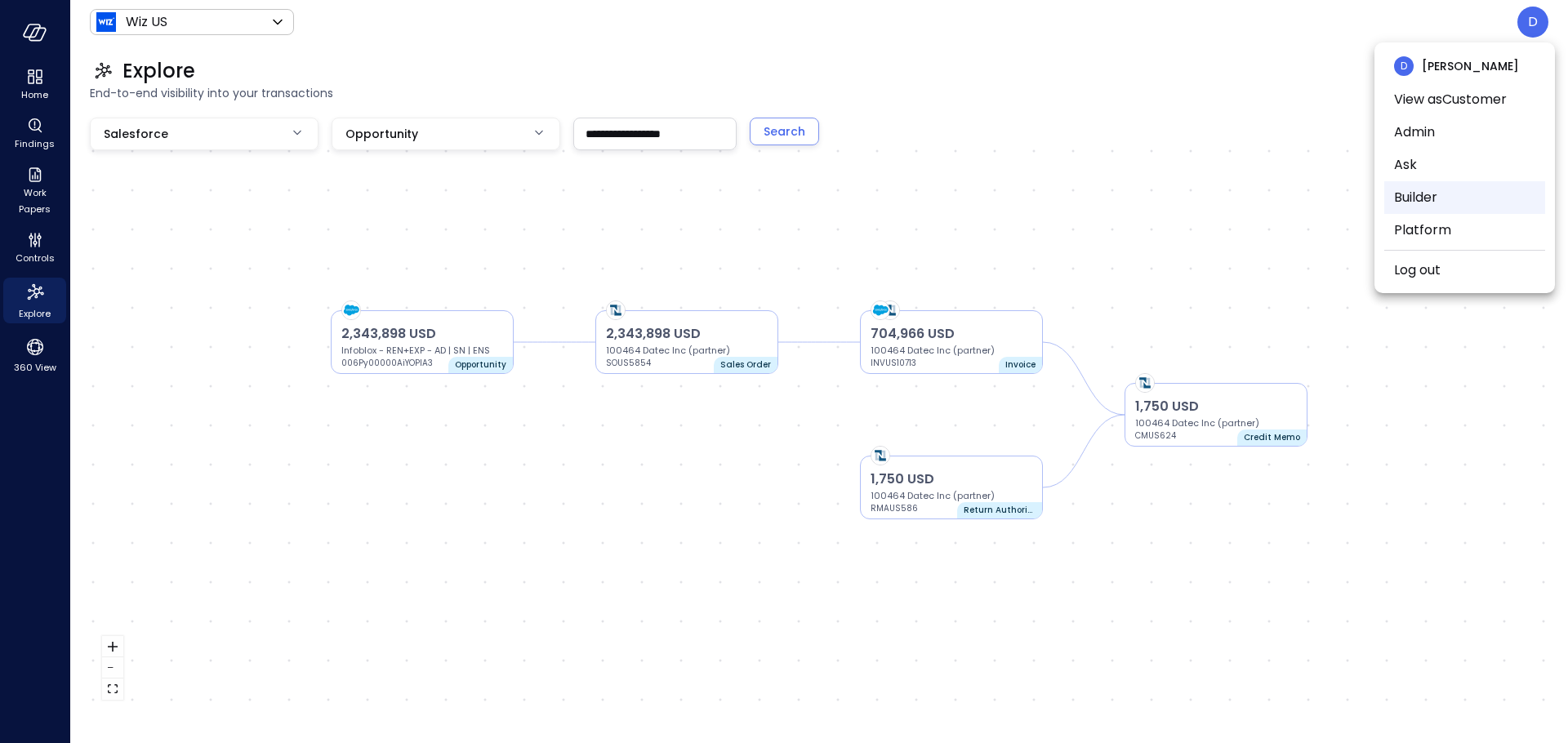
click at [1403, 194] on li "Builder" at bounding box center [1464, 197] width 161 height 33
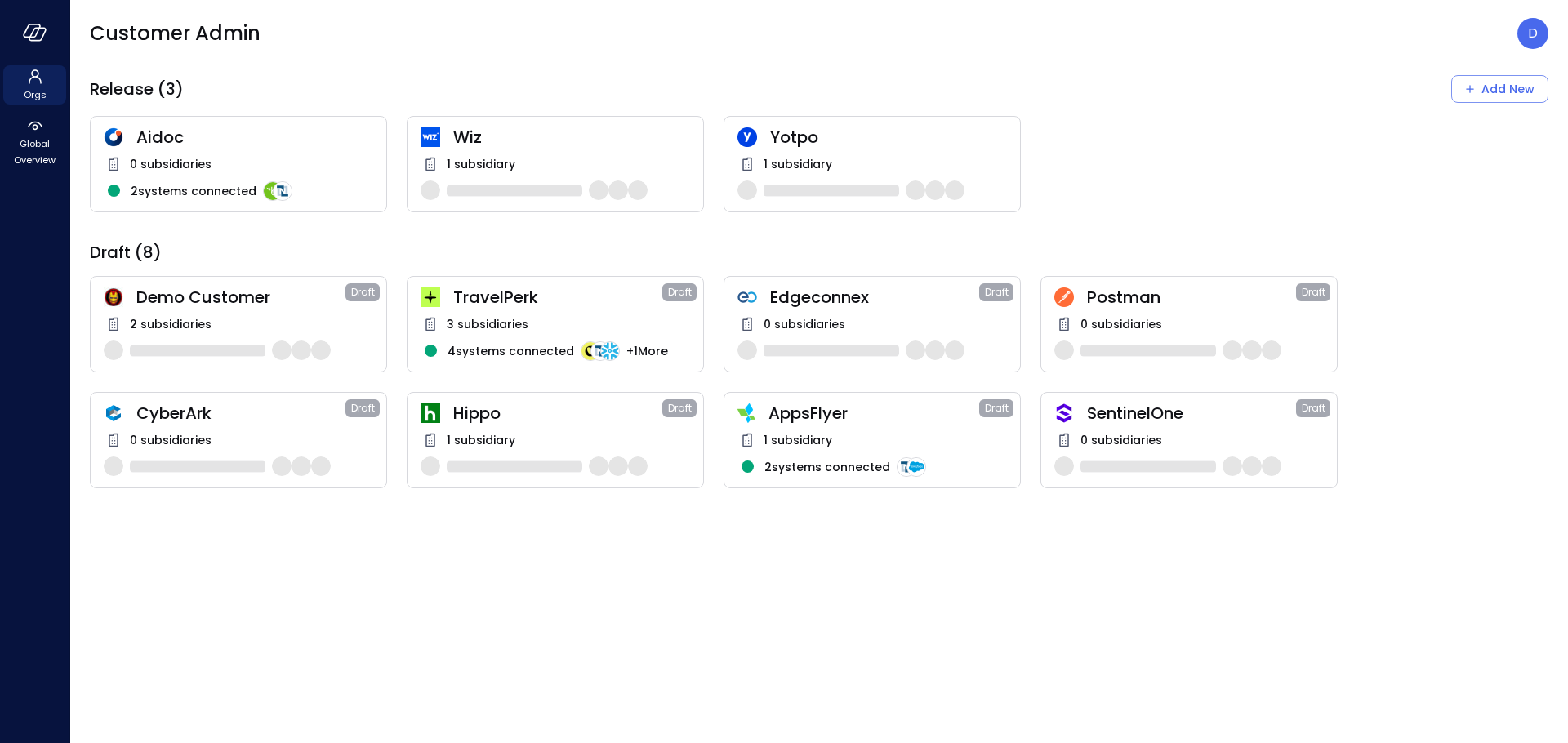
click at [468, 156] on span "1 subsidiary" at bounding box center [481, 164] width 69 height 18
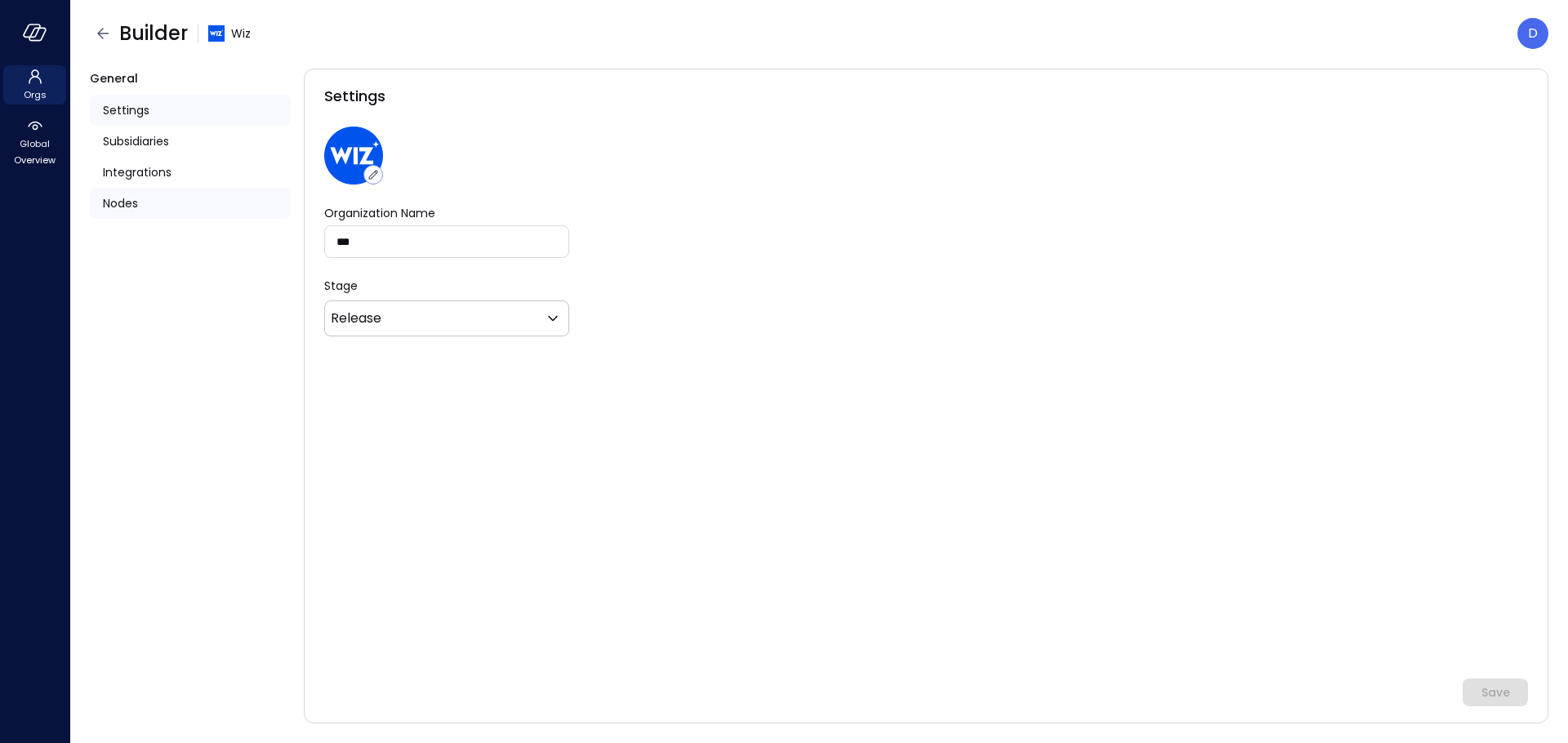
click at [142, 202] on div "Nodes" at bounding box center [190, 202] width 201 height 31
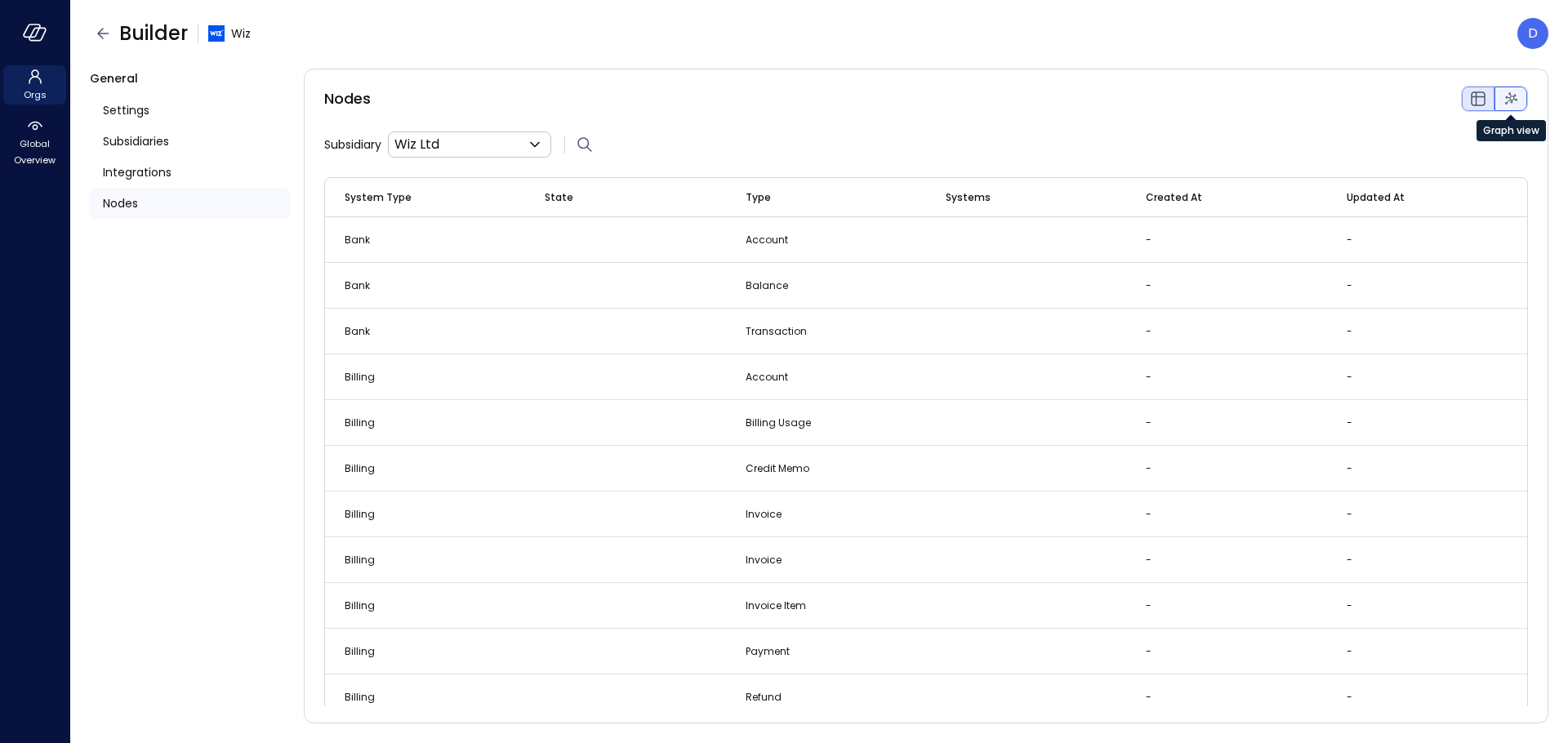
click at [1511, 102] on icon "Graph view" at bounding box center [1511, 99] width 12 height 12
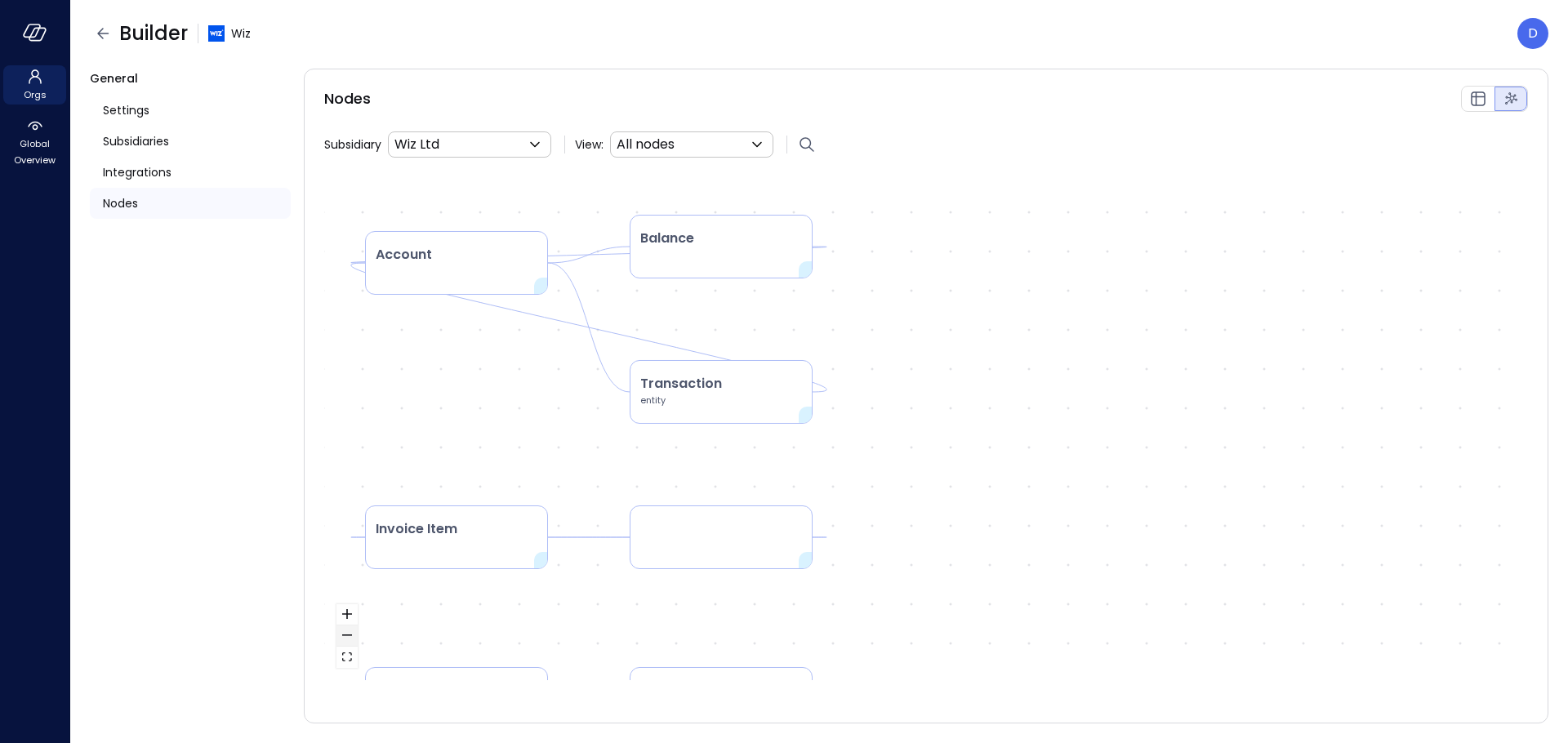
click at [355, 641] on button "zoom out" at bounding box center [347, 636] width 21 height 21
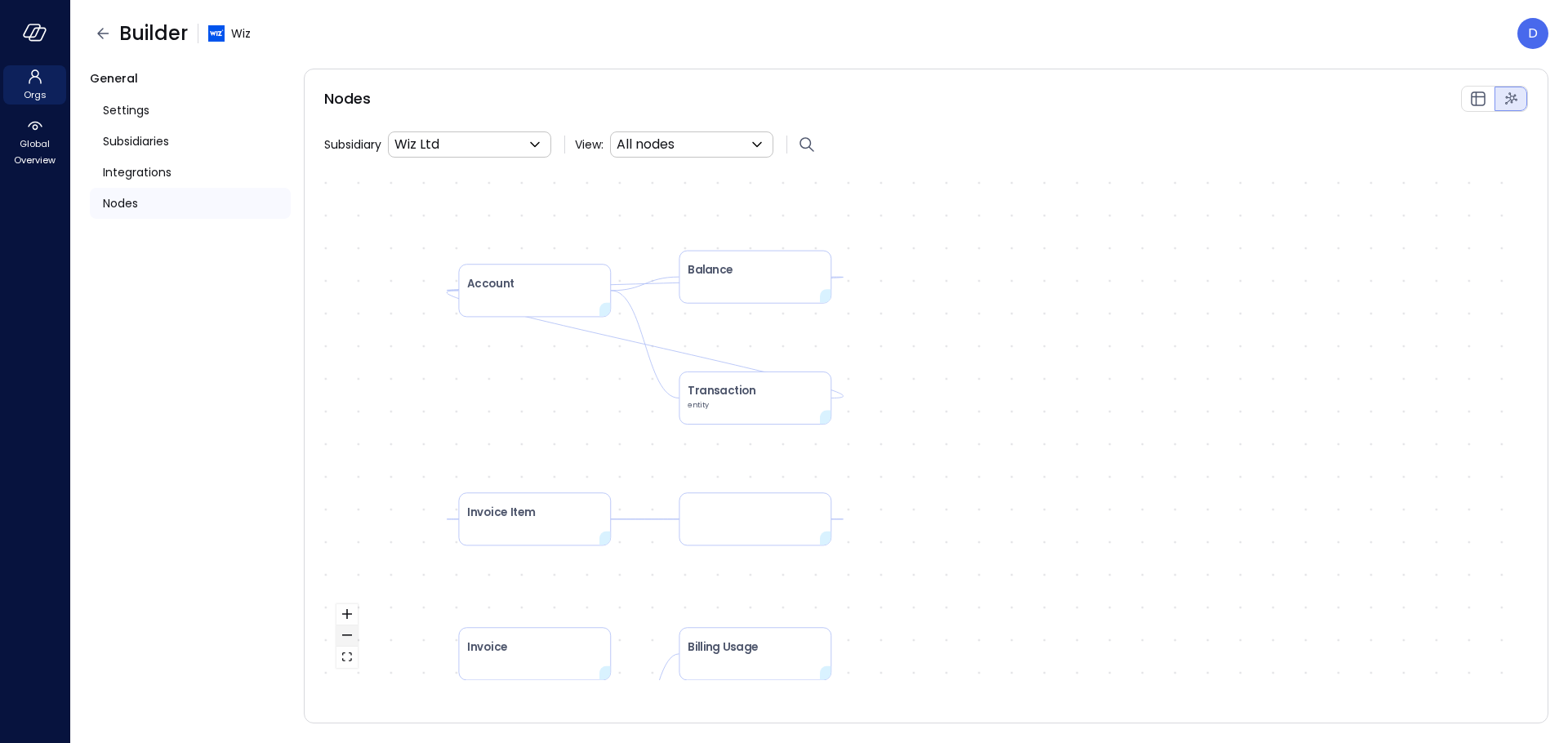
click at [354, 639] on button "zoom out" at bounding box center [347, 636] width 21 height 21
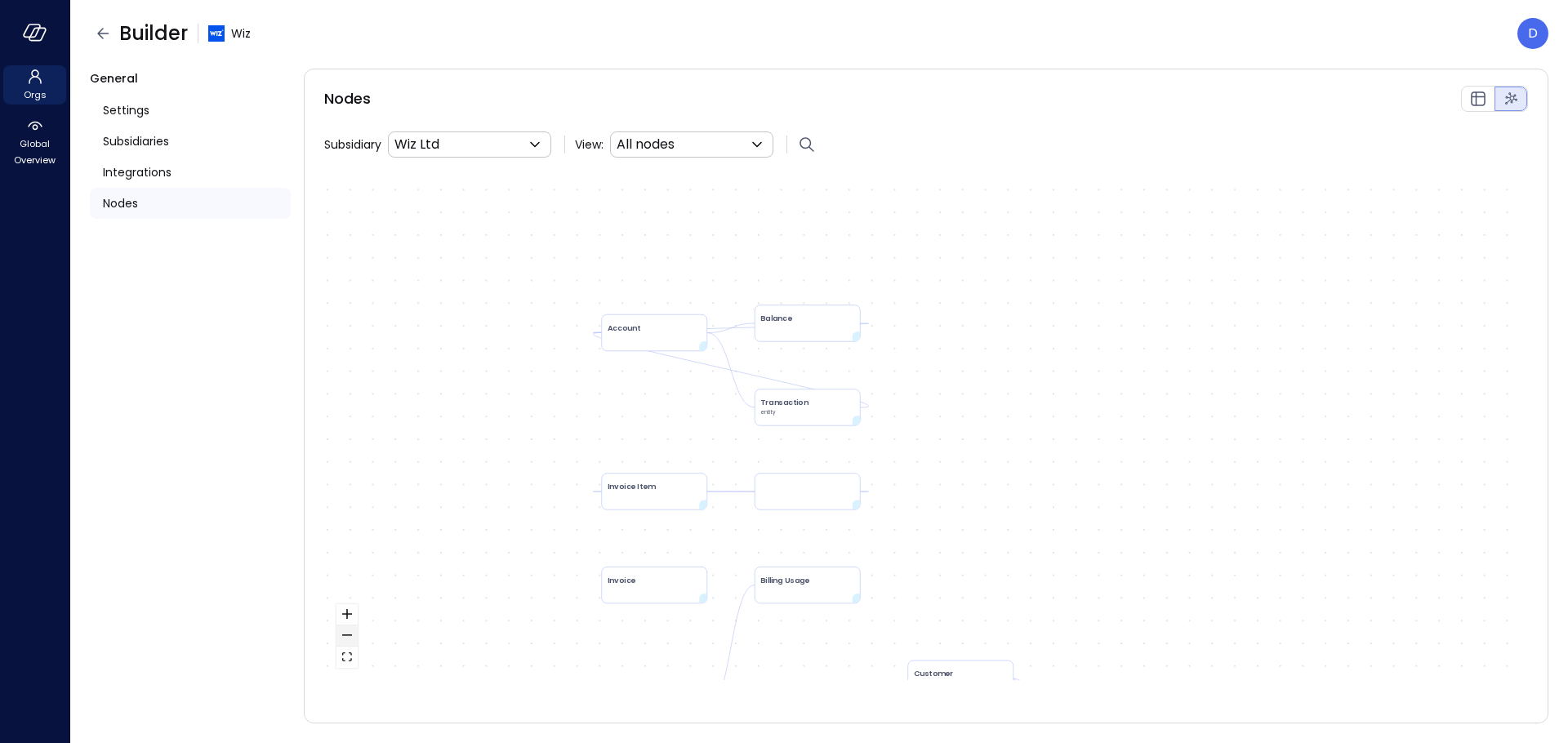
click at [354, 639] on button "zoom out" at bounding box center [347, 636] width 21 height 21
click at [354, 639] on div "React Flow controls" at bounding box center [347, 636] width 21 height 63
drag, startPoint x: 756, startPoint y: 630, endPoint x: 666, endPoint y: 374, distance: 271.4
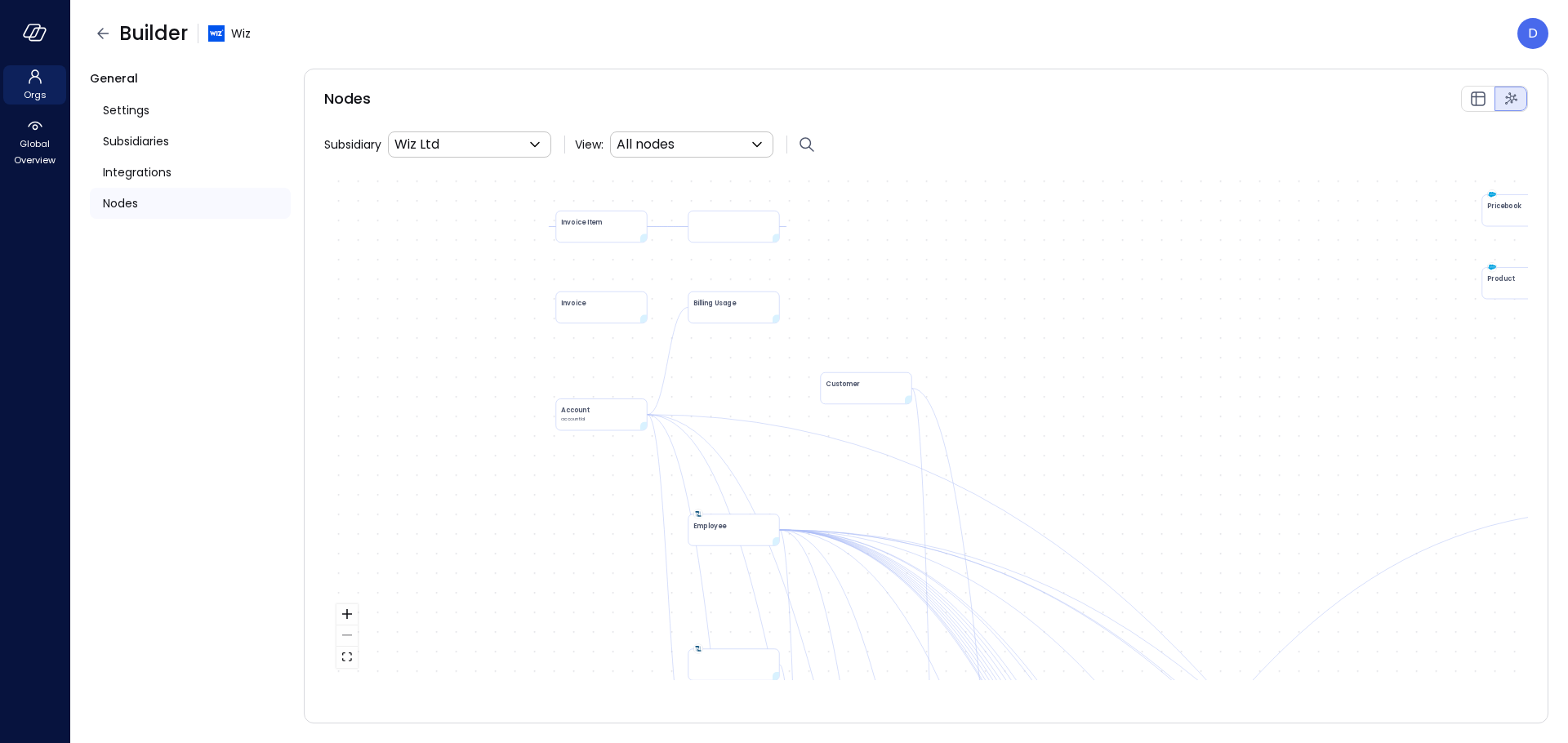
click at [666, 374] on div "Account Balance Transaction entity Account accountId Billing Usage Credit Memo …" at bounding box center [926, 429] width 1204 height 504
drag, startPoint x: 824, startPoint y: 557, endPoint x: 722, endPoint y: 269, distance: 305.5
click at [722, 269] on div "Account Balance Transaction entity Account accountId Billing Usage Credit Memo …" at bounding box center [926, 429] width 1204 height 504
drag, startPoint x: 870, startPoint y: 482, endPoint x: 1062, endPoint y: 235, distance: 312.8
click at [1062, 235] on div "Account Balance Transaction entity Account accountId Billing Usage Credit Memo …" at bounding box center [926, 429] width 1204 height 504
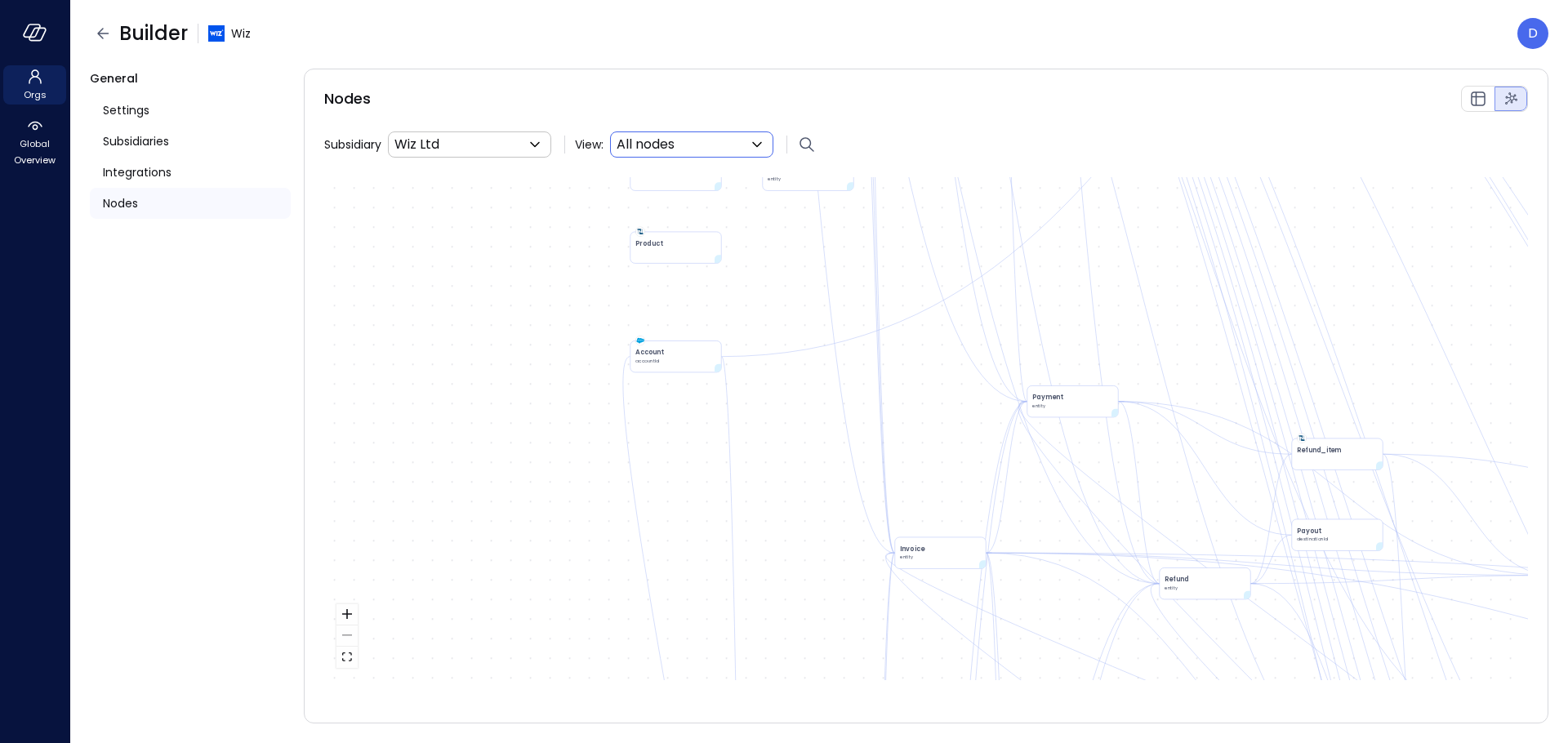
click at [705, 143] on body "Orgs Global Overview Builder Wiz D General Settings Subsidiaries Integrations N…" at bounding box center [784, 372] width 1568 height 743
click at [681, 188] on span "Financial Audit Rail" at bounding box center [692, 186] width 121 height 19
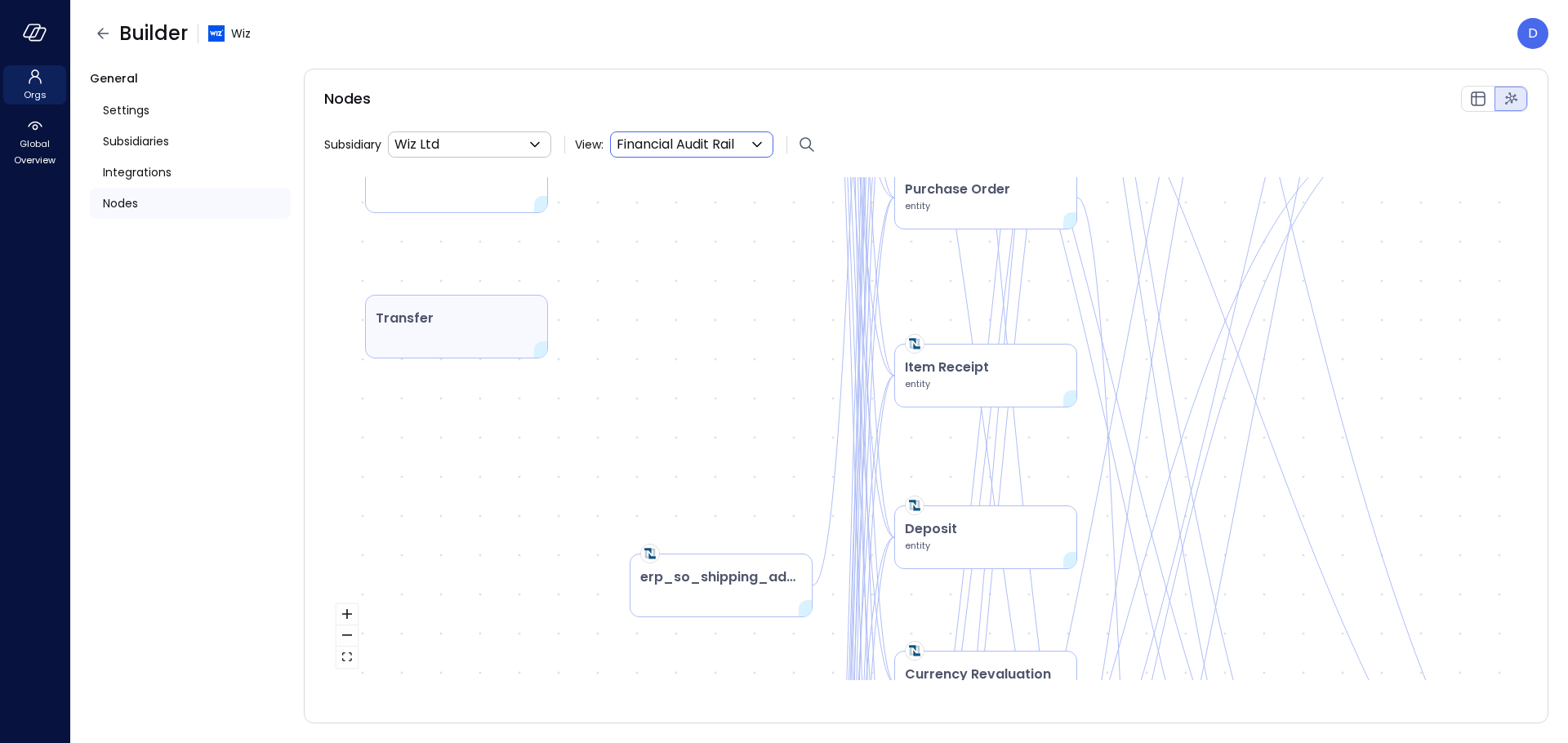
click at [492, 313] on p "Transfer" at bounding box center [457, 319] width 162 height 19
click at [410, 334] on div "Transfer" at bounding box center [457, 327] width 183 height 63
click at [497, 335] on div "Transfer" at bounding box center [457, 327] width 183 height 63
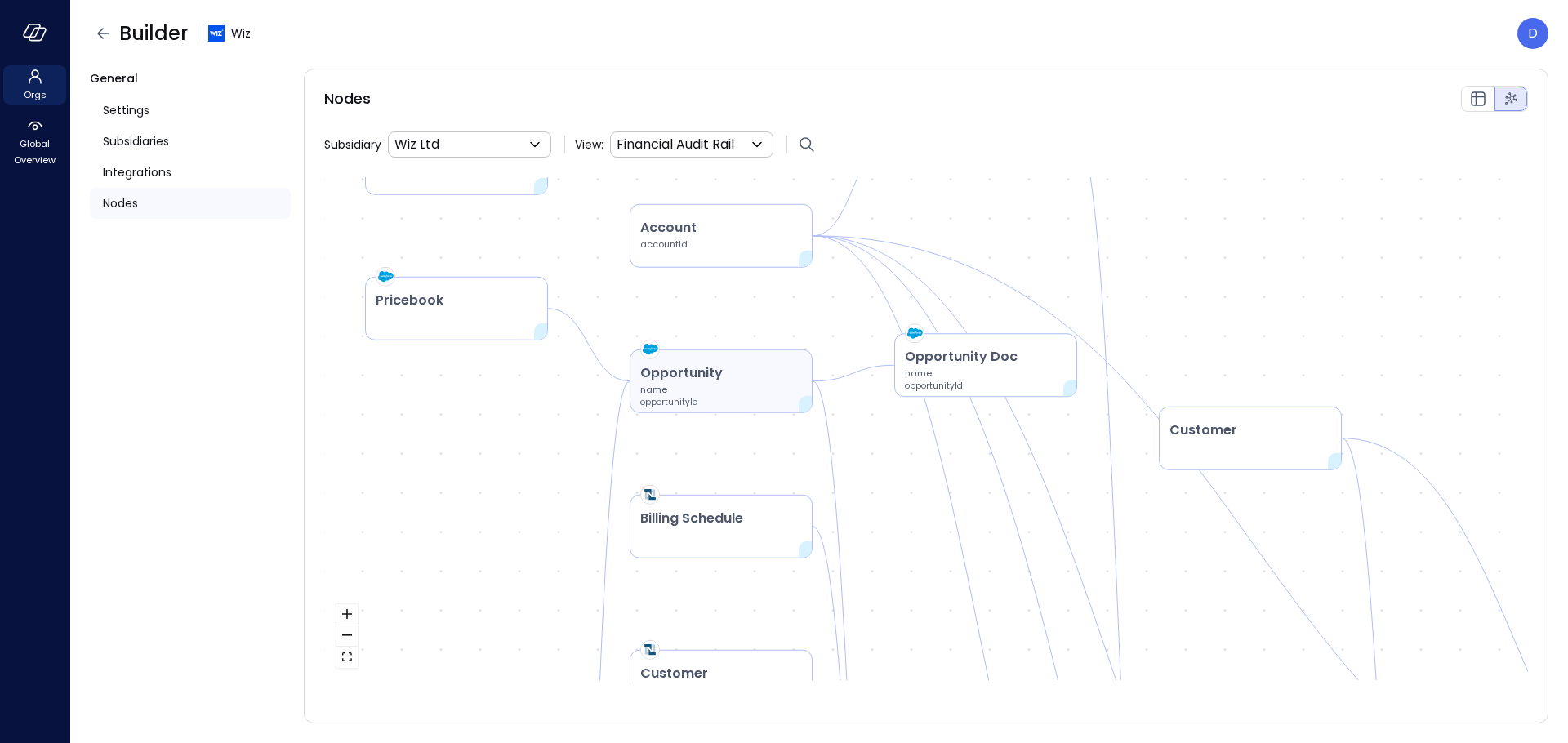
click at [731, 389] on p "name" at bounding box center [722, 389] width 162 height 13
click at [1033, 377] on p "name" at bounding box center [985, 373] width 162 height 13
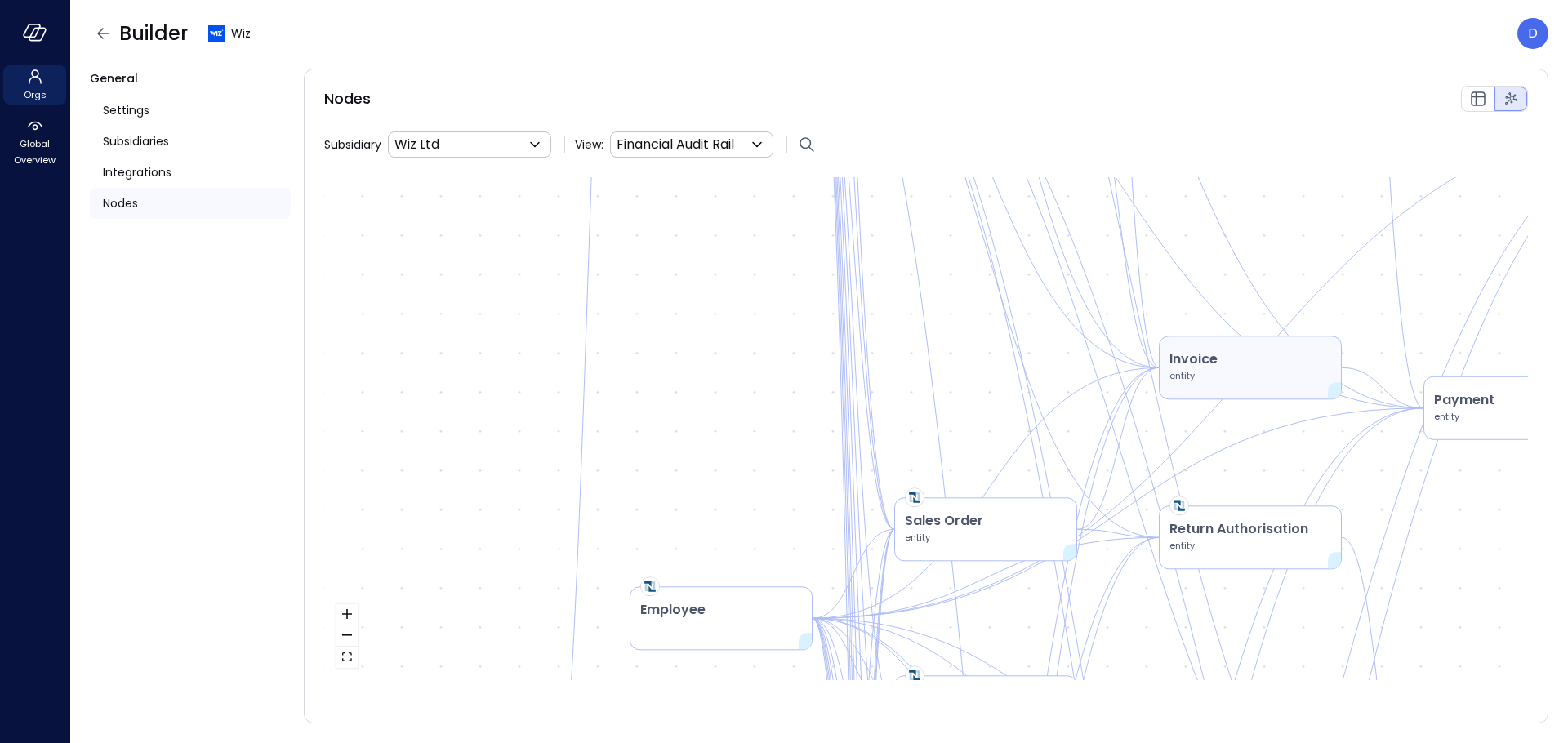
click at [1271, 377] on p "entity" at bounding box center [1250, 375] width 162 height 13
click at [1502, 421] on p "entity" at bounding box center [1514, 416] width 162 height 13
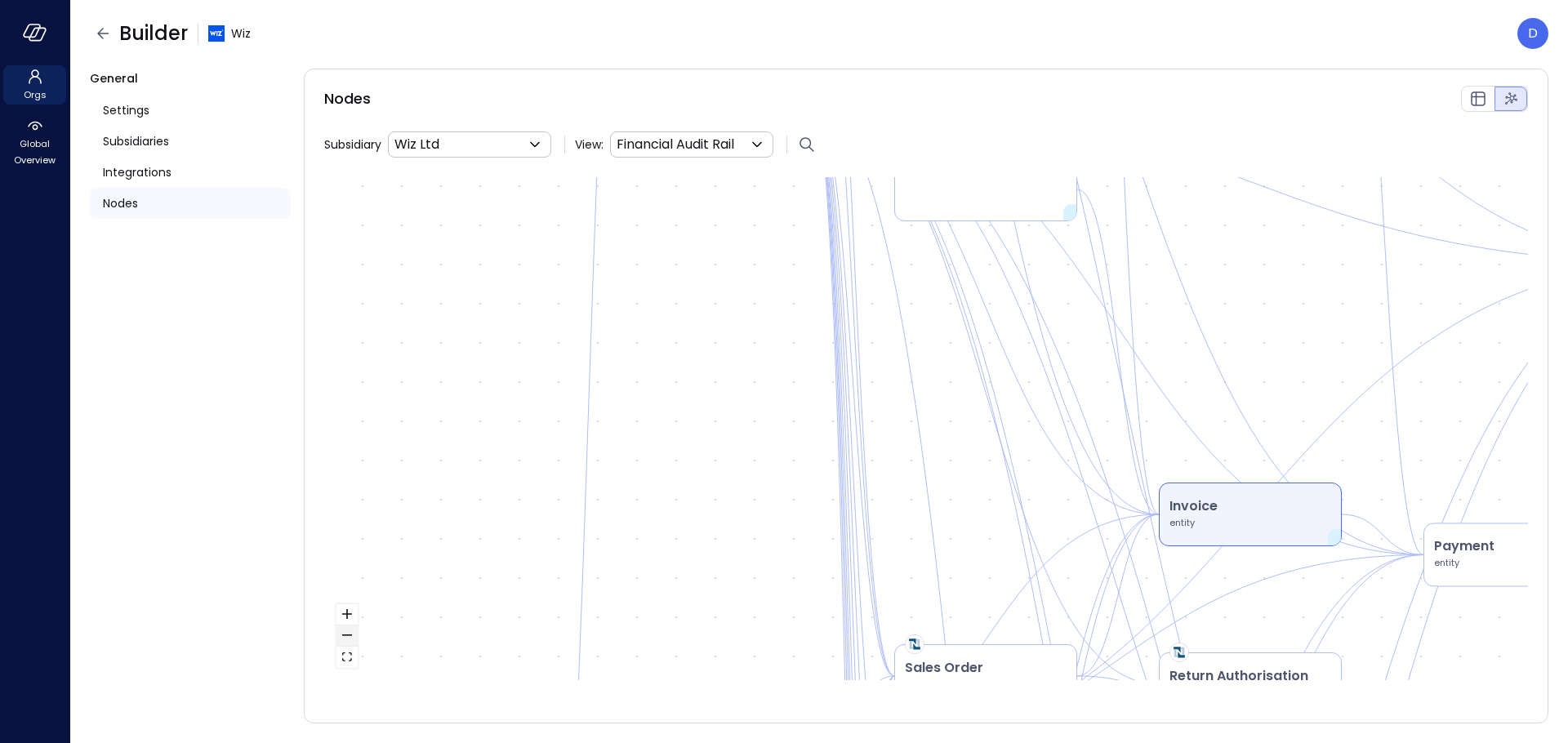
click at [349, 633] on button "zoom out" at bounding box center [347, 636] width 21 height 21
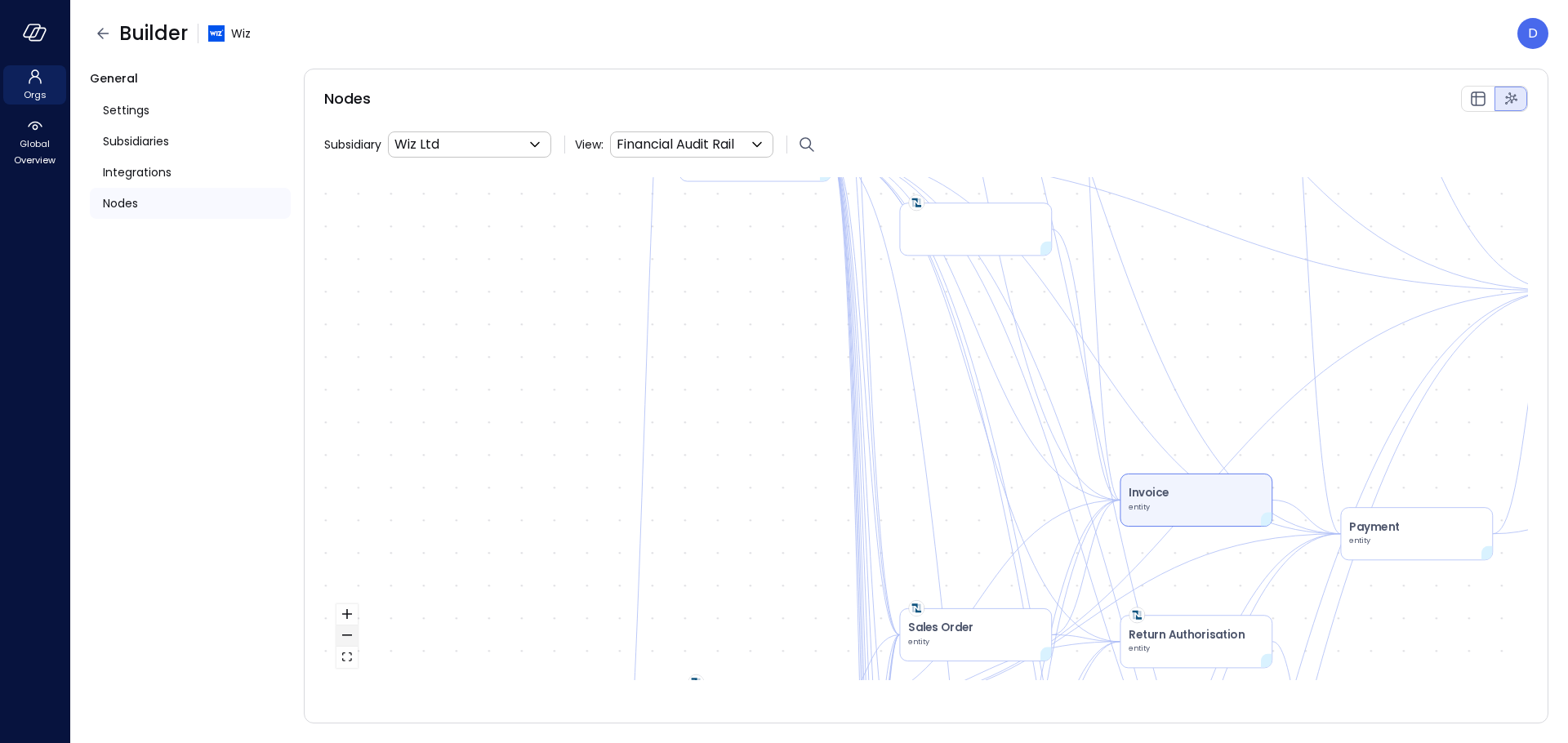
click at [349, 633] on button "zoom out" at bounding box center [347, 636] width 21 height 21
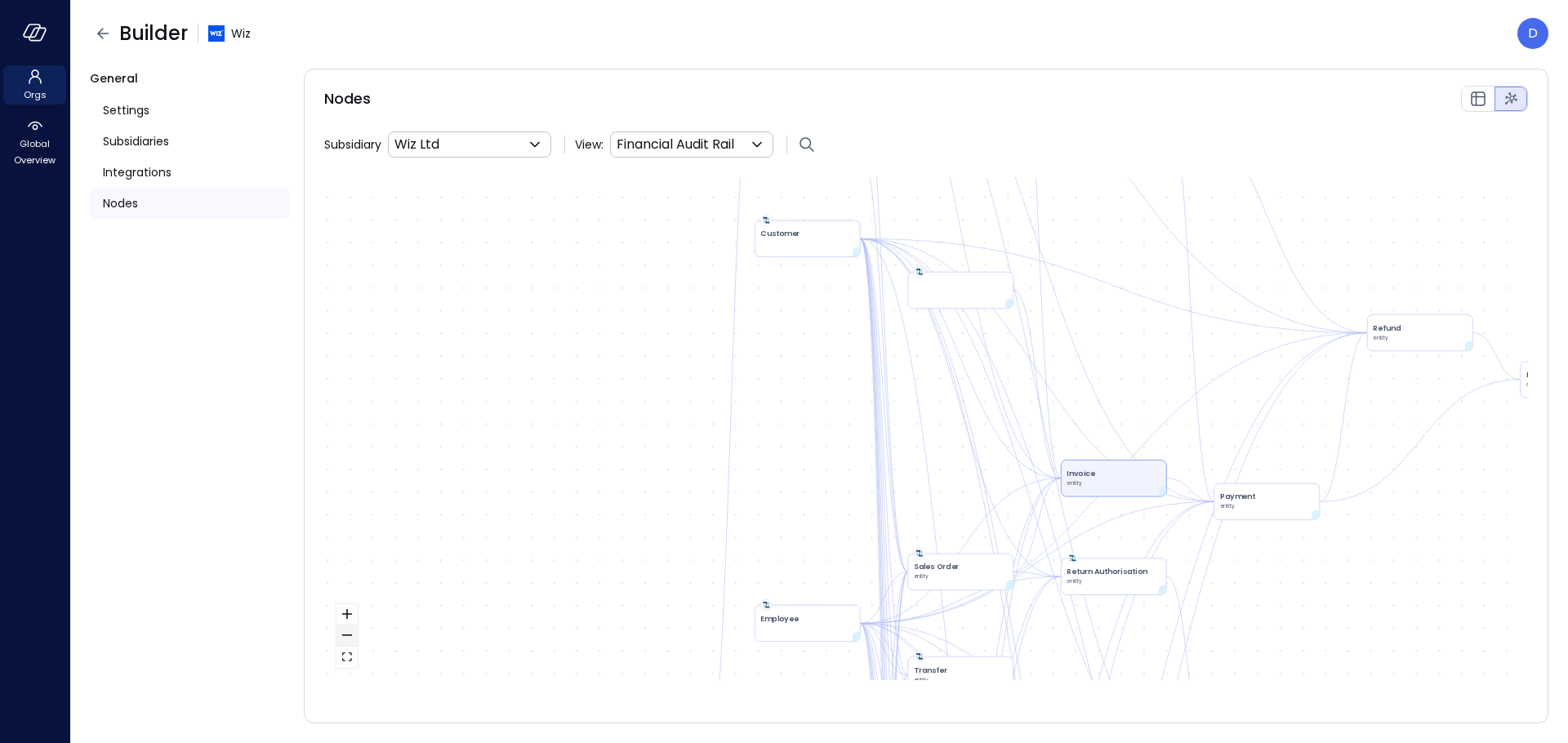
click at [349, 633] on button "zoom out" at bounding box center [347, 636] width 21 height 21
click at [351, 633] on div "React Flow controls" at bounding box center [347, 636] width 21 height 63
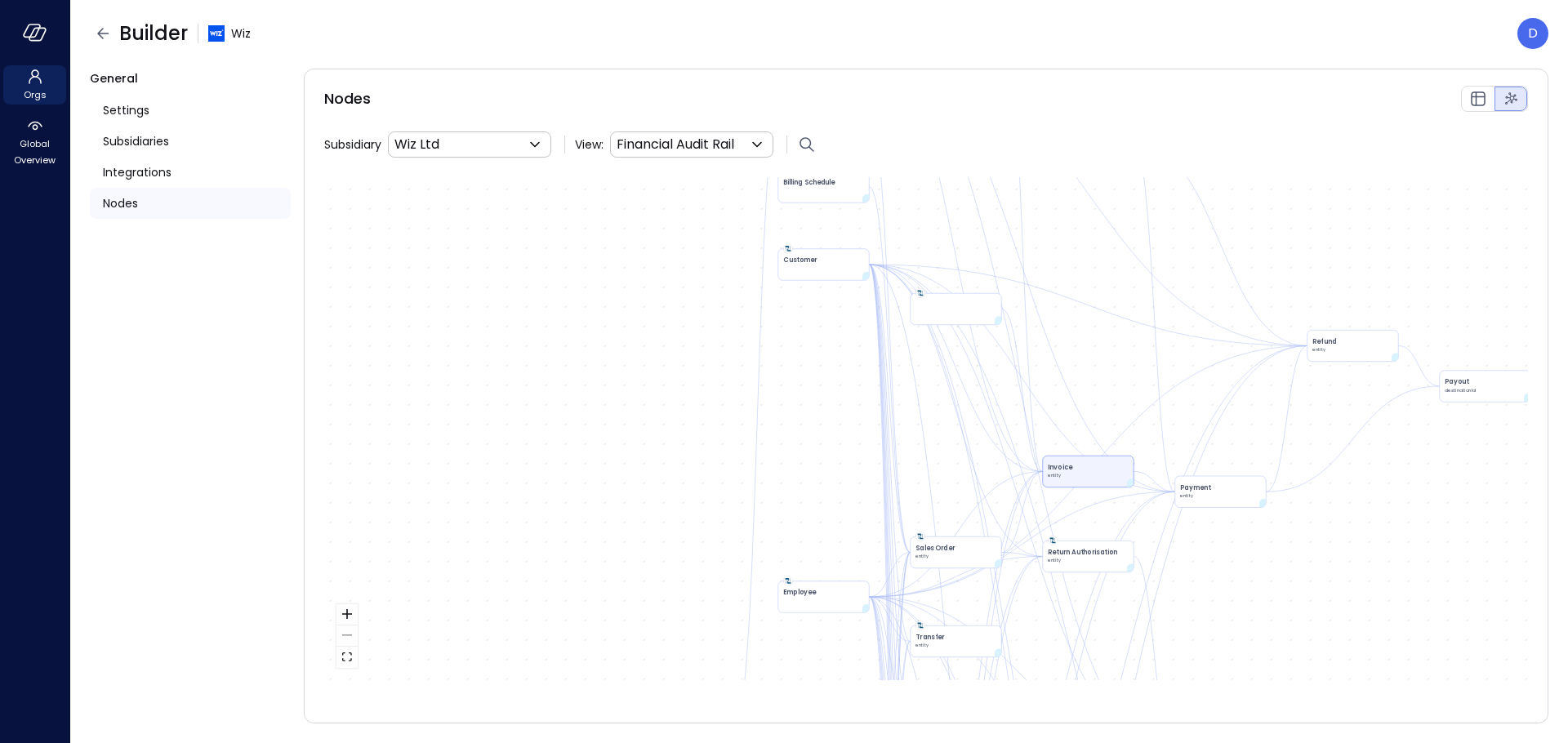
click at [379, 629] on div "Account Transaction entity Account accountId Credit Memo entity Invoice entity …" at bounding box center [926, 429] width 1204 height 504
click at [374, 634] on div "Account Transaction entity Account accountId Credit Memo entity Invoice entity …" at bounding box center [926, 429] width 1204 height 504
drag, startPoint x: 780, startPoint y: 589, endPoint x: 633, endPoint y: 321, distance: 305.7
click at [626, 323] on div "Account Transaction entity Account accountId Credit Memo entity Invoice entity …" at bounding box center [926, 429] width 1204 height 504
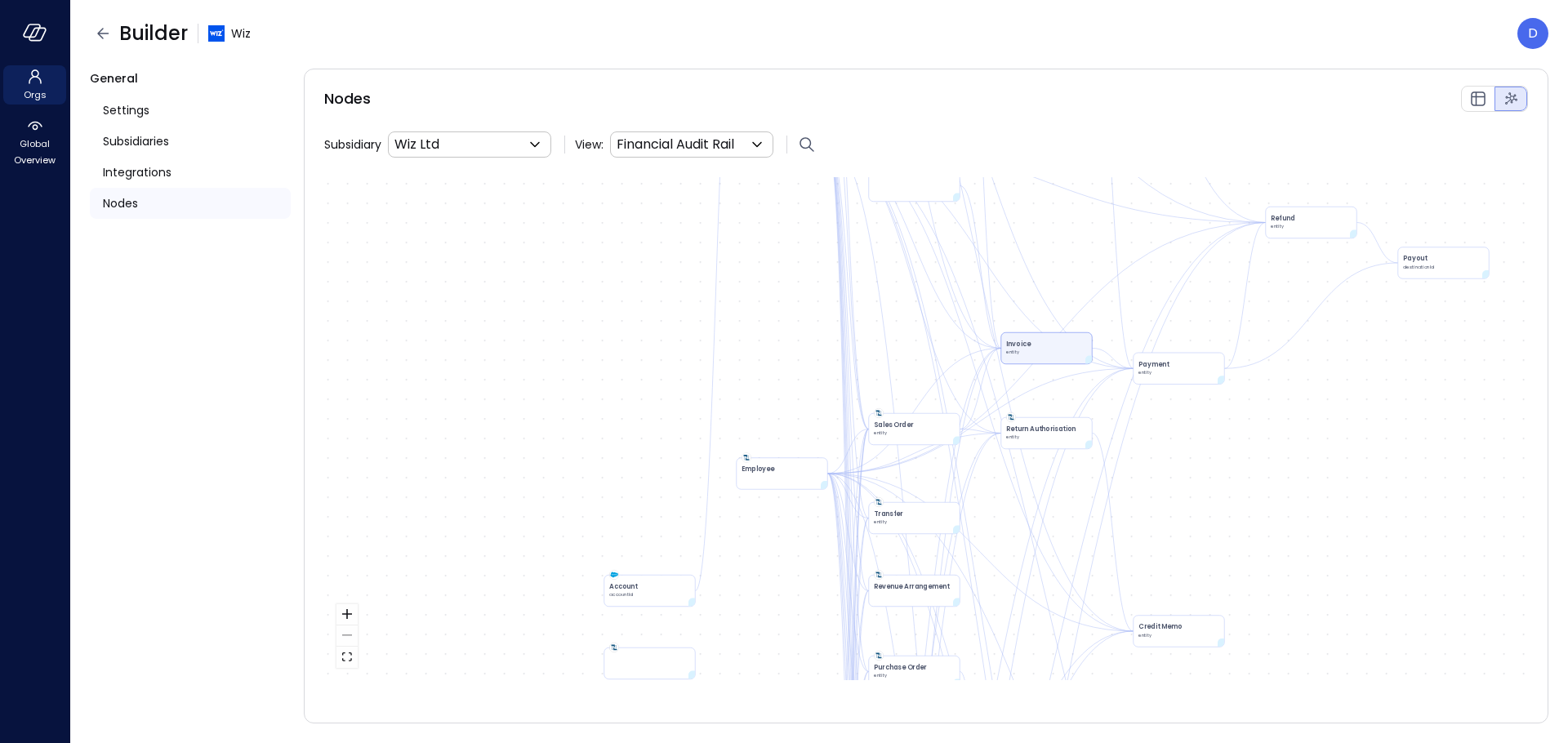
drag, startPoint x: 791, startPoint y: 487, endPoint x: 444, endPoint y: 164, distance: 474.1
click at [445, 165] on div "Nodes Subsidiary Wiz Ltd ** ​ View: Financial Audit Rail **** ​ Account Transac…" at bounding box center [926, 396] width 1244 height 655
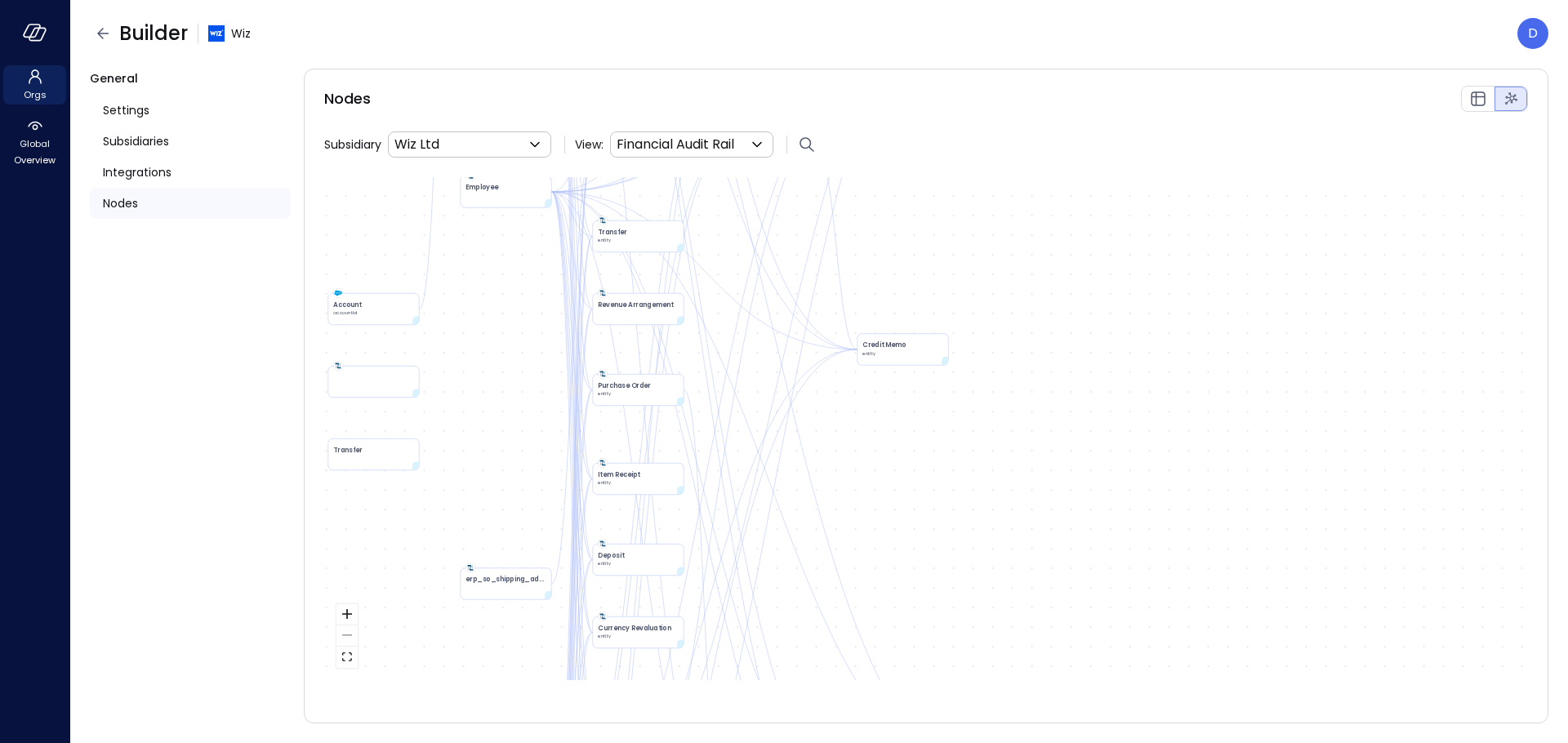
drag, startPoint x: 759, startPoint y: 521, endPoint x: 1077, endPoint y: 222, distance: 436.5
click at [1076, 224] on div "Account Transaction entity Account accountId Credit Memo entity Invoice entity …" at bounding box center [926, 429] width 1204 height 504
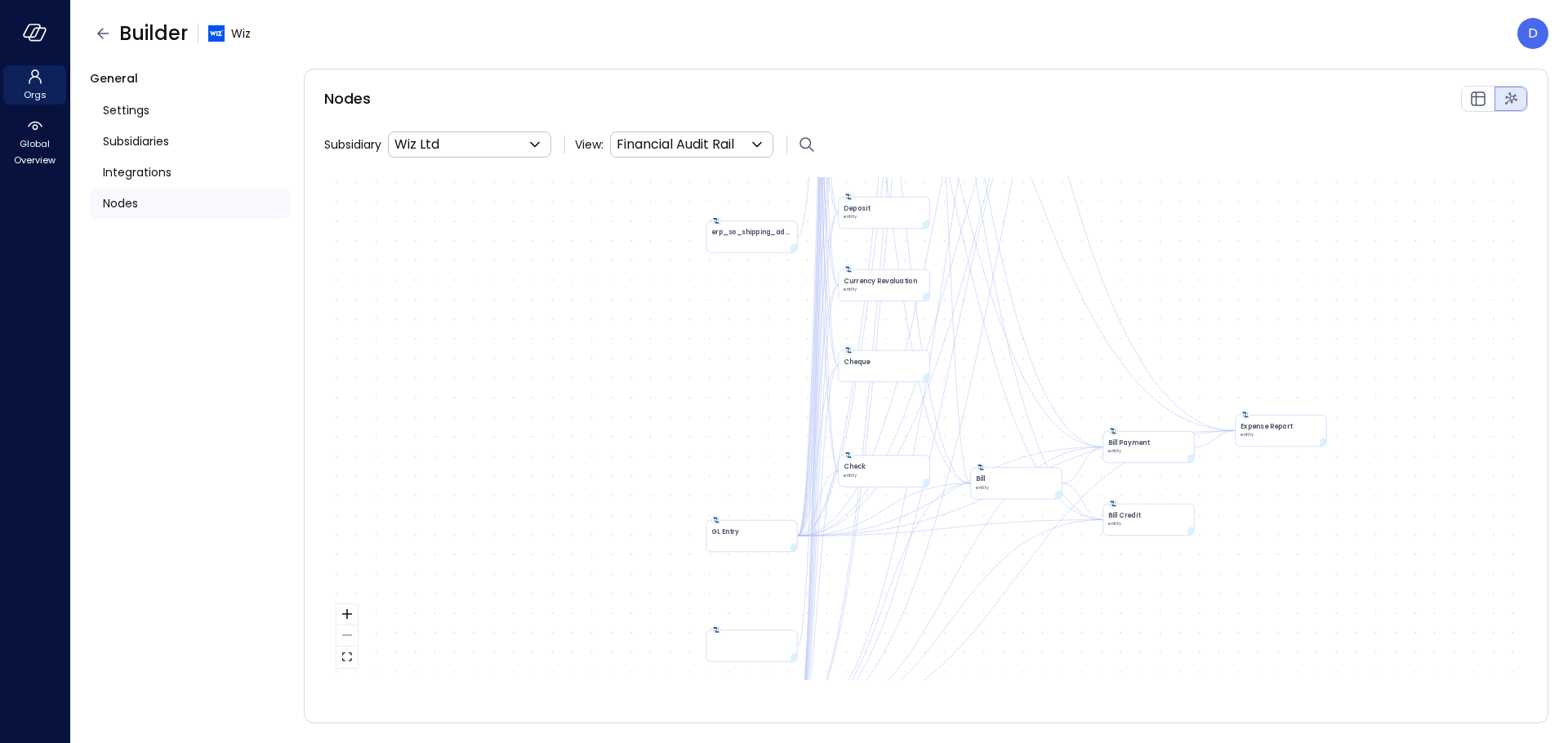
drag, startPoint x: 1059, startPoint y: 505, endPoint x: 754, endPoint y: 180, distance: 445.7
click at [754, 177] on div "Account Transaction entity Account accountId Credit Memo entity Invoice entity …" at bounding box center [926, 429] width 1204 height 504
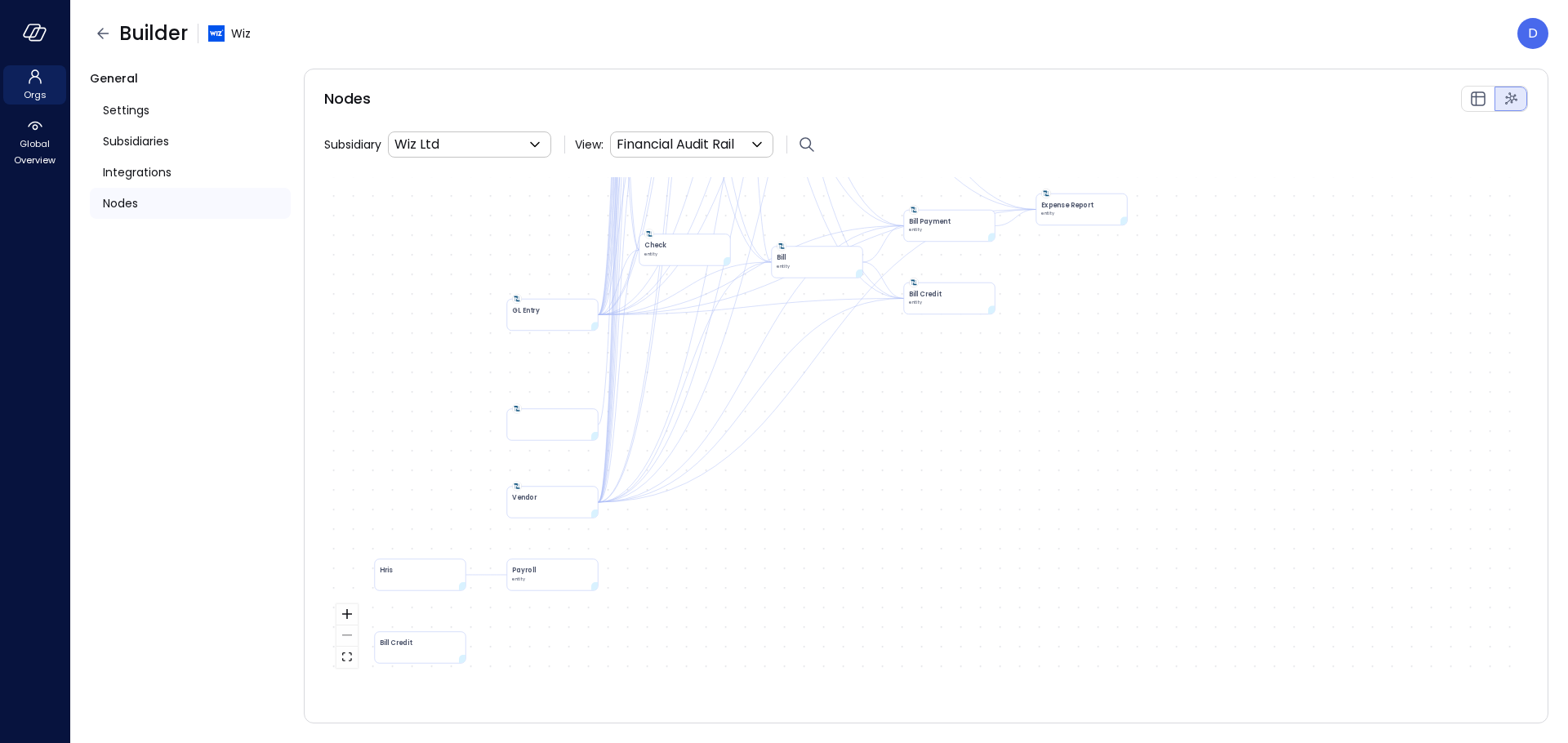
drag, startPoint x: 681, startPoint y: 468, endPoint x: 831, endPoint y: 519, distance: 158.4
click at [830, 517] on div "Account Transaction entity Account accountId Credit Memo entity Invoice entity …" at bounding box center [926, 429] width 1204 height 504
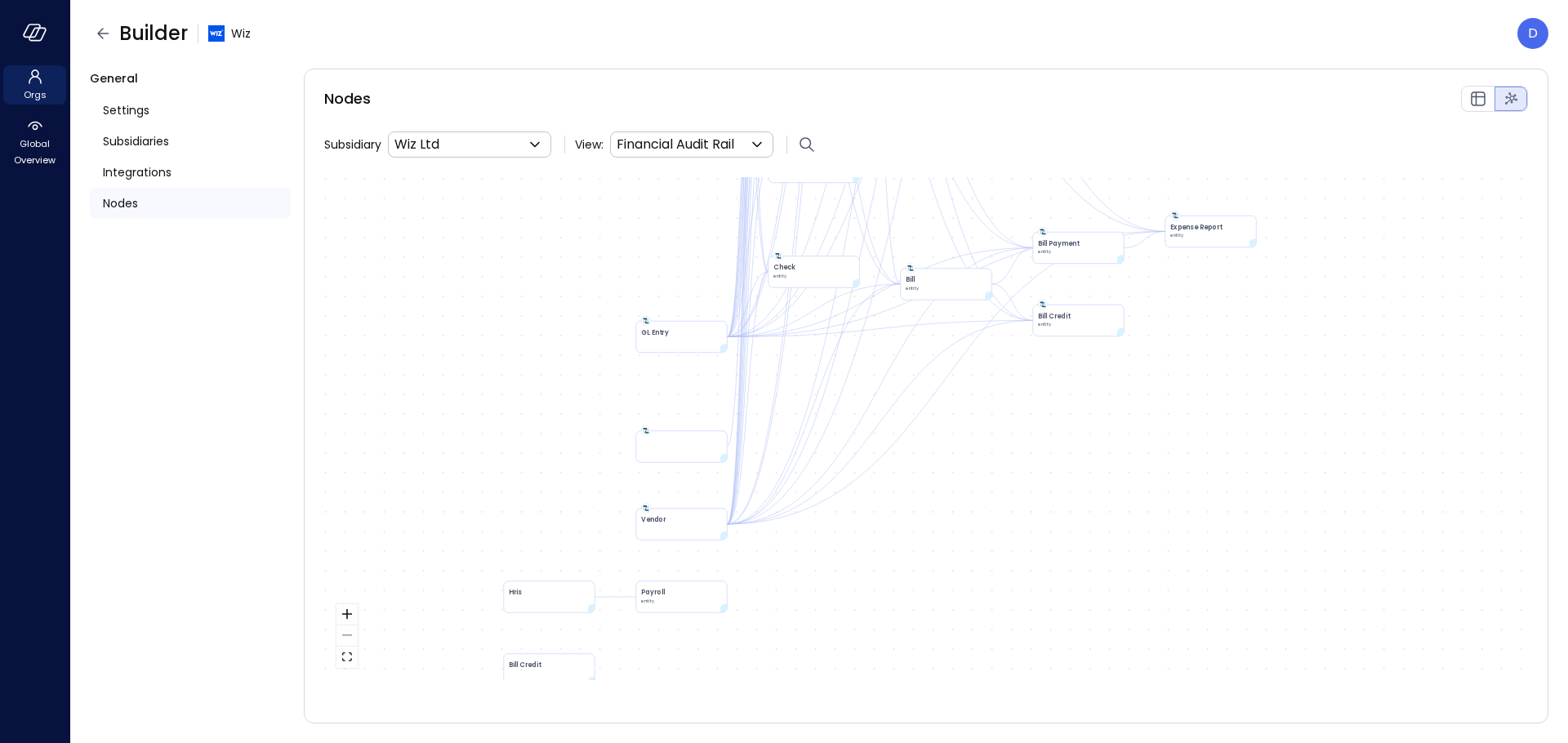
drag, startPoint x: 748, startPoint y: 582, endPoint x: 796, endPoint y: 569, distance: 49.7
click at [796, 569] on div "Account Transaction entity Account accountId Credit Memo entity Invoice entity …" at bounding box center [926, 429] width 1204 height 504
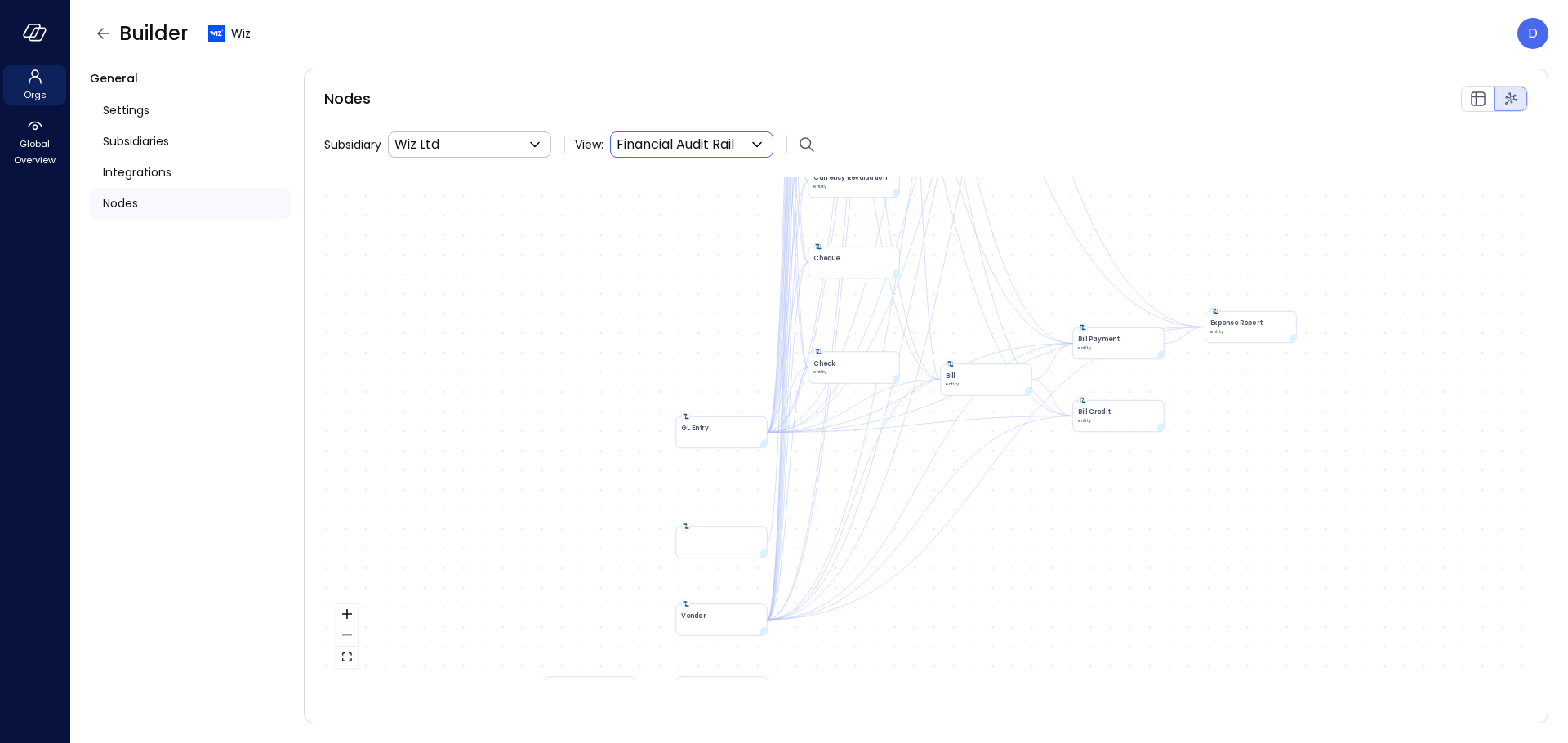
click at [696, 138] on body "Orgs Global Overview Builder Wiz D General Settings Subsidiaries Integrations N…" at bounding box center [784, 372] width 1568 height 743
click at [666, 221] on span "All nodes" at bounding box center [692, 215] width 121 height 19
type input "****"
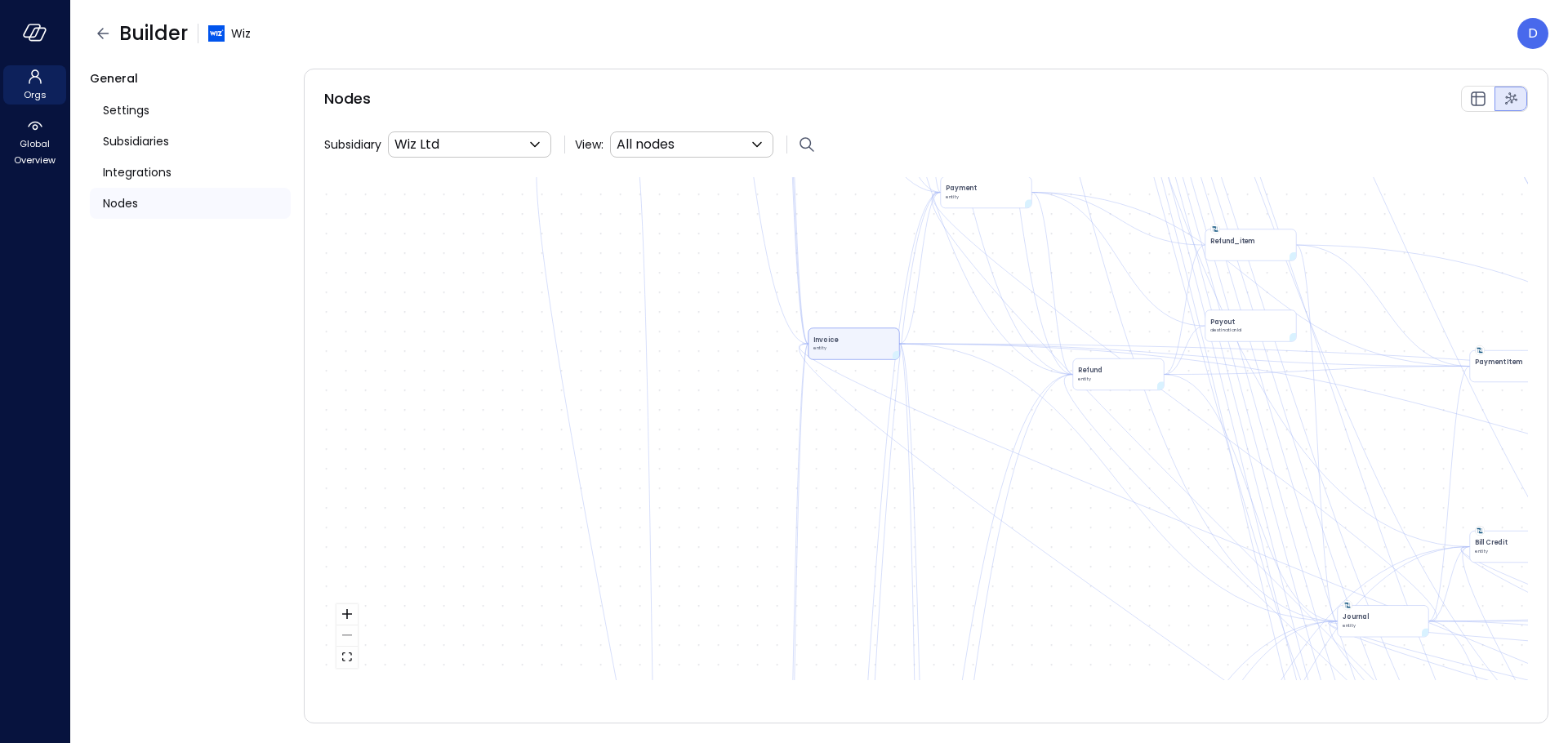
click at [346, 643] on div "React Flow controls" at bounding box center [347, 636] width 21 height 63
click at [346, 641] on div "React Flow controls" at bounding box center [347, 636] width 21 height 63
click at [346, 635] on div "React Flow controls" at bounding box center [347, 636] width 21 height 63
click at [347, 633] on div "React Flow controls" at bounding box center [347, 636] width 21 height 63
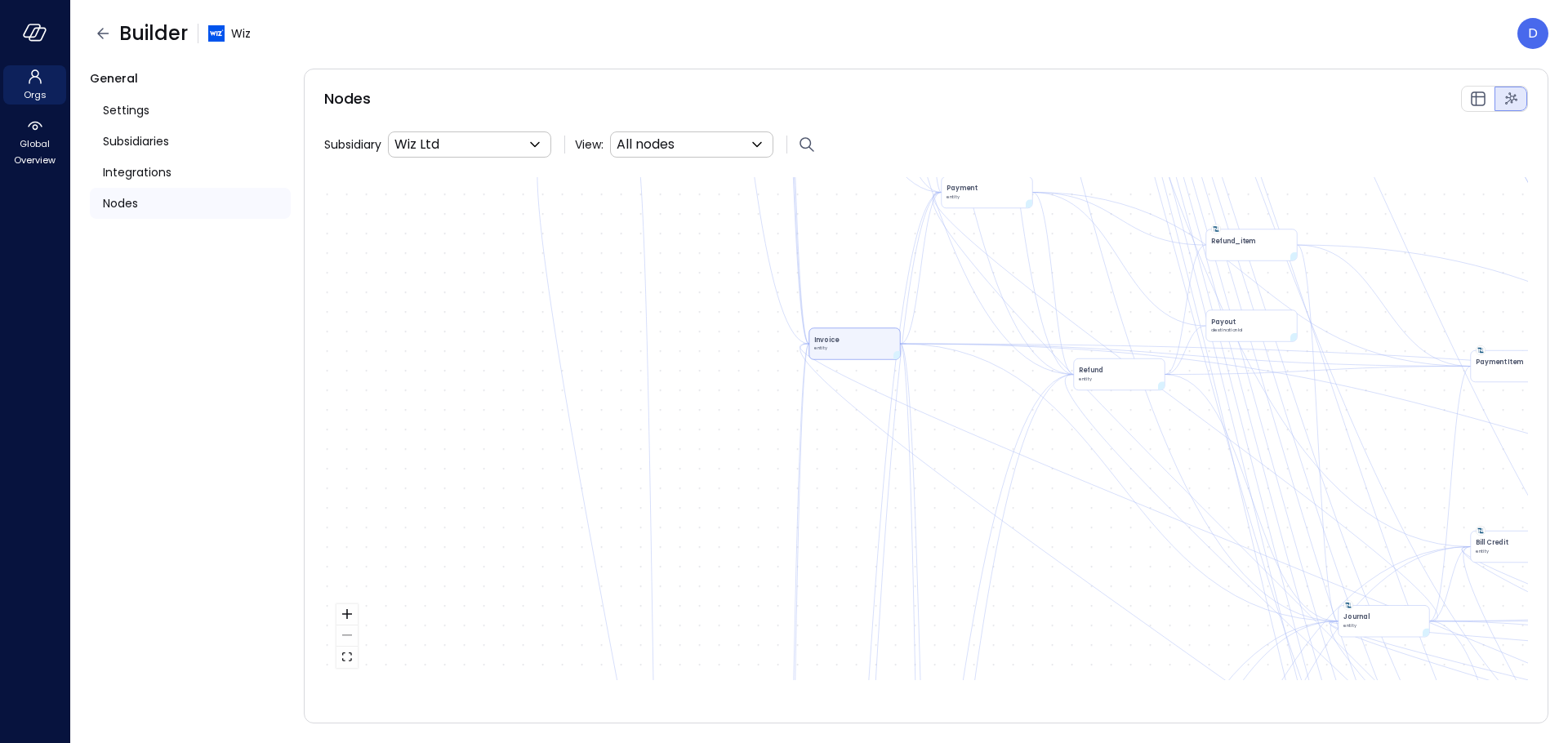
drag, startPoint x: 550, startPoint y: 613, endPoint x: 568, endPoint y: 598, distance: 23.4
click at [550, 613] on div "Account Balance Transaction entity Account accountId Billing Usage Credit Memo …" at bounding box center [926, 429] width 1204 height 504
drag, startPoint x: 773, startPoint y: 607, endPoint x: 688, endPoint y: 173, distance: 442.2
click at [692, 181] on div "Account Balance Transaction entity Account accountId Billing Usage Credit Memo …" at bounding box center [926, 429] width 1204 height 504
drag, startPoint x: 963, startPoint y: 458, endPoint x: 641, endPoint y: 92, distance: 487.5
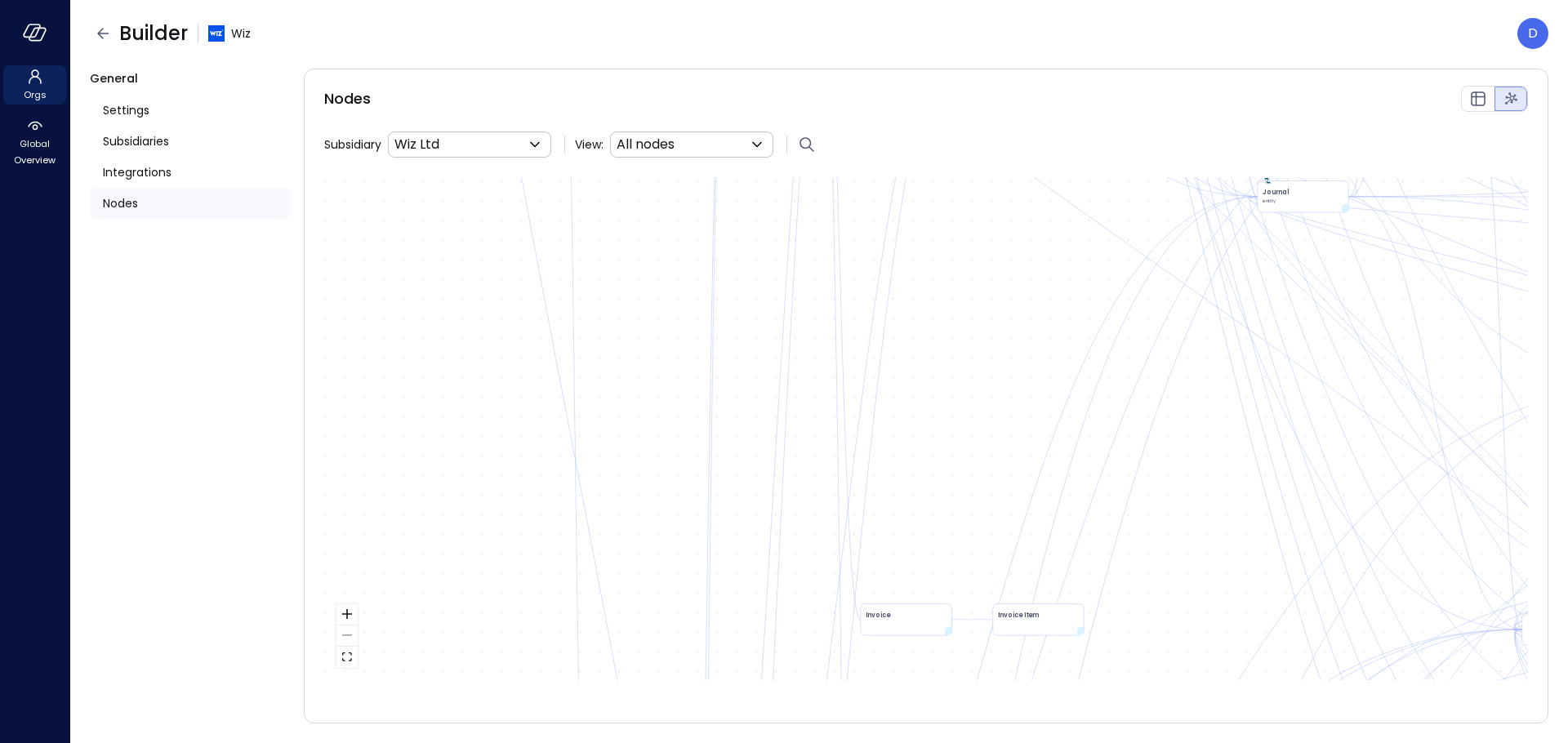
click at [657, 114] on div "Nodes Subsidiary Wiz Ltd ** ​ View: All nodes **** ​ Account Balance Transactio…" at bounding box center [926, 396] width 1244 height 655
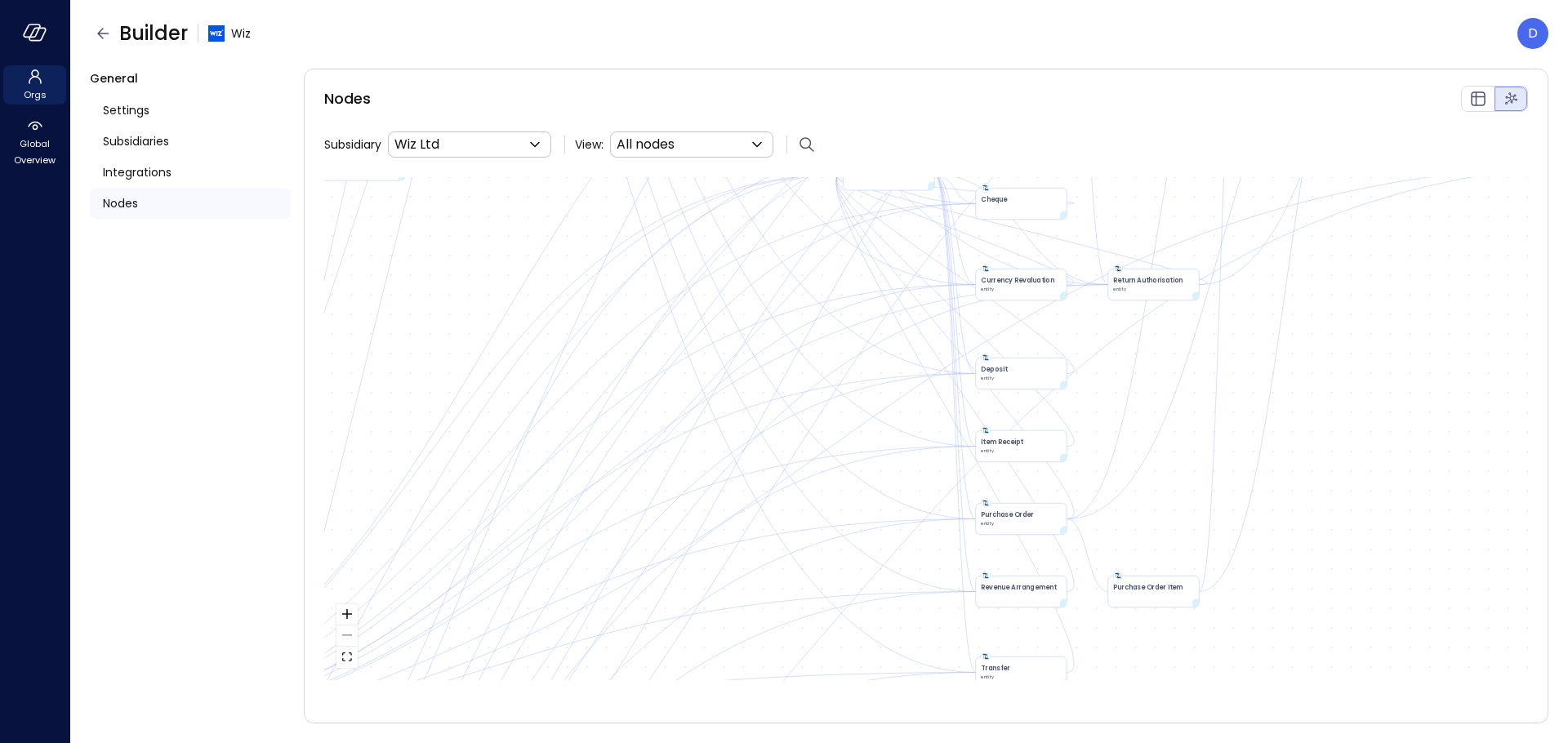
drag, startPoint x: 1057, startPoint y: 413, endPoint x: 665, endPoint y: 313, distance: 404.6
click at [650, 301] on div "Account Balance Transaction entity Account accountId Billing Usage Credit Memo …" at bounding box center [926, 429] width 1204 height 504
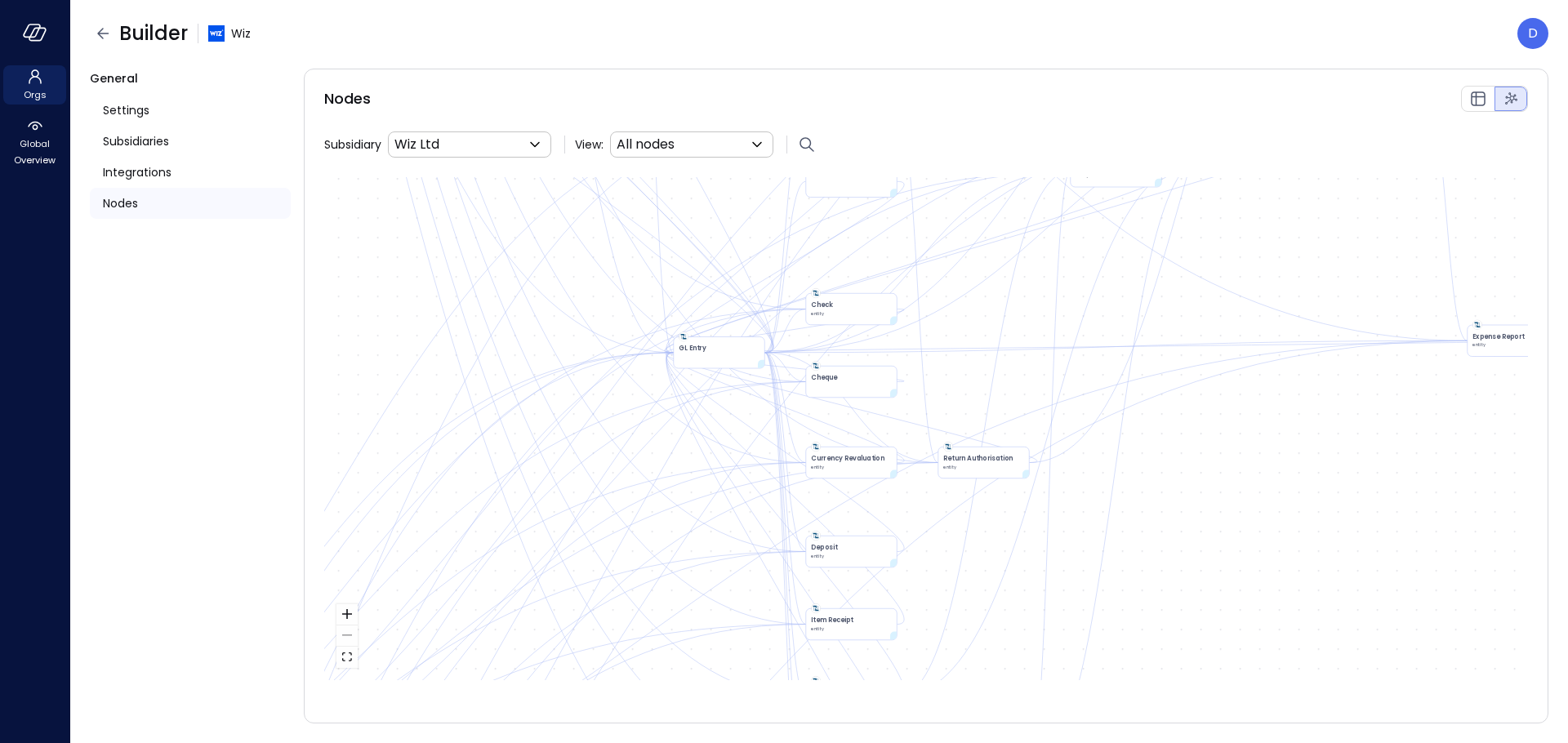
drag, startPoint x: 935, startPoint y: 250, endPoint x: 795, endPoint y: 425, distance: 224.1
click at [796, 426] on div "Account Balance Transaction entity Account accountId Billing Usage Credit Memo …" at bounding box center [926, 429] width 1204 height 504
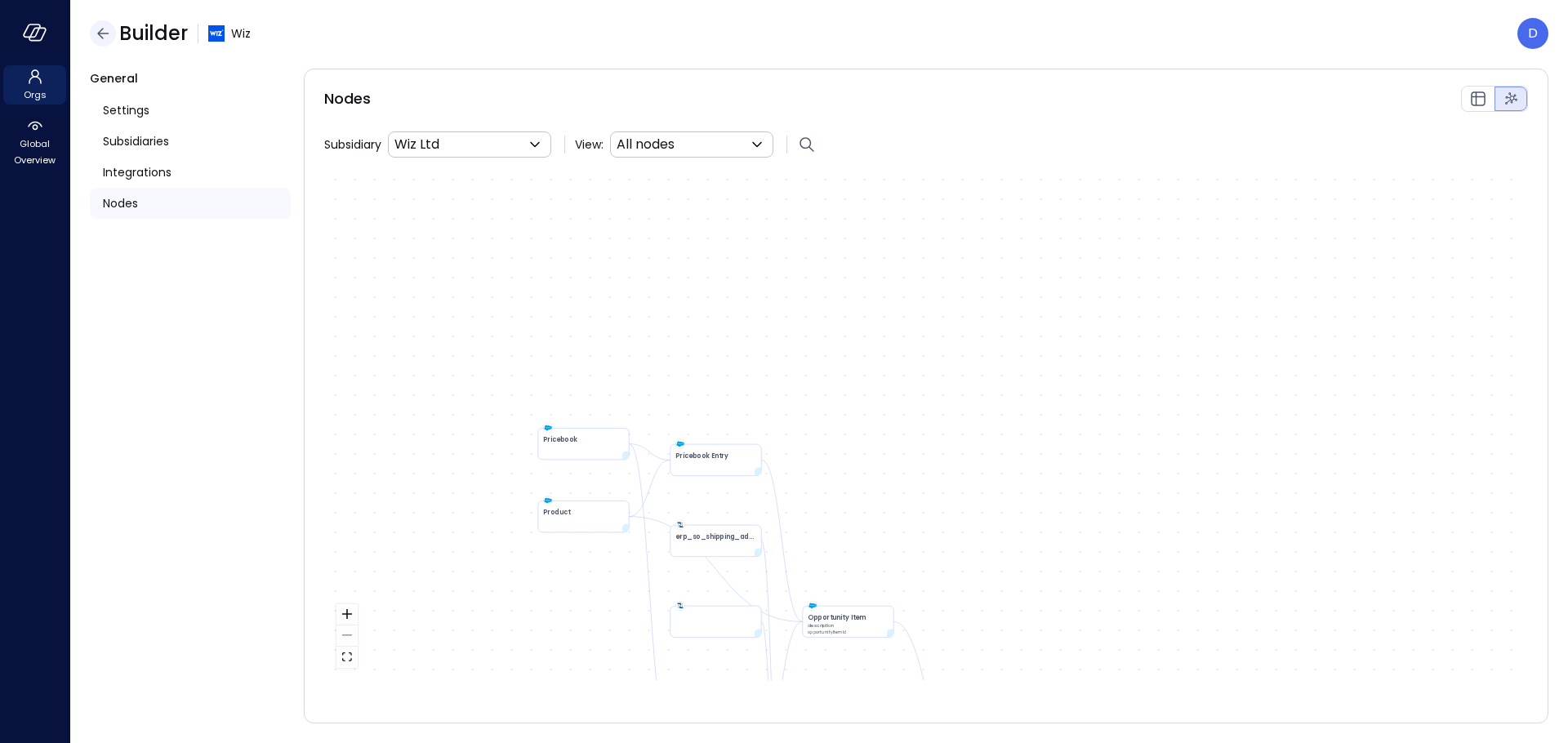
click at [106, 31] on icon "button" at bounding box center [103, 33] width 19 height 19
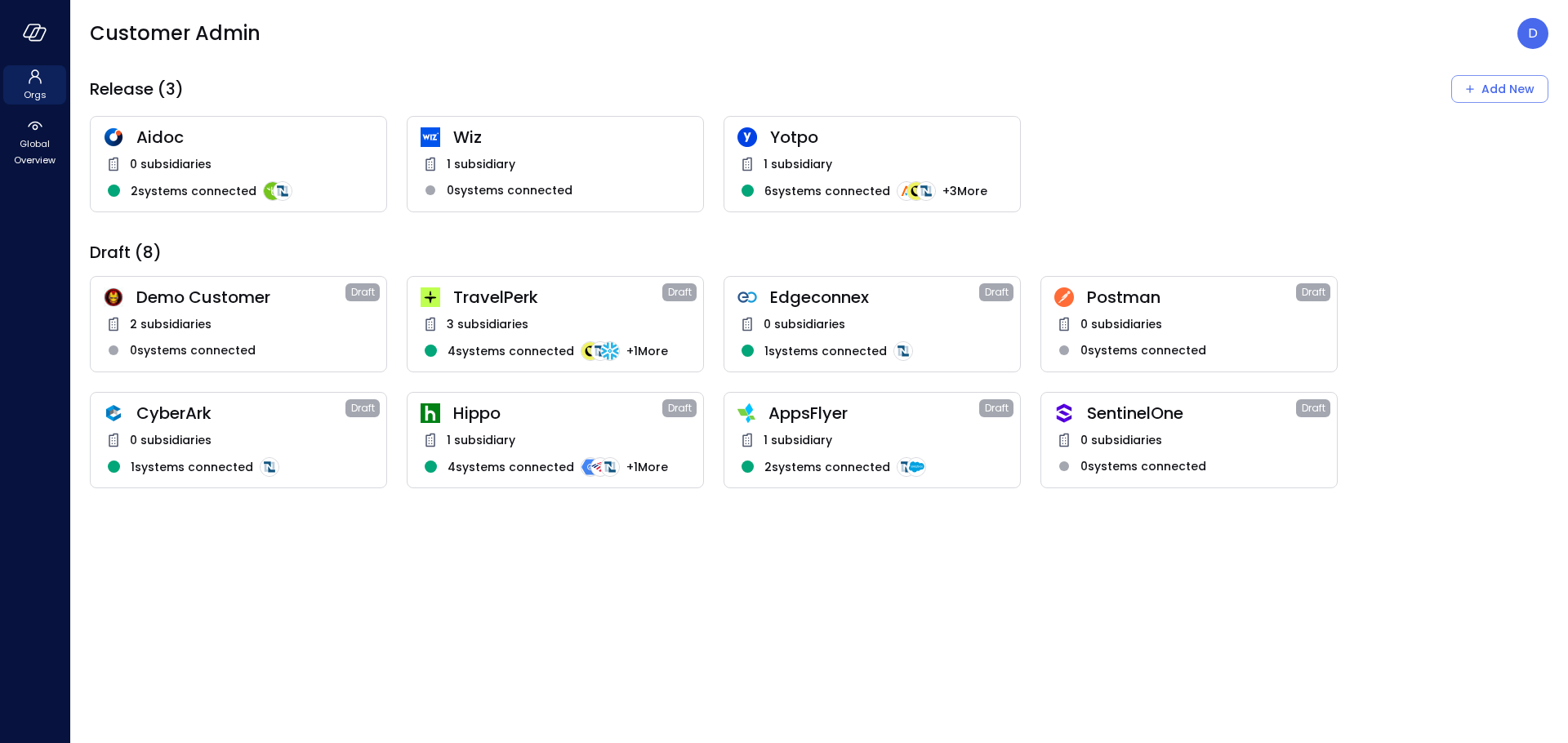
click at [28, 16] on div at bounding box center [34, 33] width 70 height 65
click at [32, 25] on icon "button" at bounding box center [32, 31] width 17 height 12
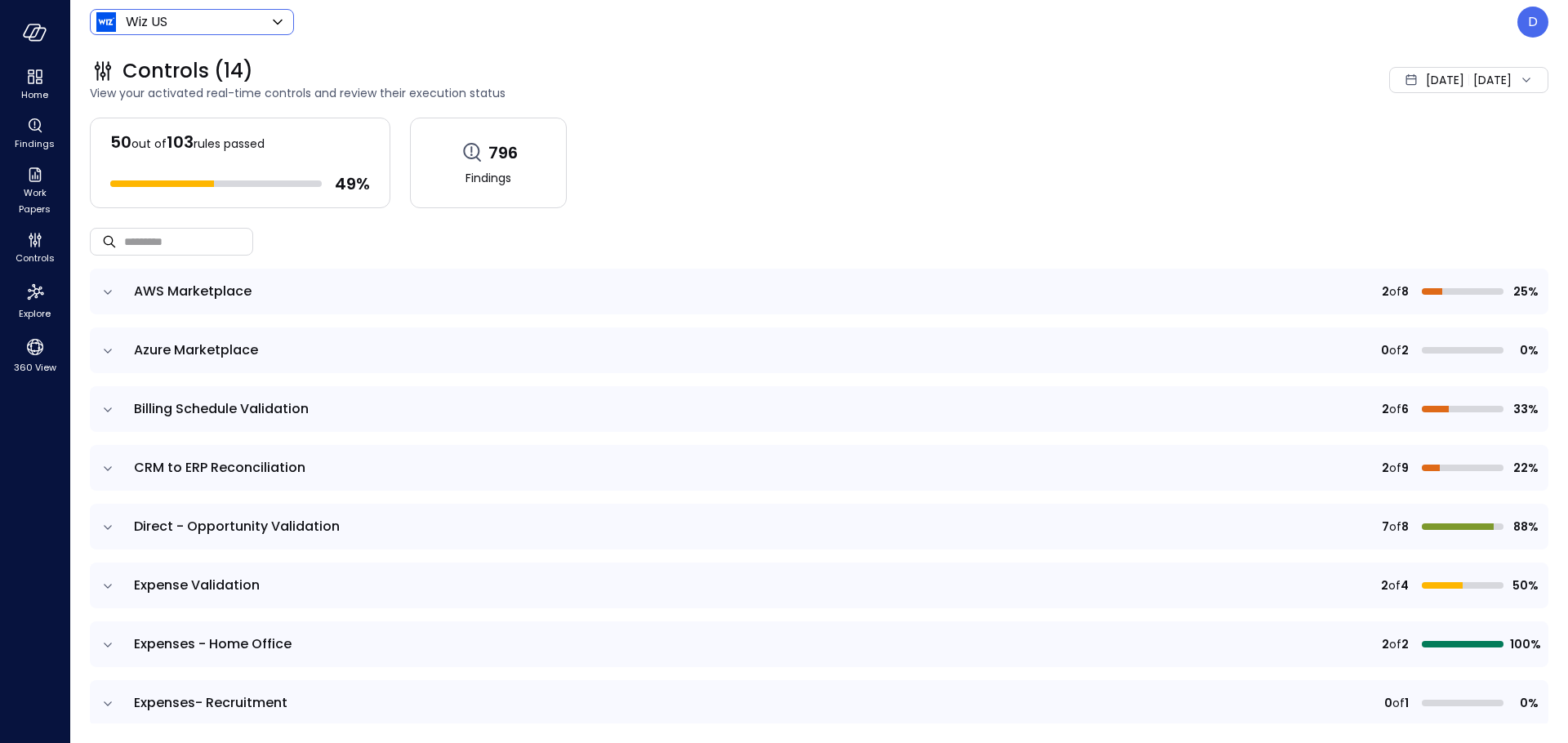
click at [201, 16] on body "Home Findings Work Papers Controls Explore 360 View Wiz US ****** ​ D Controls …" at bounding box center [784, 372] width 1568 height 743
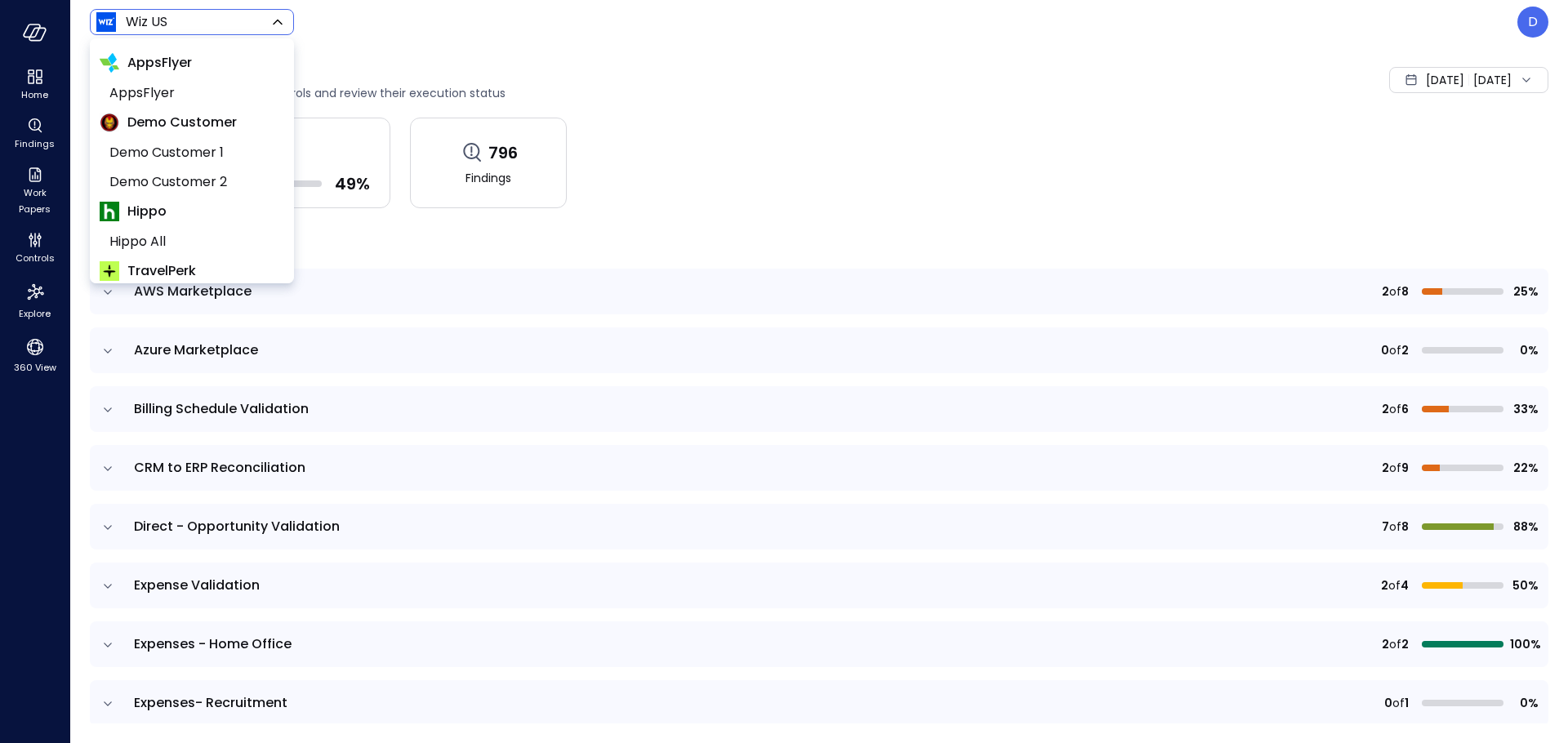
scroll to position [32, 0]
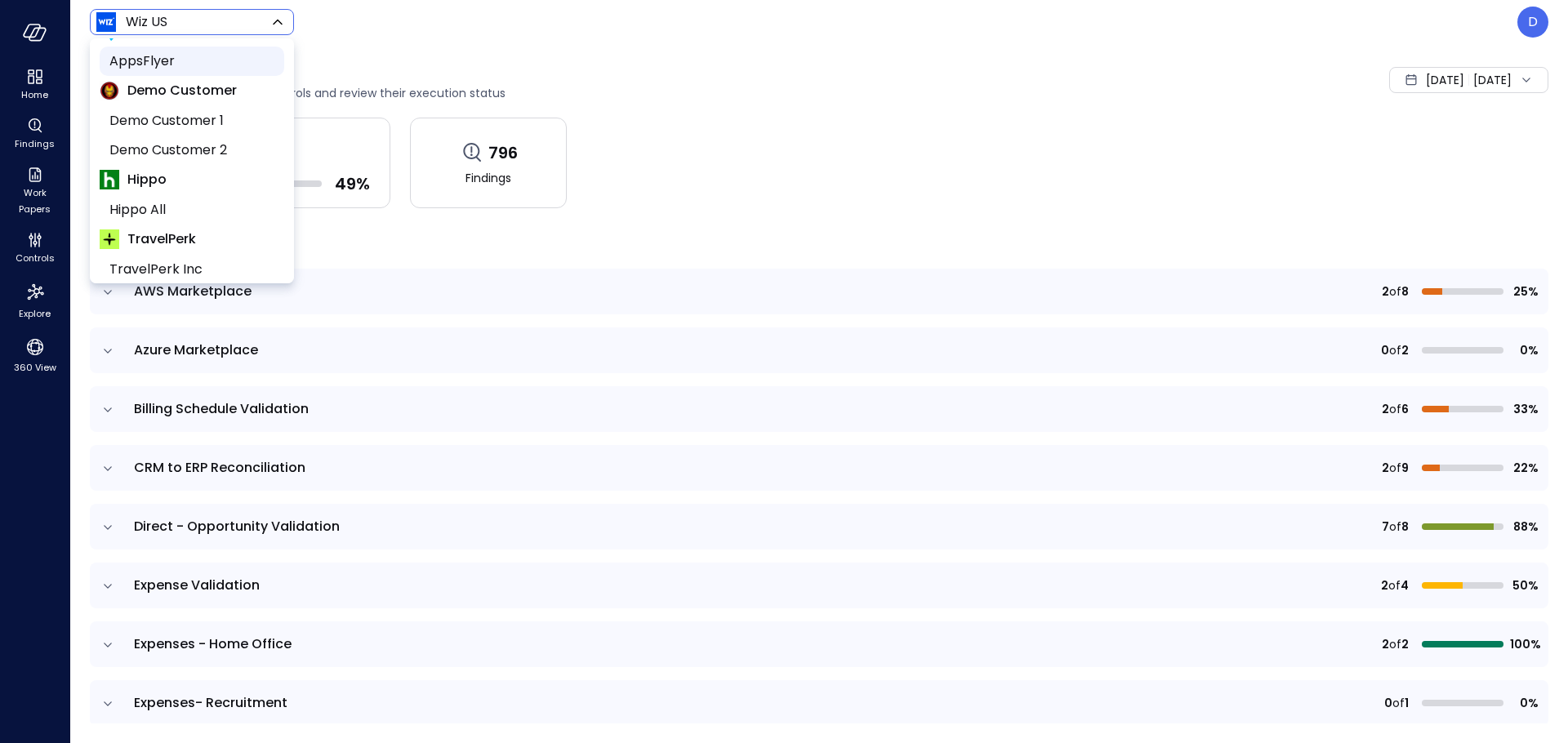
click at [162, 54] on span "AppsFlyer" at bounding box center [190, 61] width 162 height 19
type input "*******"
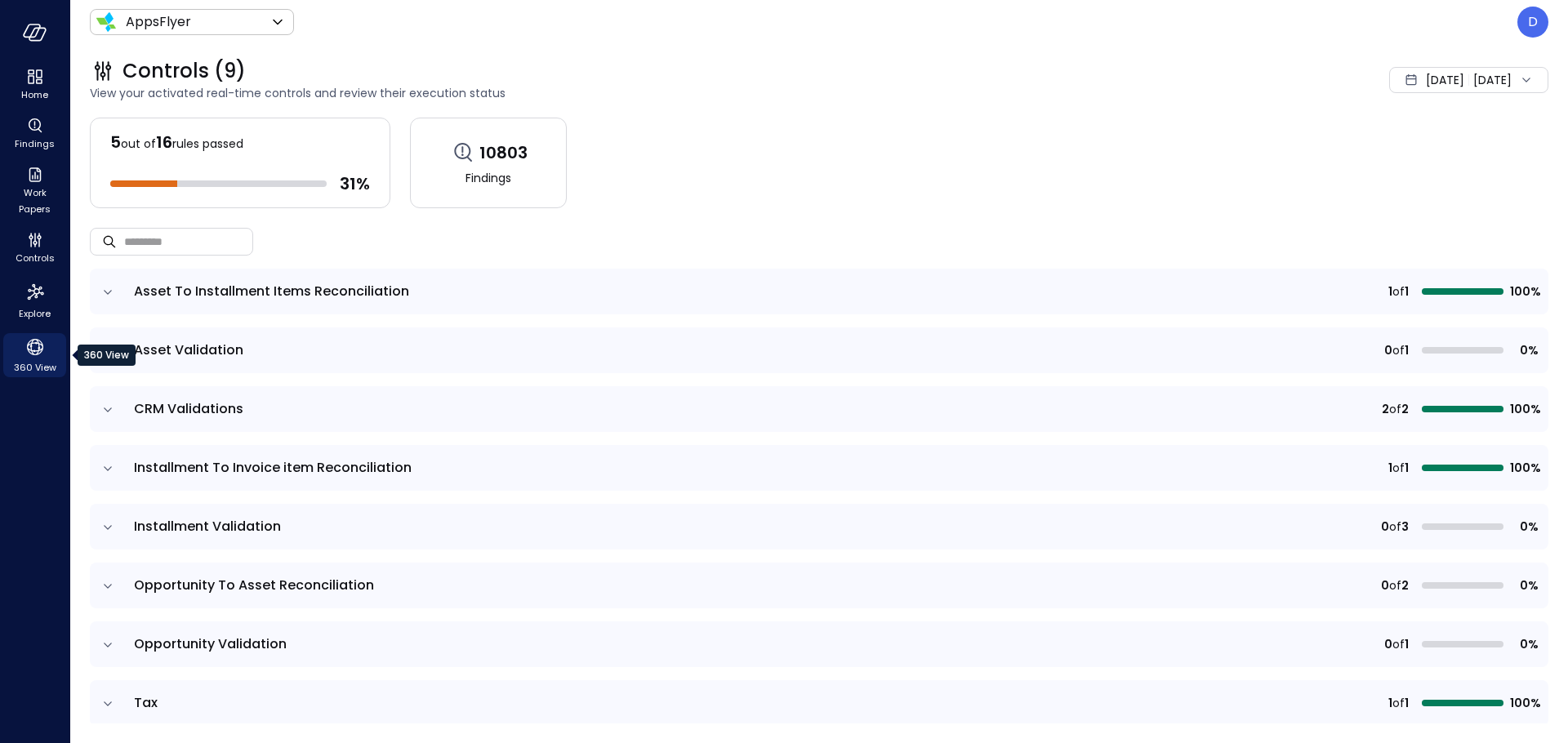
click at [41, 344] on icon "360 View" at bounding box center [35, 347] width 17 height 17
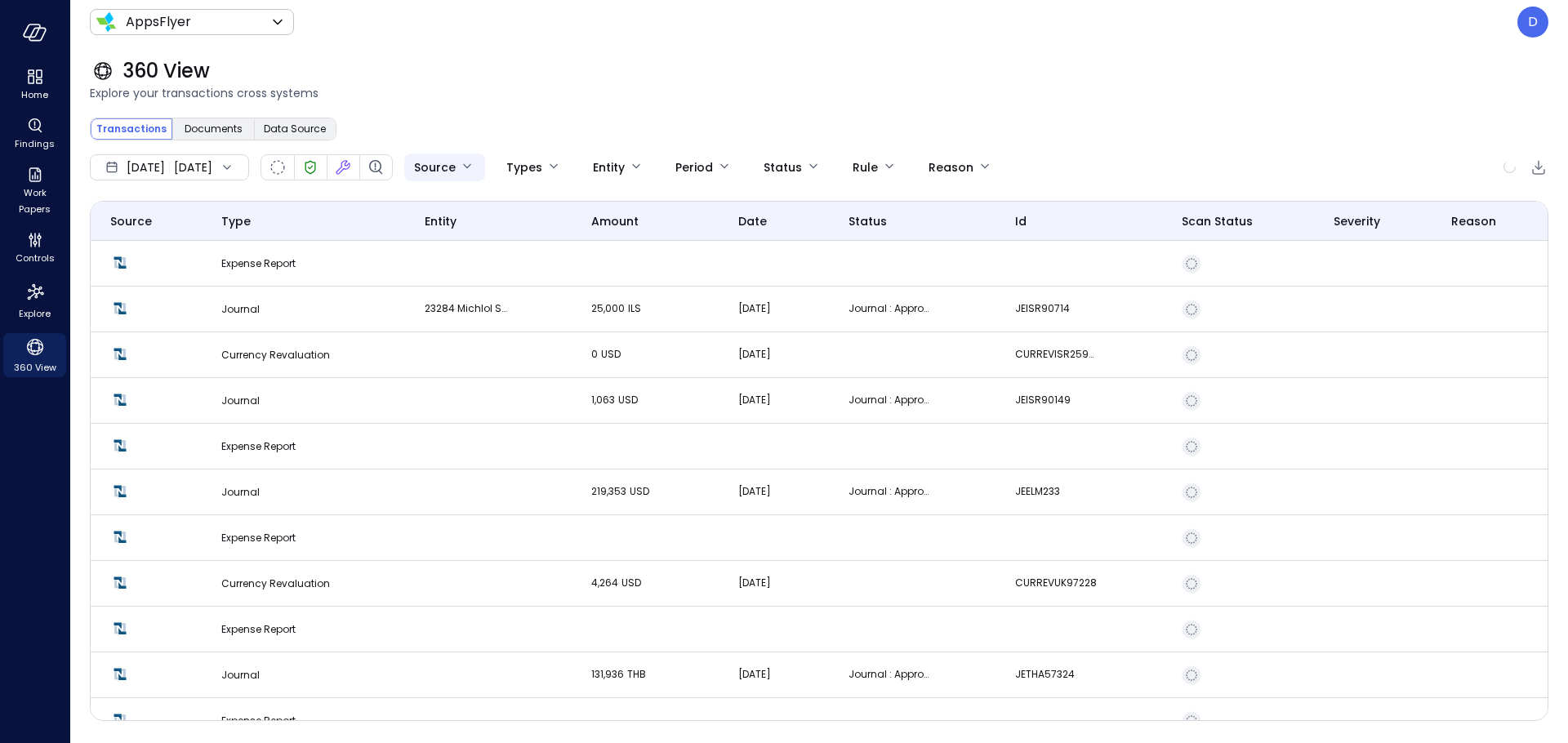
click at [491, 163] on body "Home Findings Work Papers Controls Explore 360 View AppsFlyer ******* ​ D 360 V…" at bounding box center [784, 372] width 1568 height 743
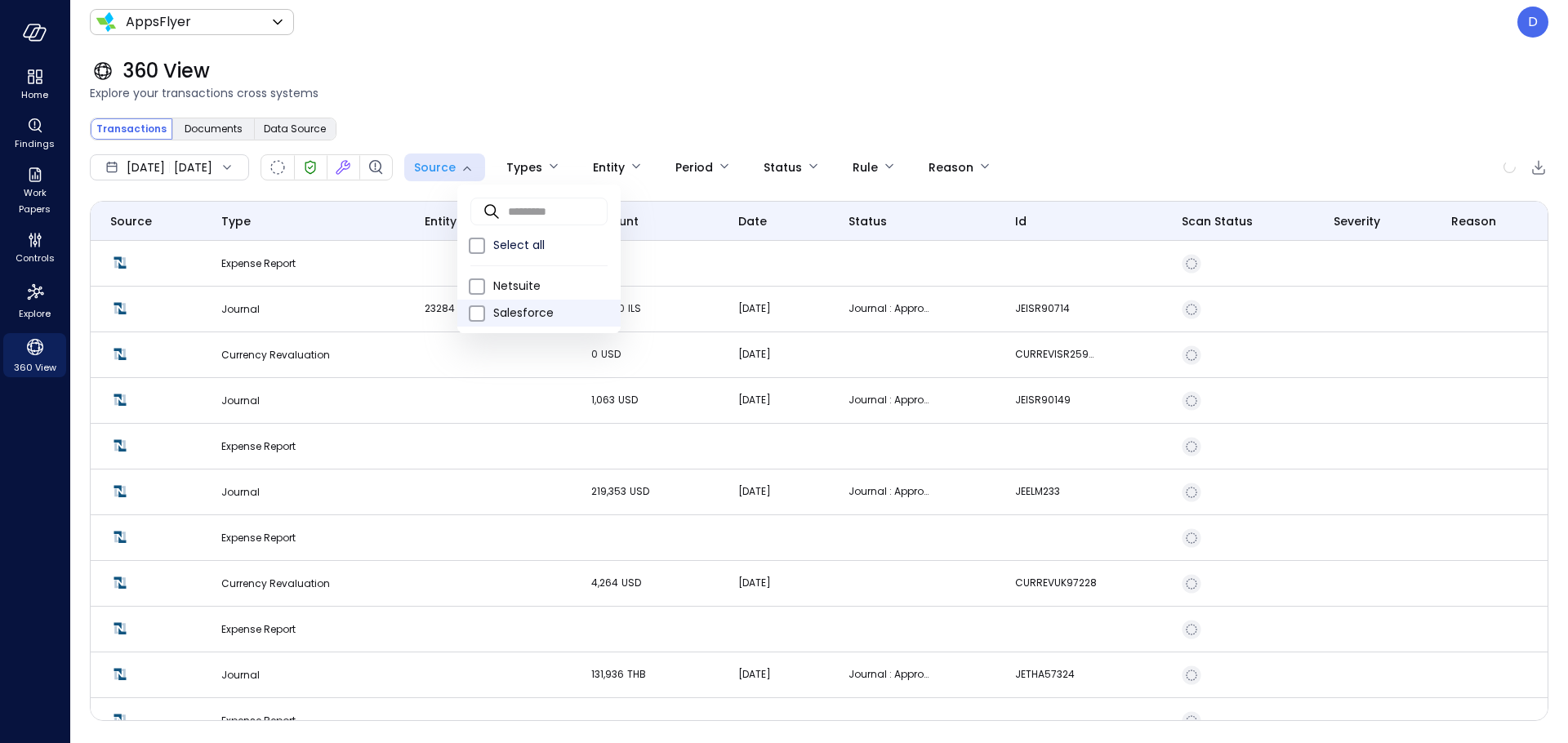
click at [510, 309] on span "Salesforce" at bounding box center [550, 313] width 114 height 17
type input "**********"
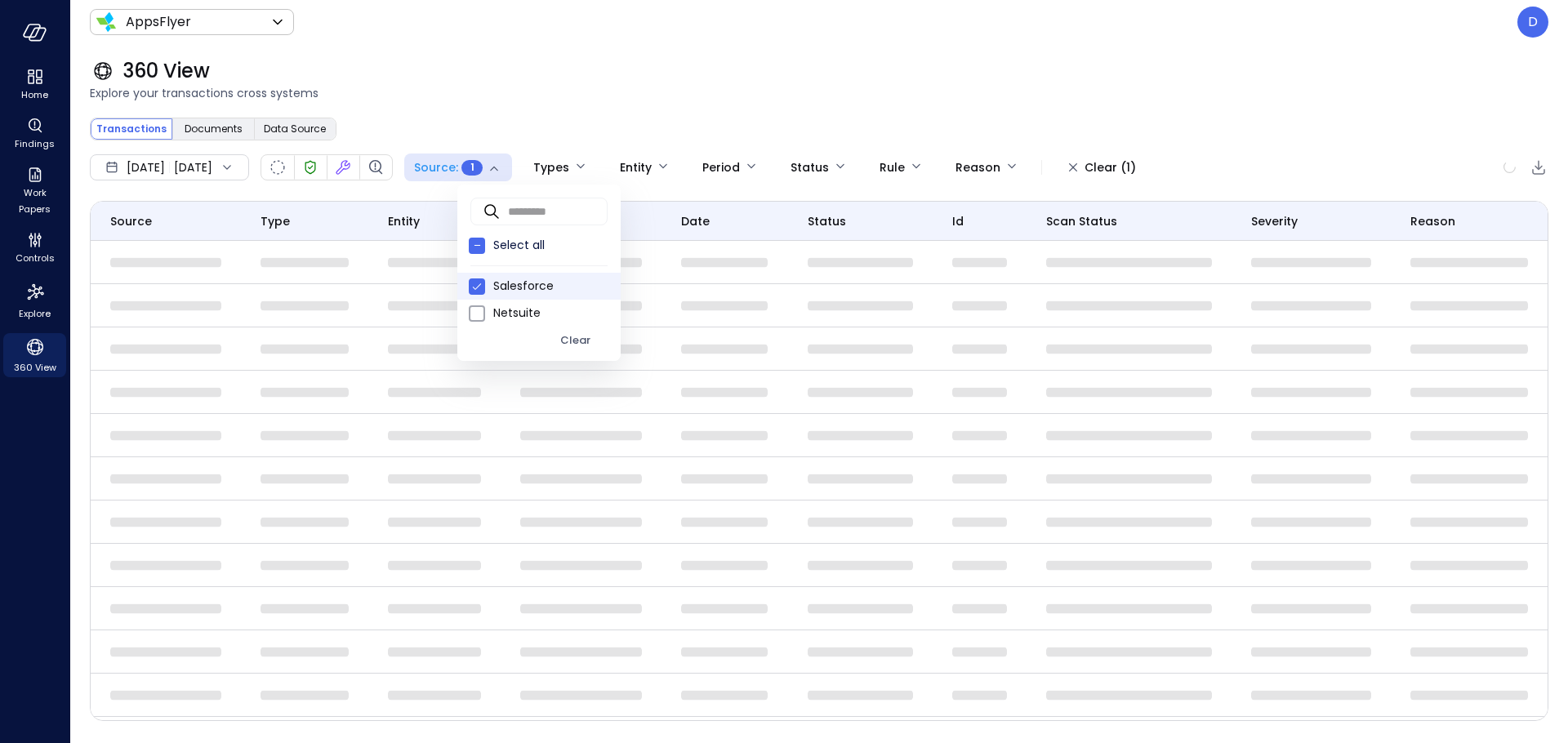
click at [693, 92] on div at bounding box center [784, 372] width 1568 height 743
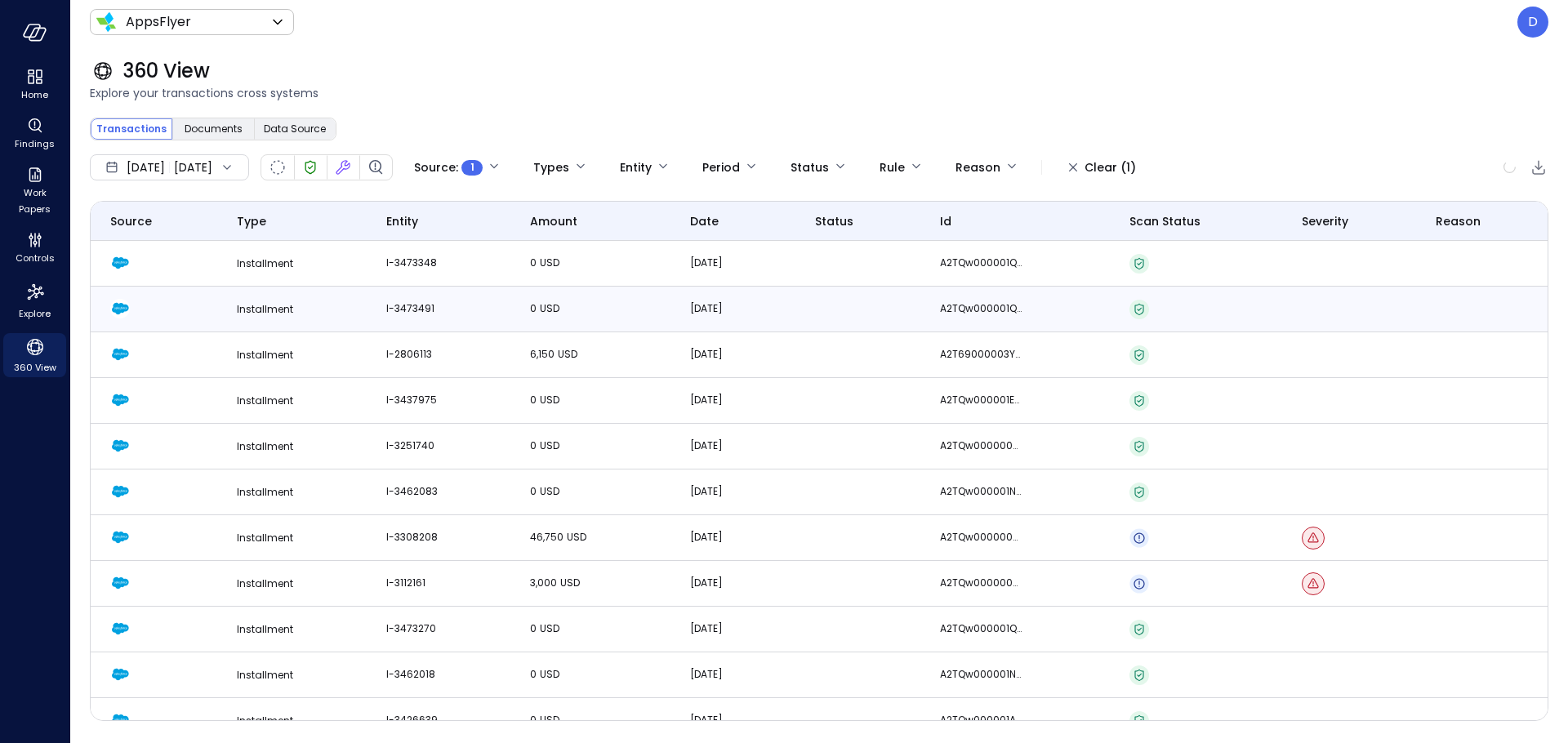
click at [306, 300] on td "Installment" at bounding box center [292, 310] width 150 height 46
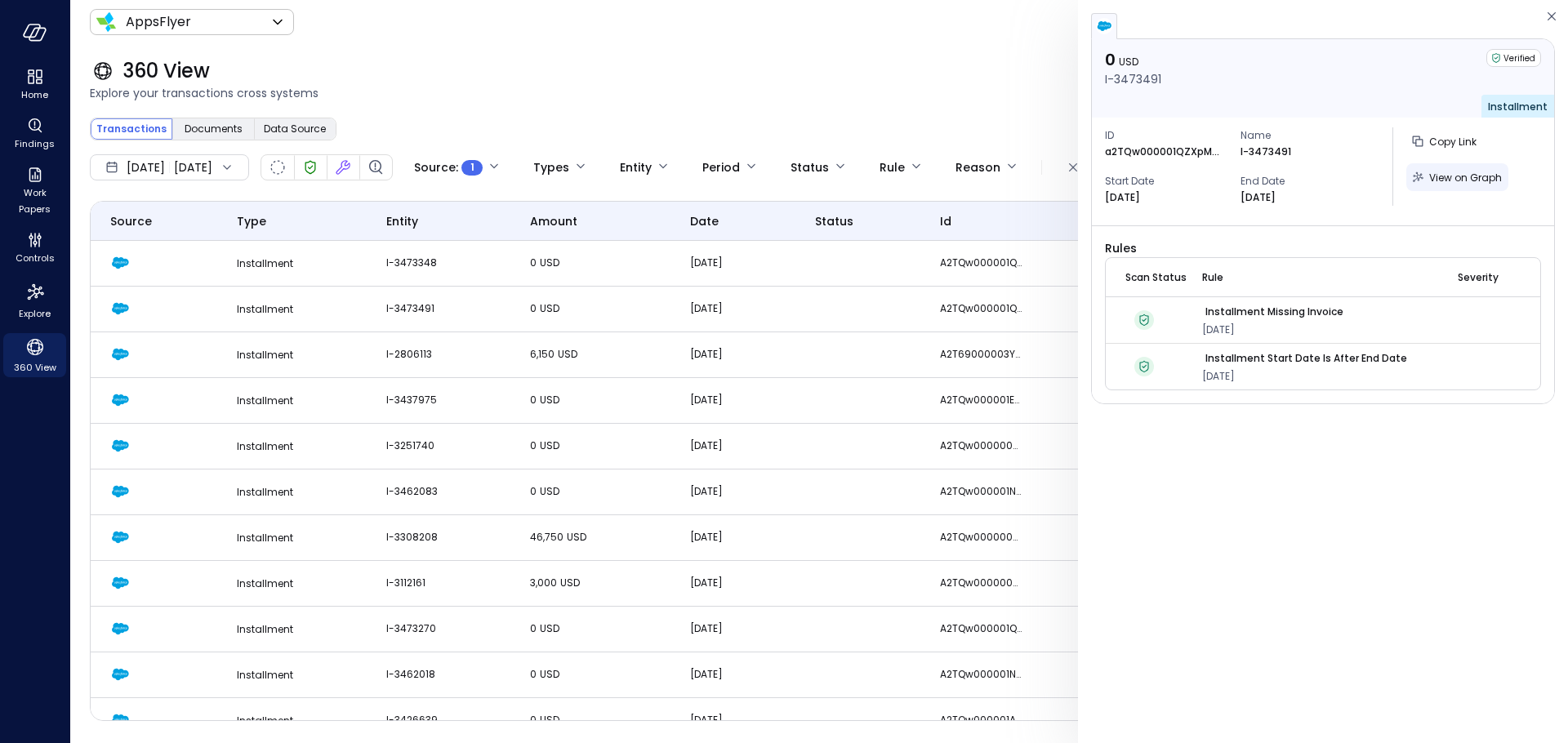
click at [1496, 171] on span "View on Graph" at bounding box center [1465, 178] width 73 height 14
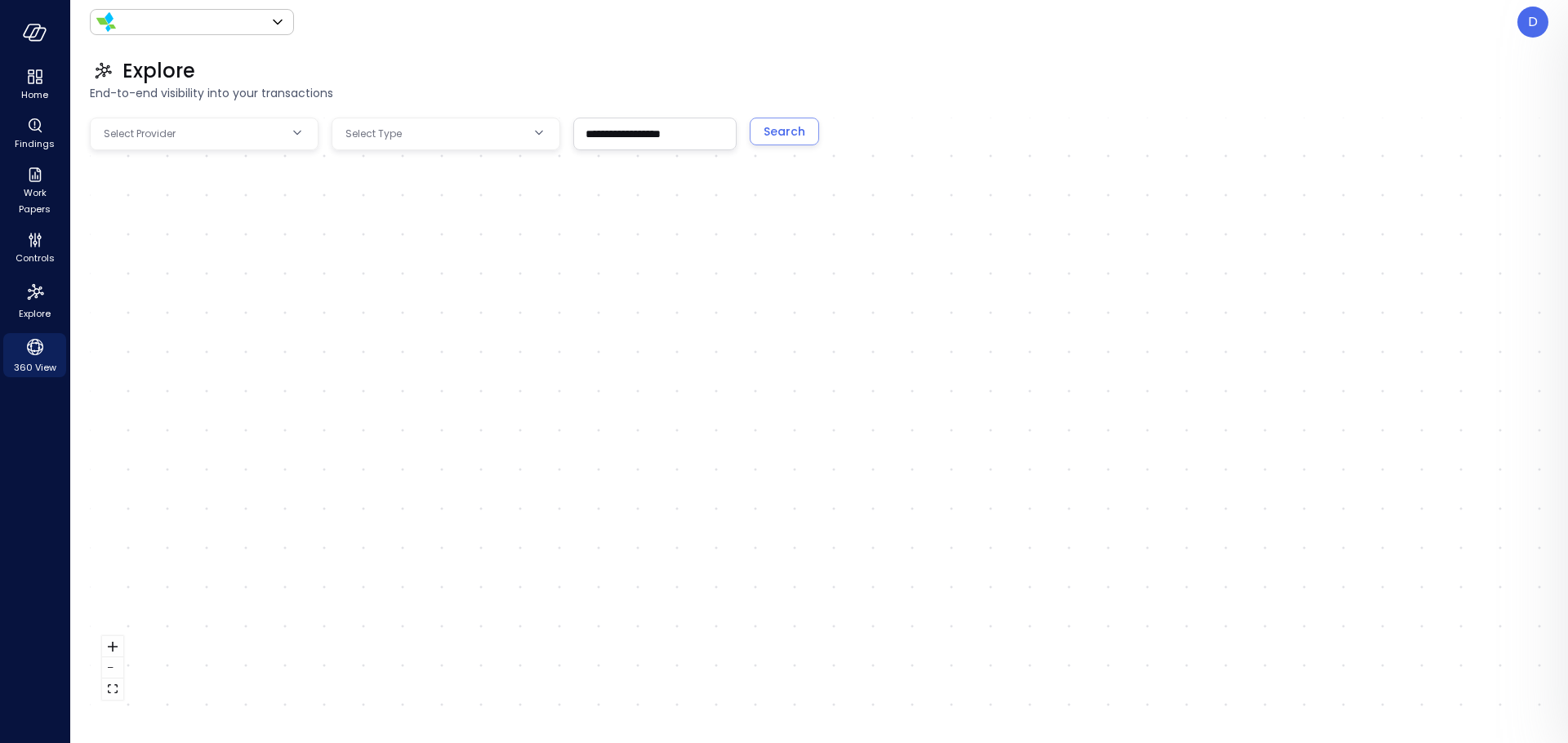
type input "*******"
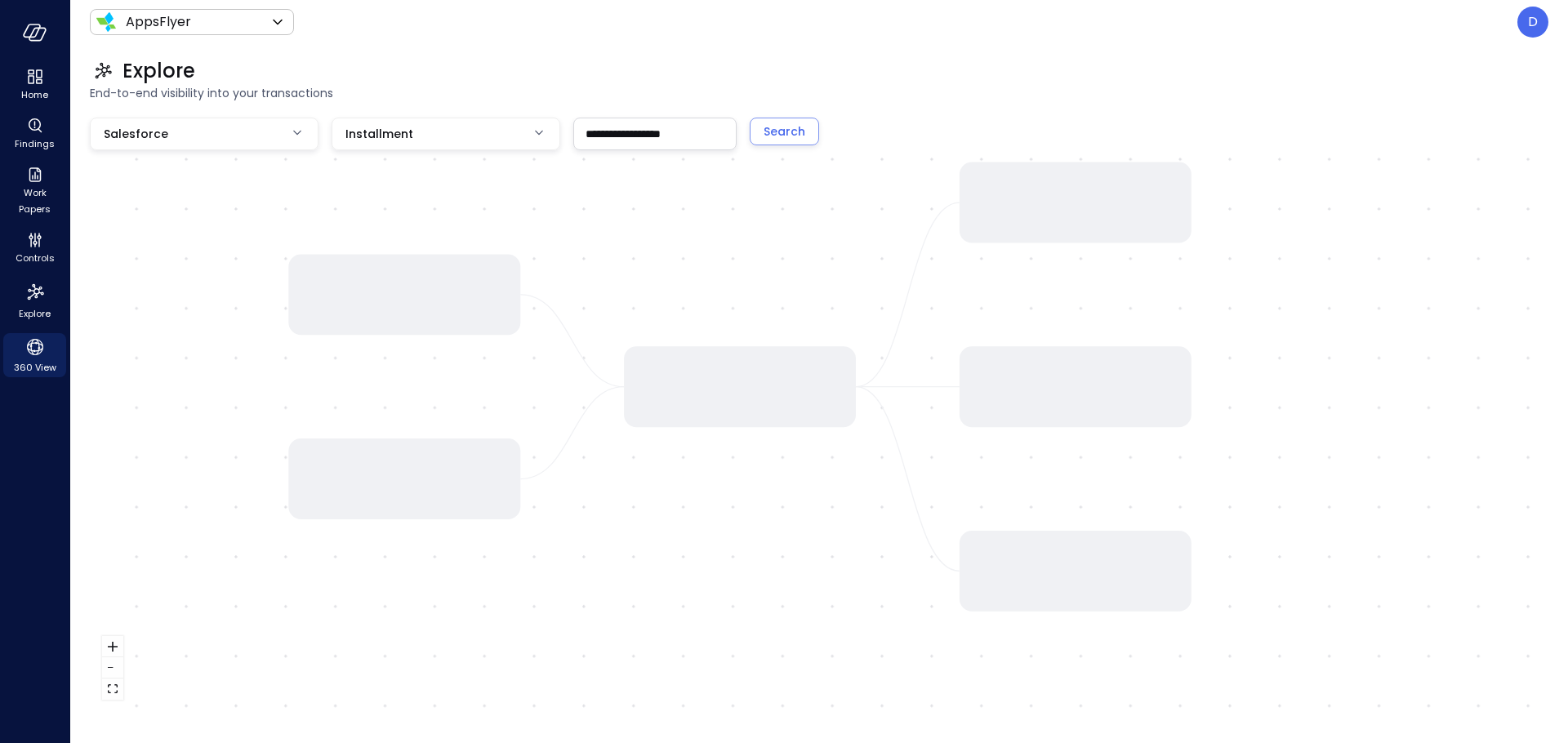
drag, startPoint x: 951, startPoint y: 373, endPoint x: 859, endPoint y: 340, distance: 97.7
click at [859, 340] on div at bounding box center [818, 416] width 1458 height 595
